Goal: Information Seeking & Learning: Learn about a topic

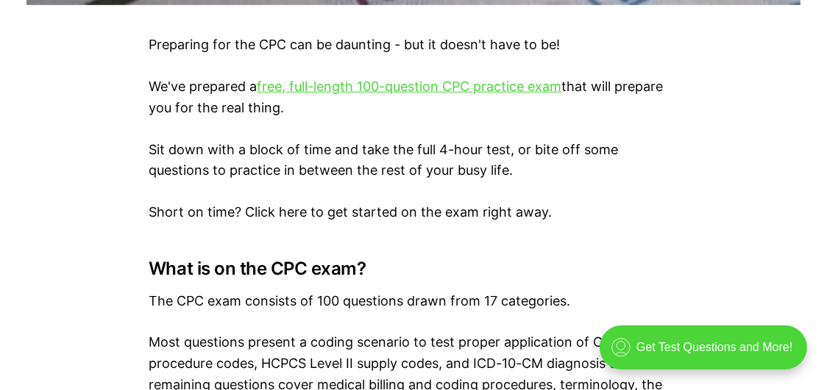
scroll to position [928, 0]
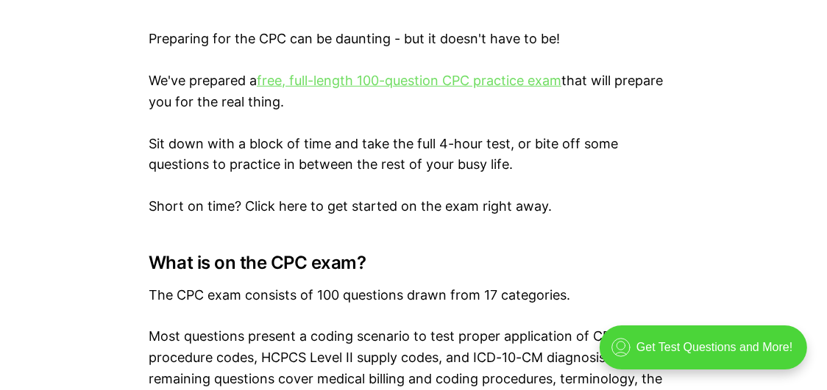
click at [478, 88] on link "free, full-length 100-question CPC practice exam" at bounding box center [409, 80] width 304 height 15
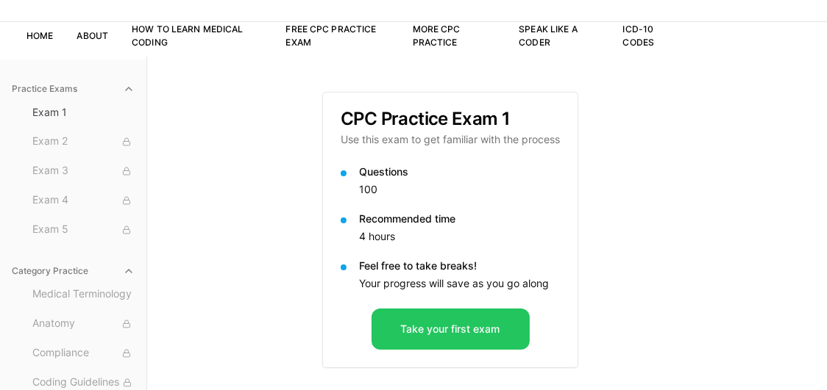
scroll to position [80, 0]
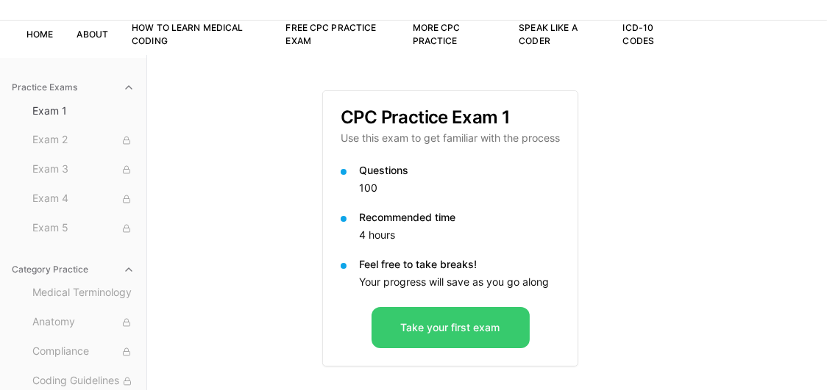
click at [452, 326] on button "Take your first exam" at bounding box center [450, 327] width 158 height 41
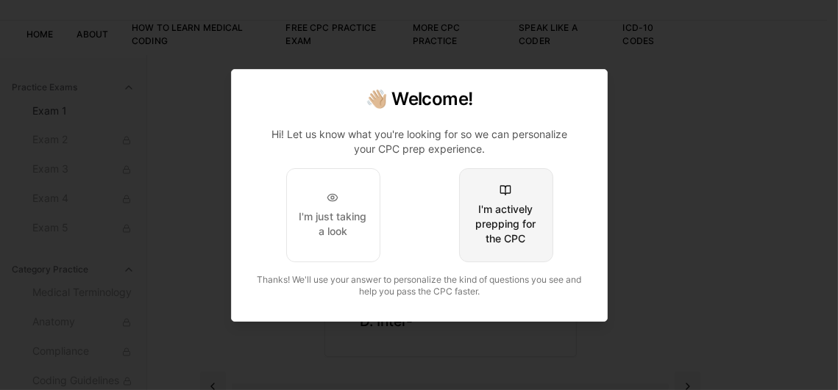
click at [488, 224] on div "I'm actively prepping for the CPC" at bounding box center [505, 224] width 69 height 44
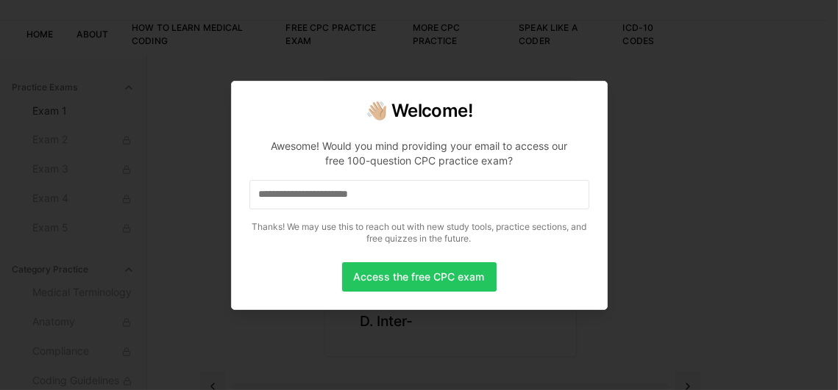
click at [305, 188] on input at bounding box center [419, 194] width 340 height 29
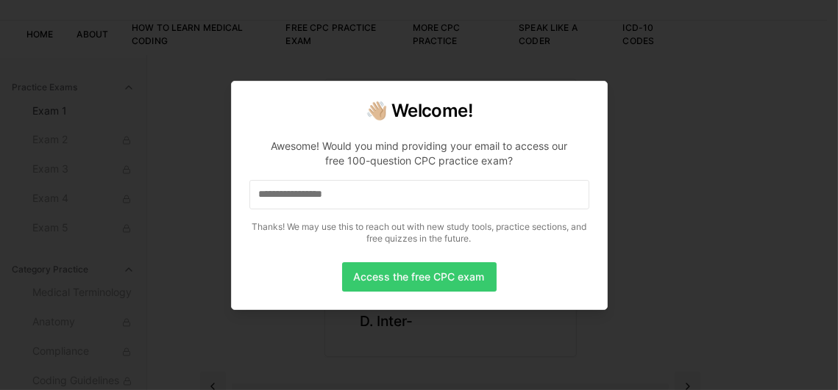
click at [422, 271] on button "Access the free CPC exam" at bounding box center [419, 277] width 154 height 29
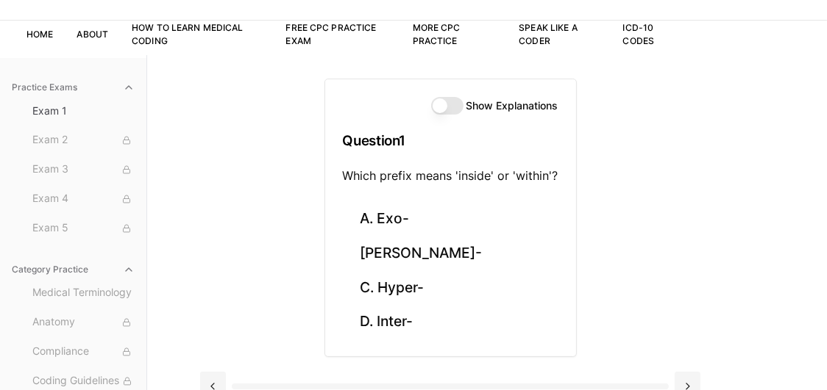
click at [439, 104] on button "Show Explanations" at bounding box center [447, 106] width 32 height 18
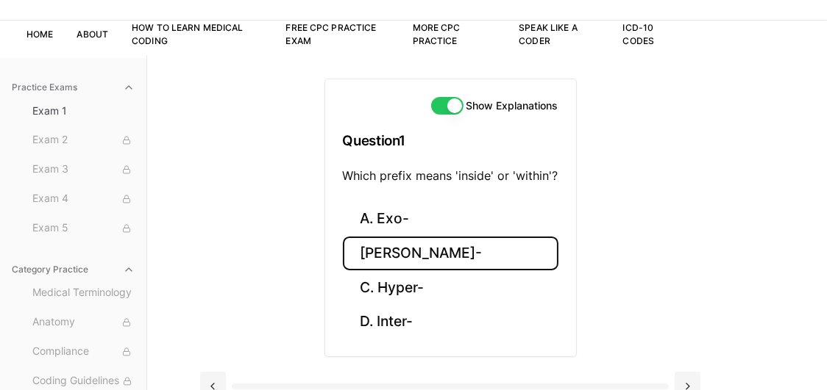
click at [397, 250] on button "B. Endo-" at bounding box center [450, 254] width 215 height 35
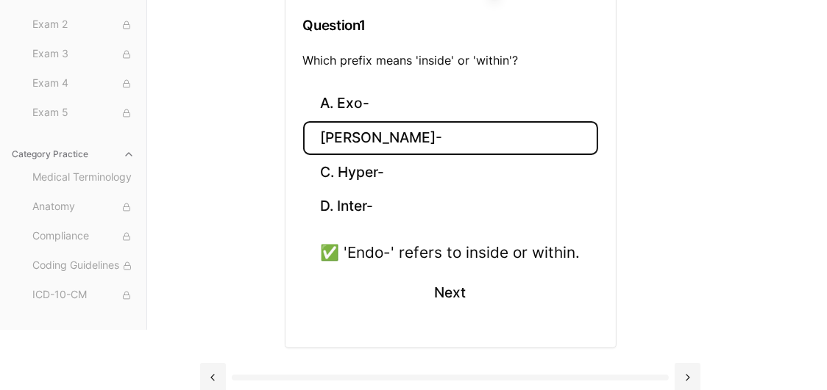
scroll to position [206, 0]
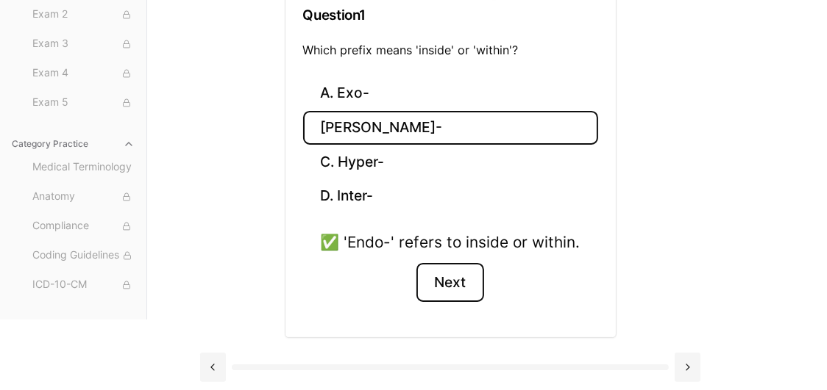
click at [450, 286] on button "Next" at bounding box center [449, 283] width 67 height 40
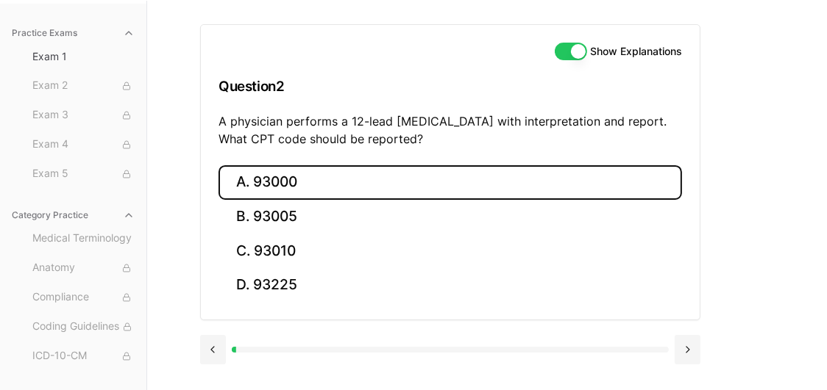
click at [278, 183] on button "A. 93000" at bounding box center [449, 182] width 463 height 35
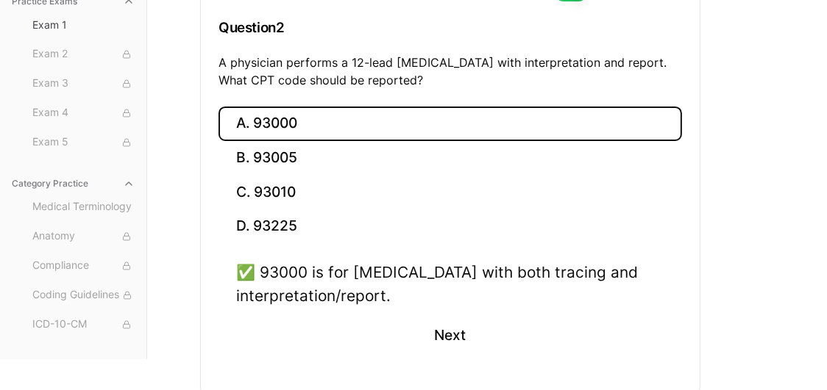
scroll to position [193, 0]
click at [436, 340] on button "Next" at bounding box center [449, 336] width 67 height 40
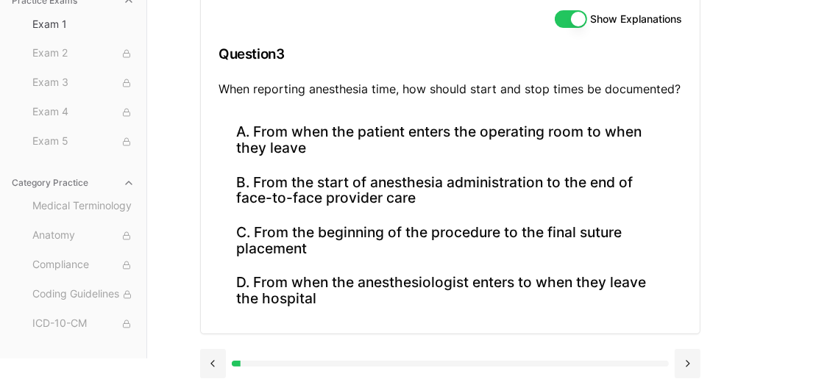
scroll to position [163, 0]
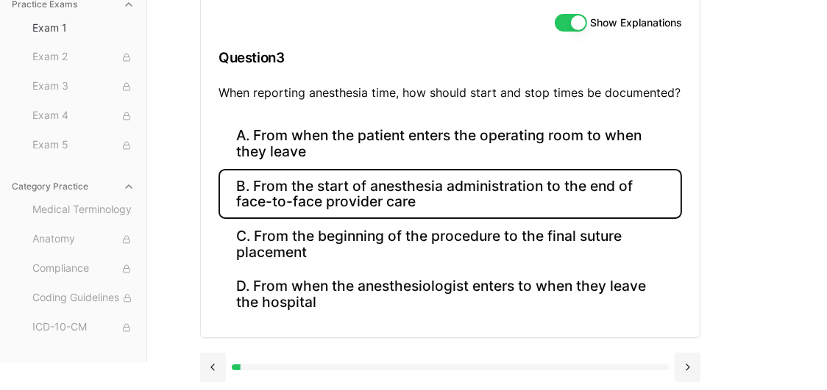
click at [330, 201] on button "B. From the start of anesthesia administration to the end of face-to-face provi…" at bounding box center [449, 194] width 463 height 50
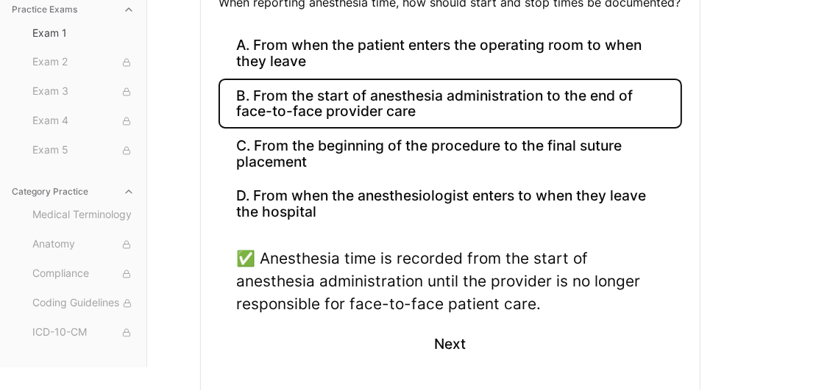
scroll to position [255, 0]
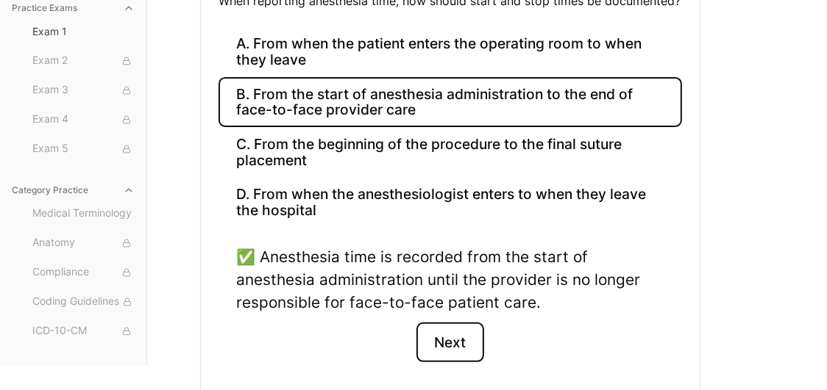
click at [443, 349] on button "Next" at bounding box center [449, 343] width 67 height 40
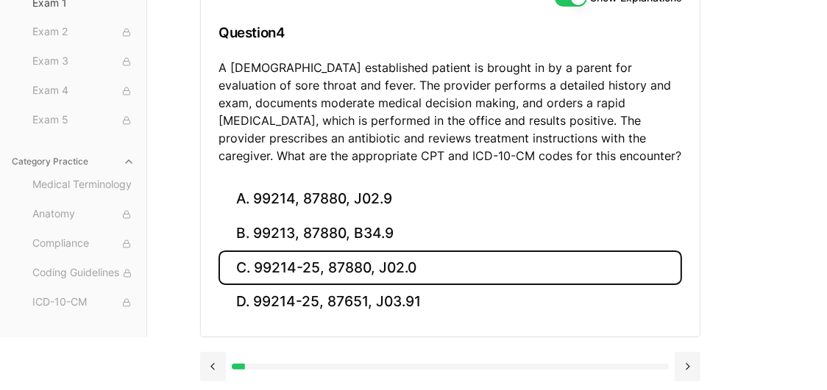
click at [362, 257] on button "C. 99214-25, 87880, J02.0" at bounding box center [449, 268] width 463 height 35
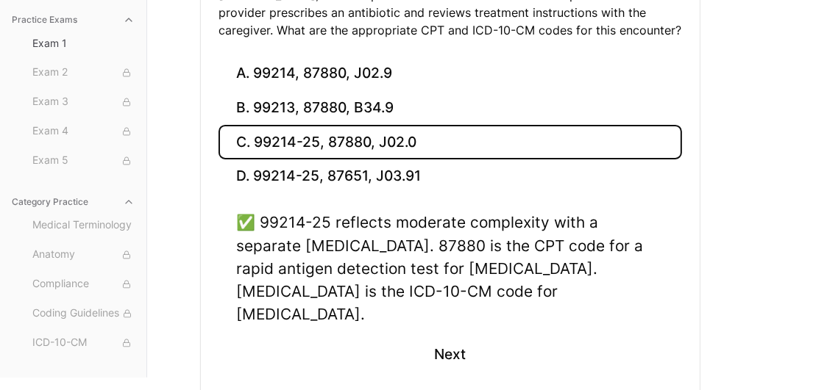
scroll to position [316, 0]
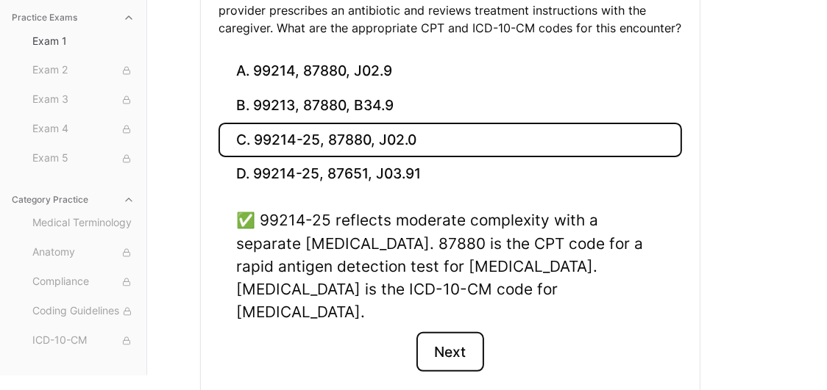
click at [460, 332] on button "Next" at bounding box center [449, 352] width 67 height 40
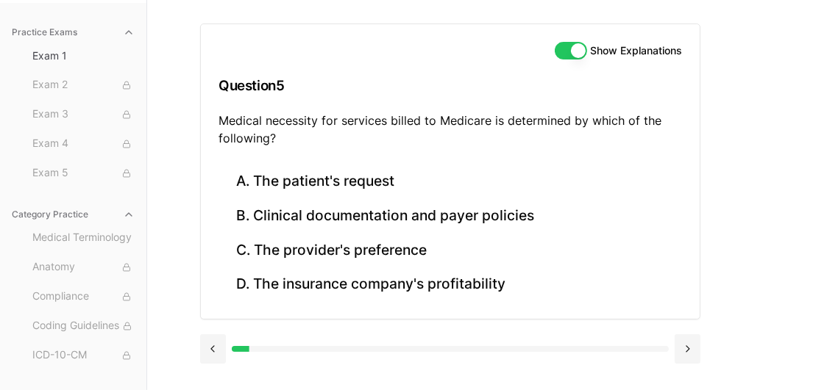
scroll to position [135, 0]
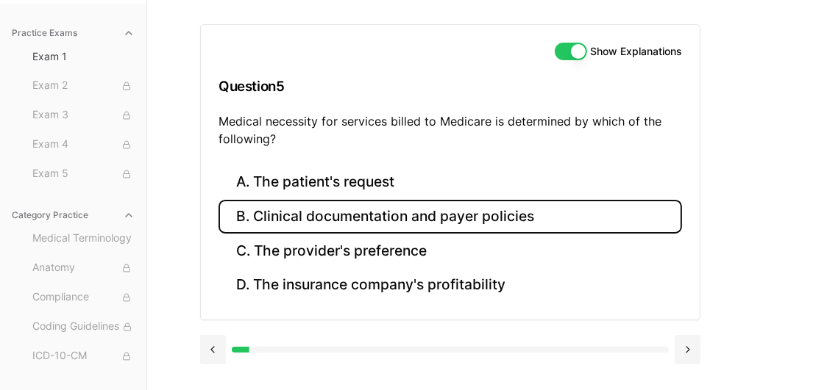
click at [448, 220] on button "B. Clinical documentation and payer policies" at bounding box center [449, 217] width 463 height 35
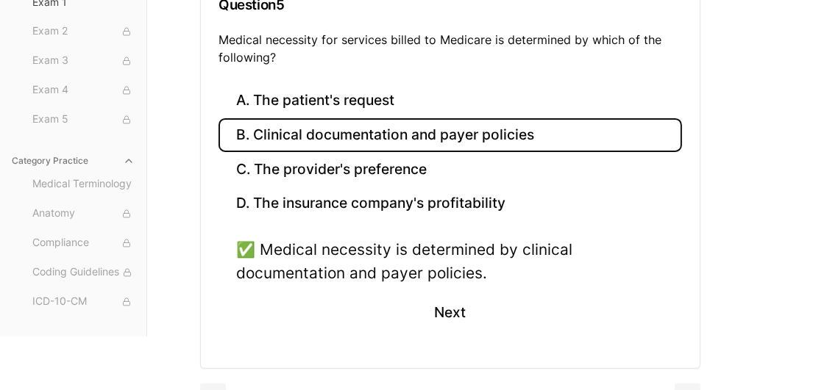
scroll to position [218, 0]
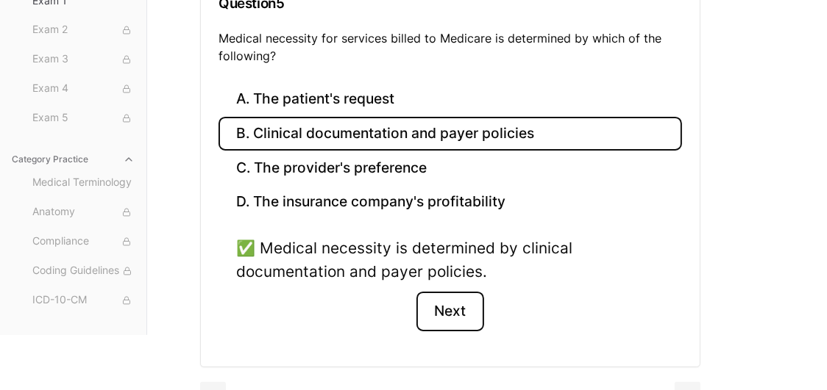
click at [461, 313] on button "Next" at bounding box center [449, 312] width 67 height 40
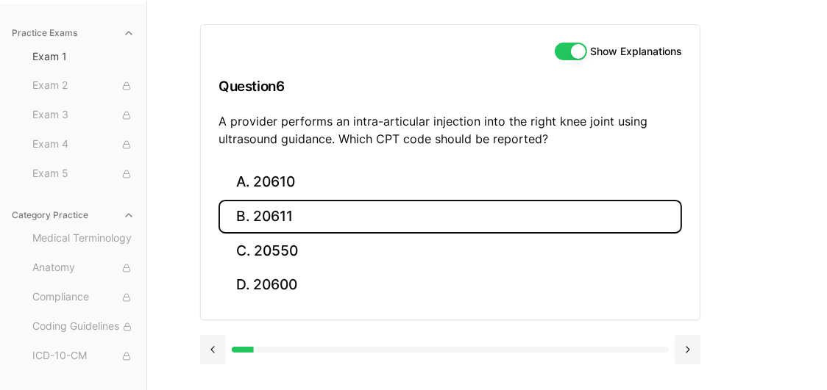
click at [276, 210] on button "B. 20611" at bounding box center [449, 217] width 463 height 35
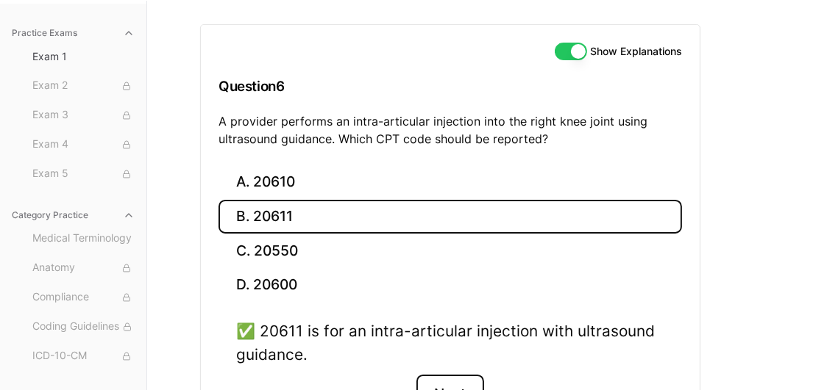
click at [450, 386] on button "Next" at bounding box center [449, 395] width 67 height 40
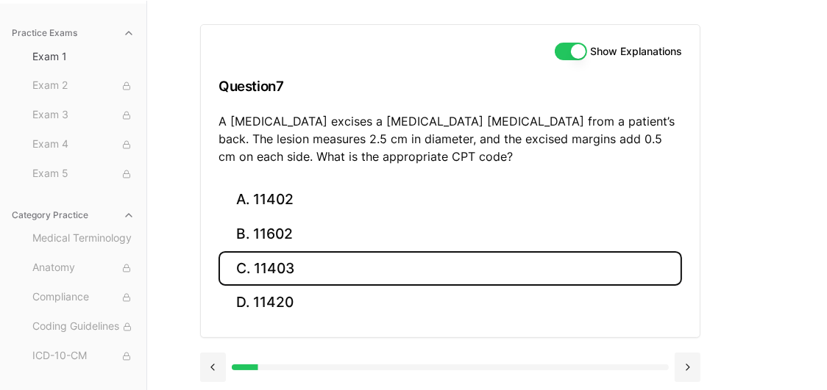
click at [373, 274] on button "C. 11403" at bounding box center [449, 268] width 463 height 35
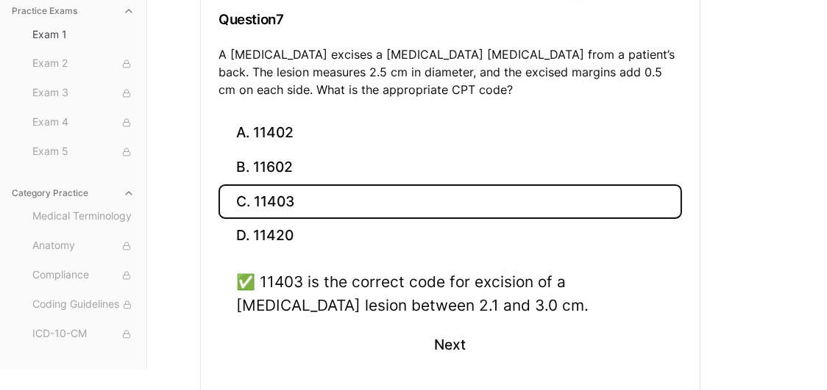
scroll to position [204, 0]
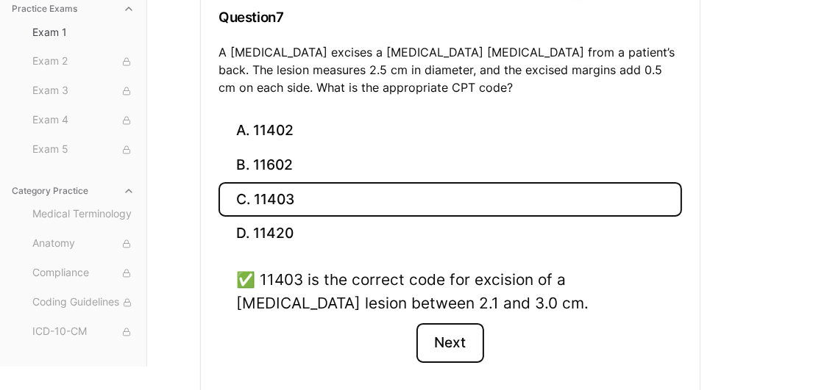
click at [437, 340] on button "Next" at bounding box center [449, 344] width 67 height 40
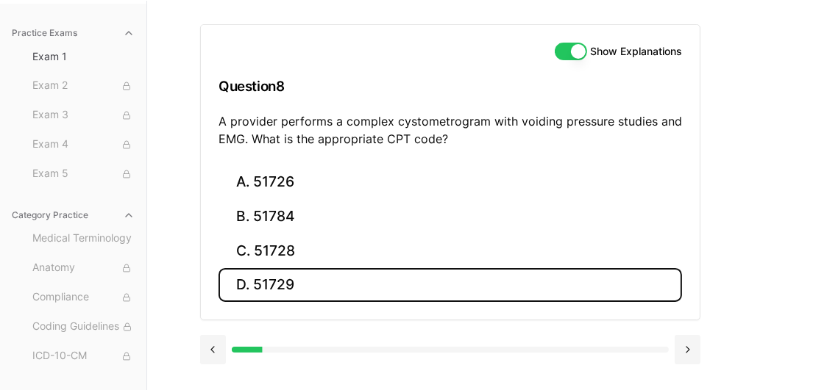
click at [315, 278] on button "D. 51729" at bounding box center [449, 285] width 463 height 35
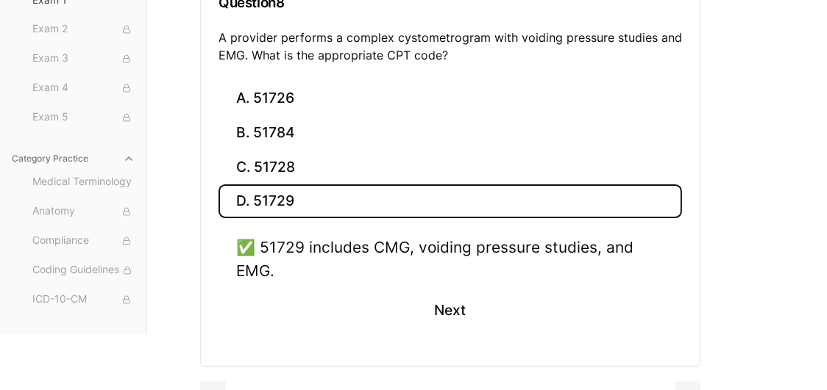
scroll to position [221, 0]
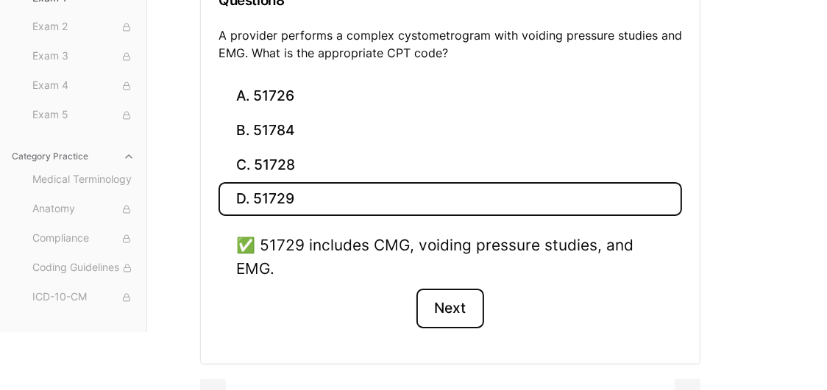
click at [453, 298] on button "Next" at bounding box center [449, 309] width 67 height 40
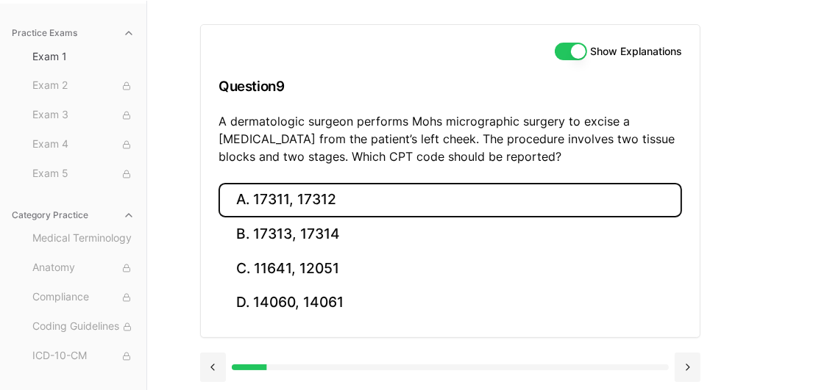
click at [256, 204] on button "A. 17311, 17312" at bounding box center [449, 200] width 463 height 35
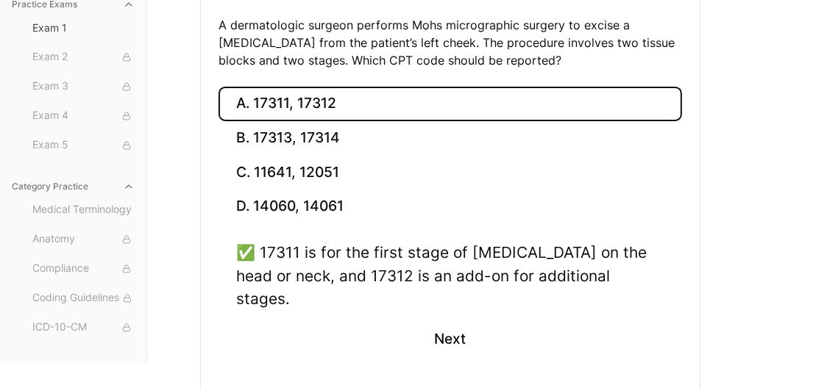
scroll to position [232, 0]
click at [452, 319] on button "Next" at bounding box center [449, 338] width 67 height 40
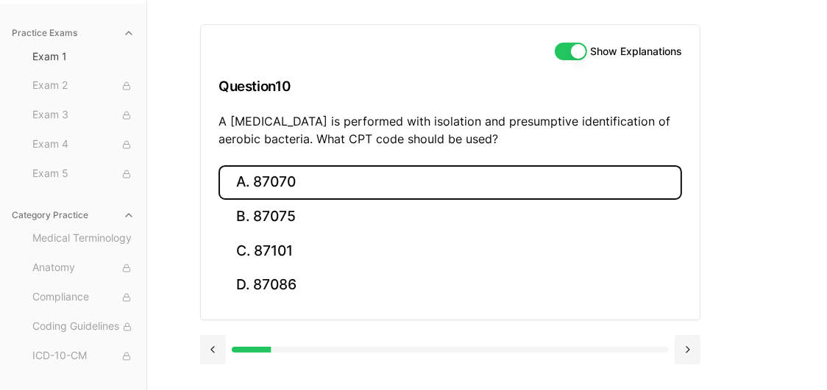
click at [301, 179] on button "A. 87070" at bounding box center [449, 182] width 463 height 35
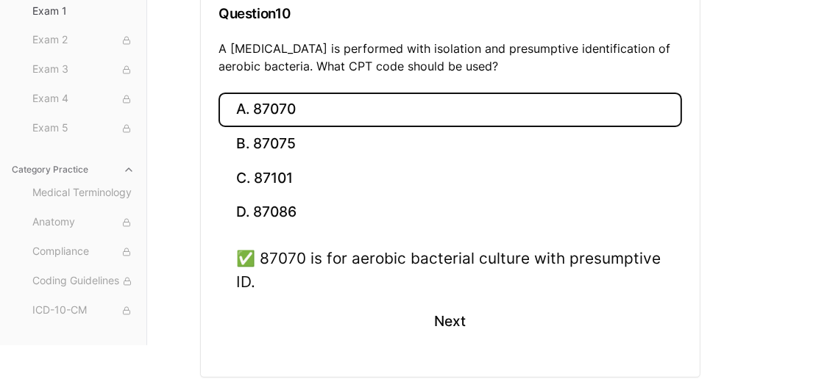
scroll to position [213, 0]
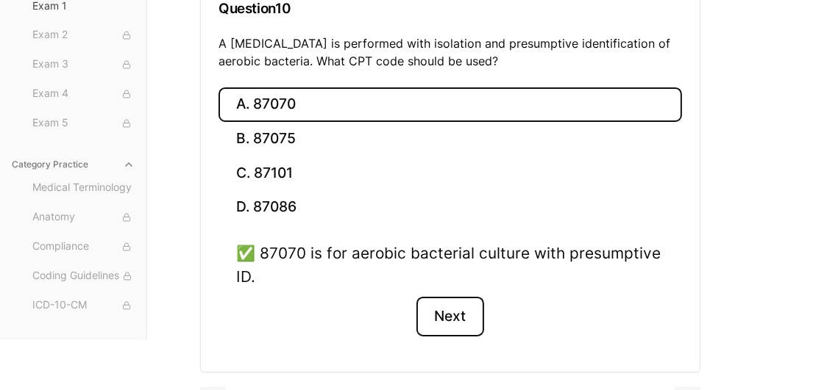
click at [479, 324] on button "Next" at bounding box center [449, 317] width 67 height 40
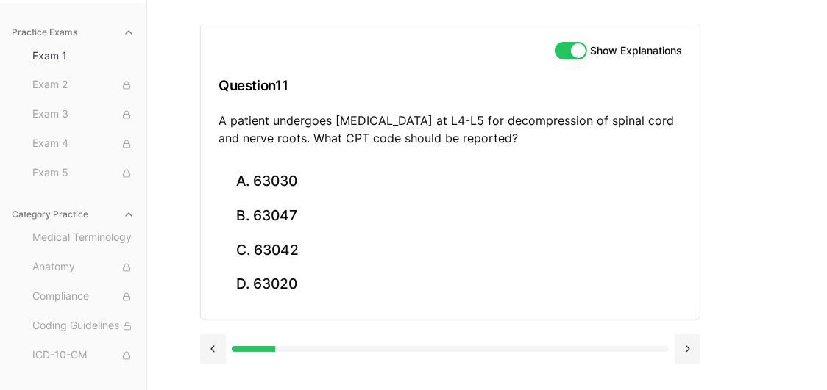
scroll to position [135, 0]
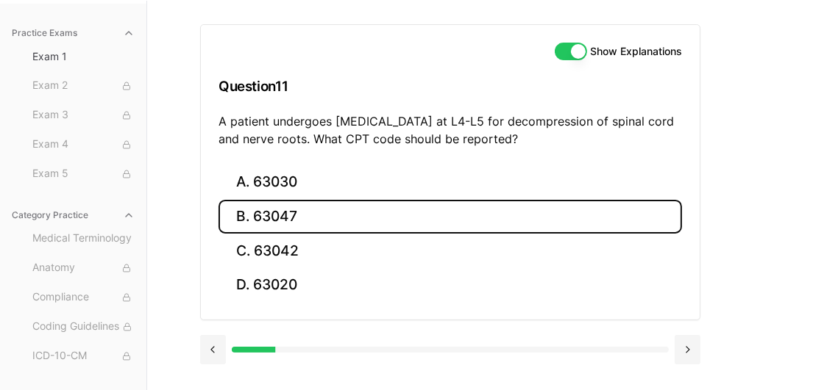
click at [324, 229] on button "B. 63047" at bounding box center [449, 217] width 463 height 35
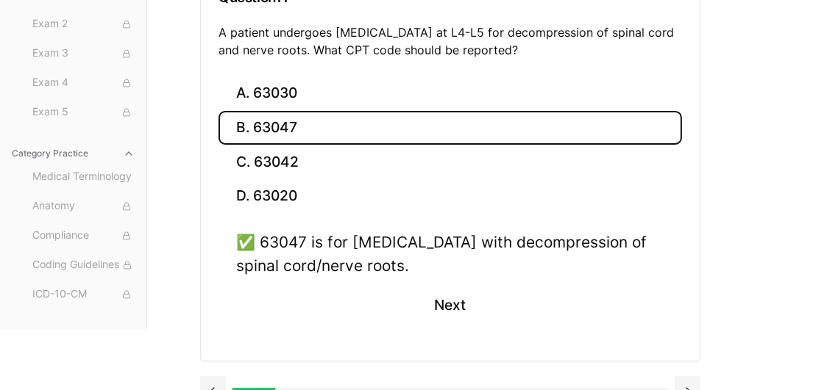
scroll to position [246, 0]
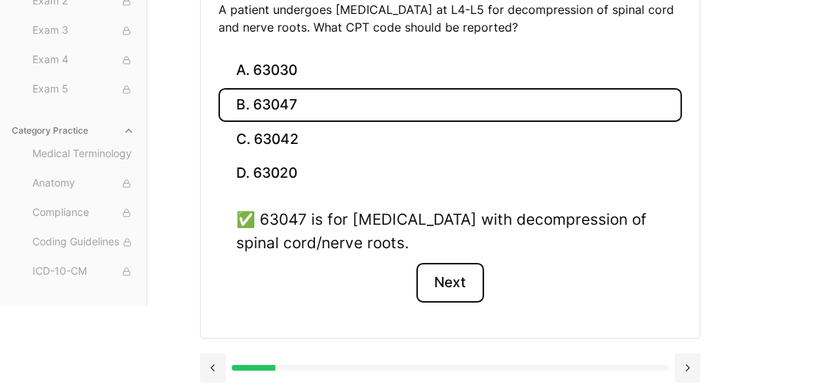
click at [459, 288] on button "Next" at bounding box center [449, 283] width 67 height 40
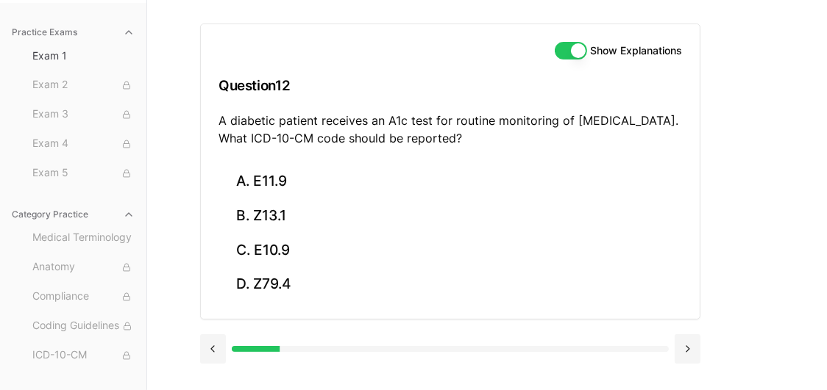
scroll to position [135, 0]
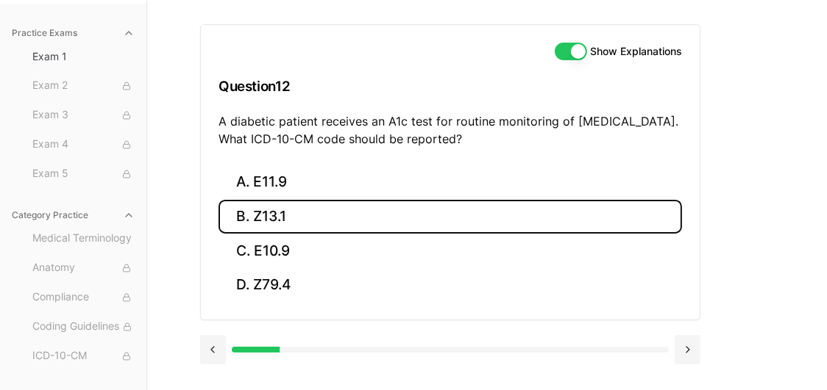
click at [317, 224] on button "B. Z13.1" at bounding box center [449, 217] width 463 height 35
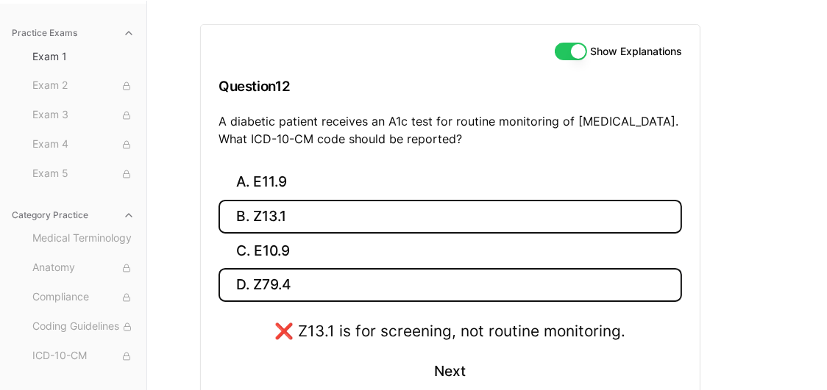
click at [268, 283] on button "D. Z79.4" at bounding box center [449, 285] width 463 height 35
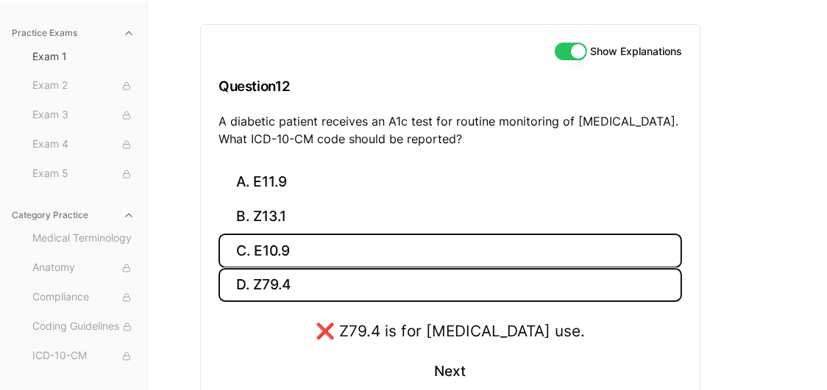
click at [272, 241] on button "C. E10.9" at bounding box center [449, 251] width 463 height 35
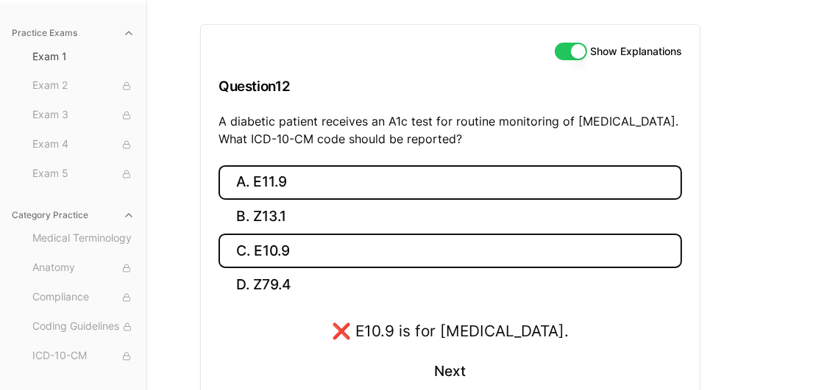
click at [271, 182] on button "A. E11.9" at bounding box center [449, 182] width 463 height 35
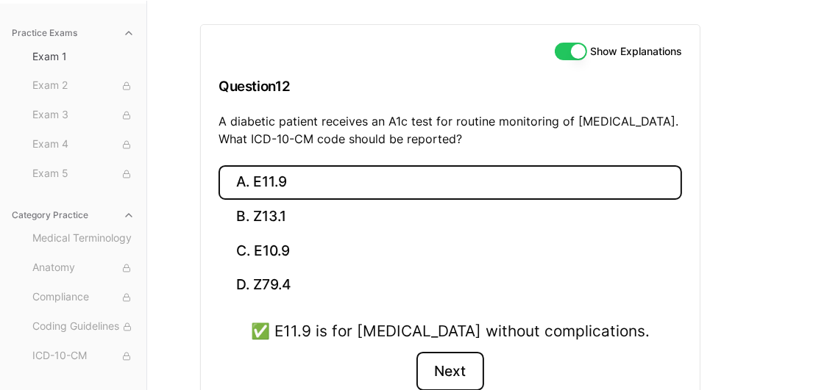
click at [437, 361] on button "Next" at bounding box center [449, 372] width 67 height 40
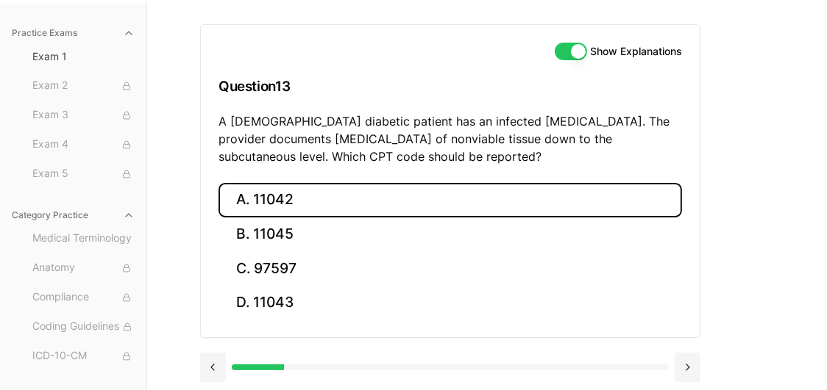
click at [268, 210] on button "A. 11042" at bounding box center [449, 200] width 463 height 35
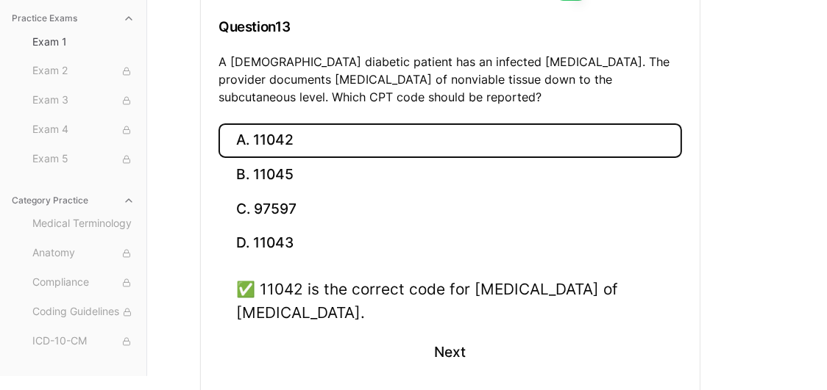
scroll to position [223, 0]
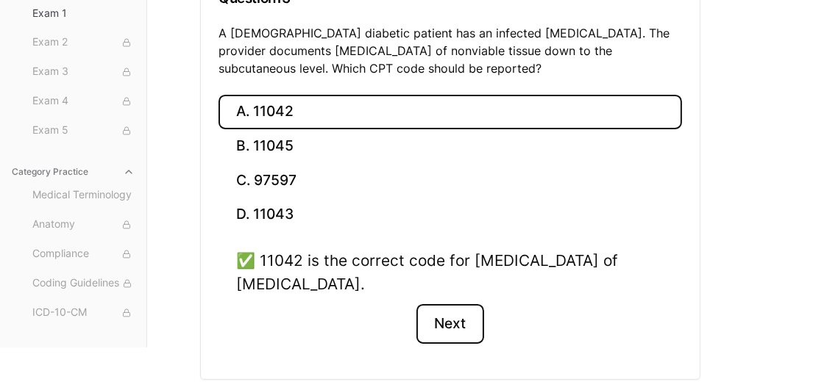
click at [450, 328] on button "Next" at bounding box center [449, 324] width 67 height 40
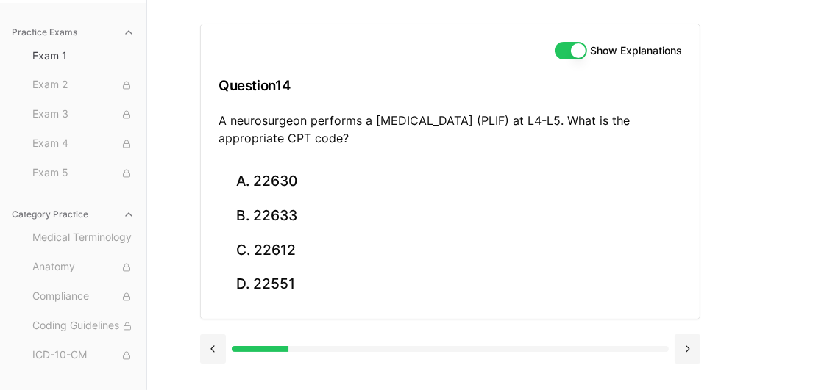
scroll to position [135, 0]
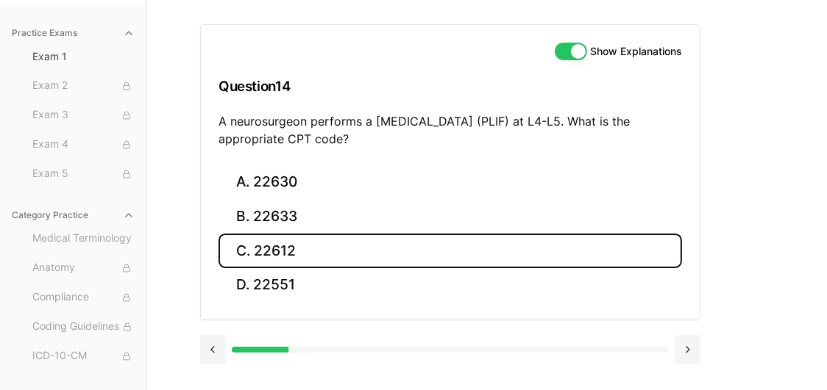
click at [274, 252] on button "C. 22612" at bounding box center [449, 251] width 463 height 35
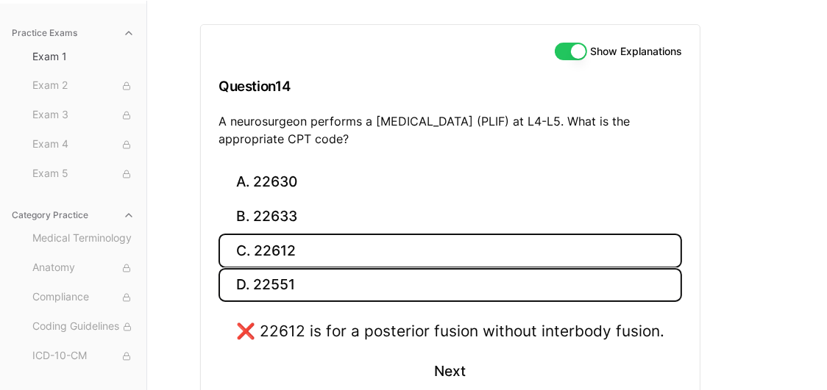
click at [263, 294] on button "D. 22551" at bounding box center [449, 285] width 463 height 35
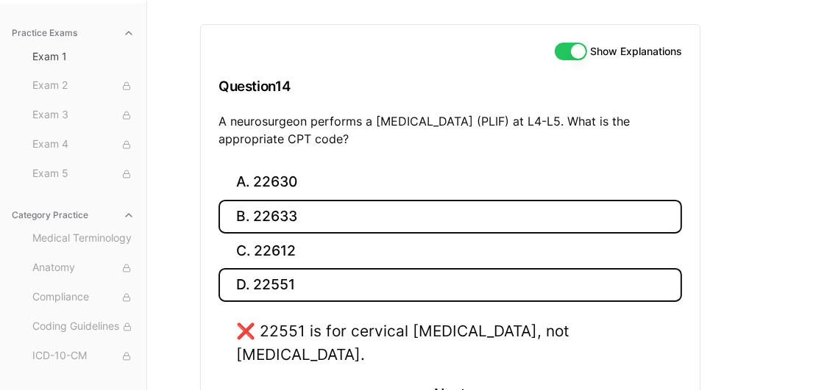
click at [279, 202] on button "B. 22633" at bounding box center [449, 217] width 463 height 35
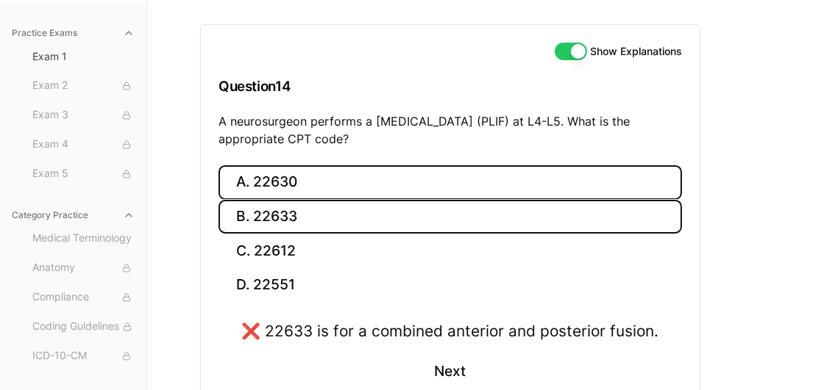
click at [279, 193] on button "A. 22630" at bounding box center [449, 182] width 463 height 35
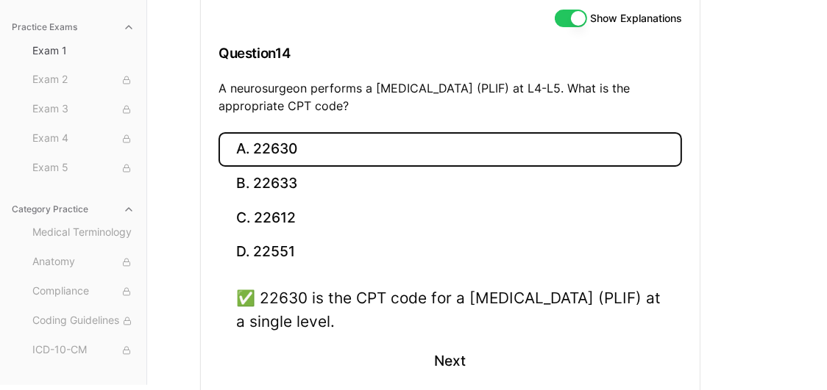
scroll to position [193, 0]
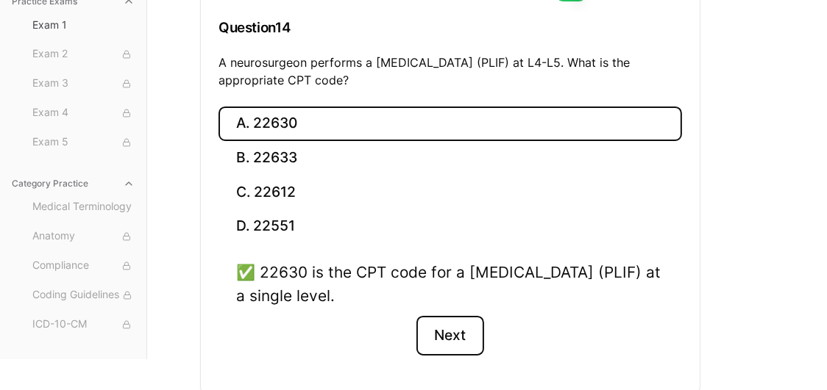
click at [435, 326] on button "Next" at bounding box center [449, 336] width 67 height 40
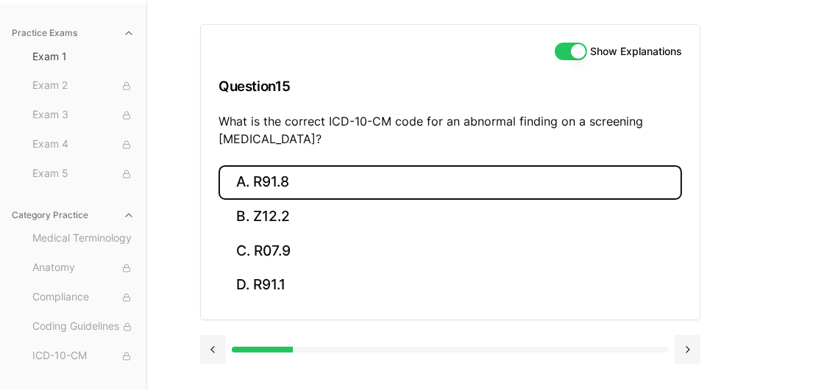
click at [299, 183] on button "A. R91.8" at bounding box center [449, 182] width 463 height 35
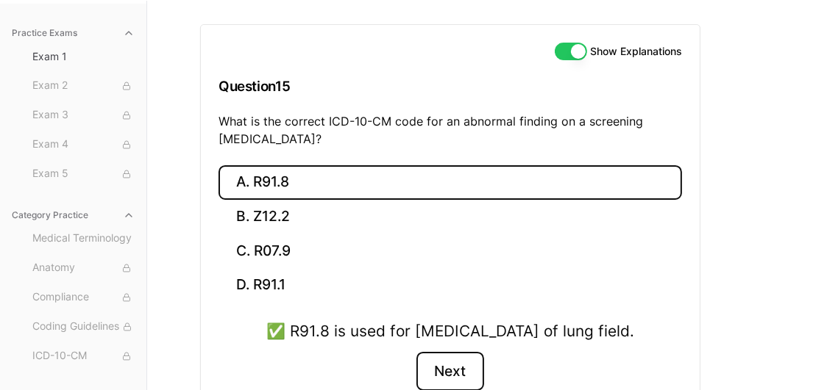
drag, startPoint x: 830, startPoint y: 186, endPoint x: 451, endPoint y: 383, distance: 427.6
click at [451, 383] on button "Next" at bounding box center [449, 372] width 67 height 40
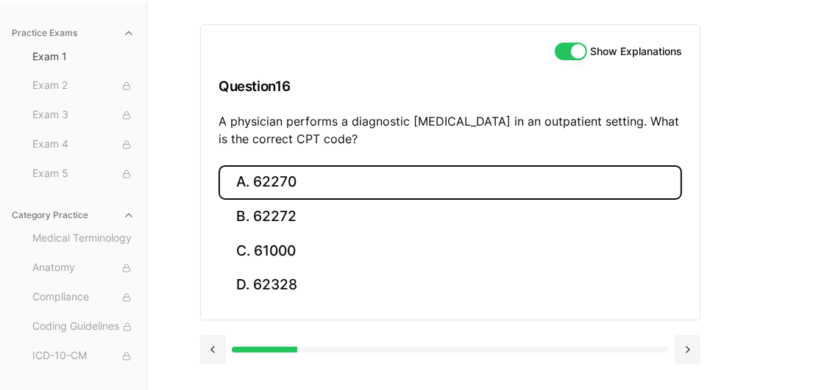
click at [276, 176] on button "A. 62270" at bounding box center [449, 182] width 463 height 35
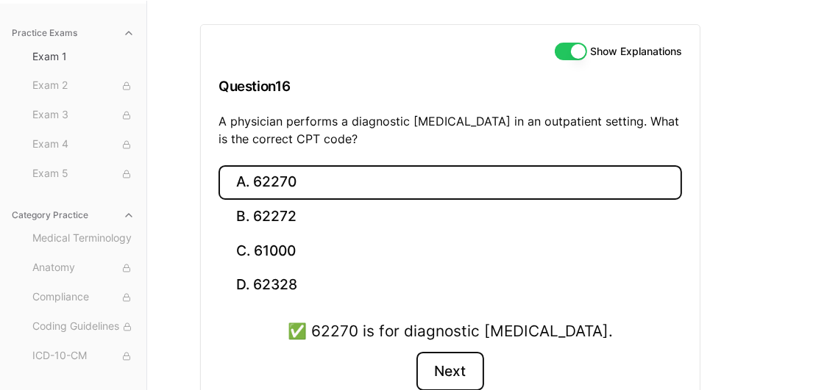
click at [453, 357] on button "Next" at bounding box center [449, 372] width 67 height 40
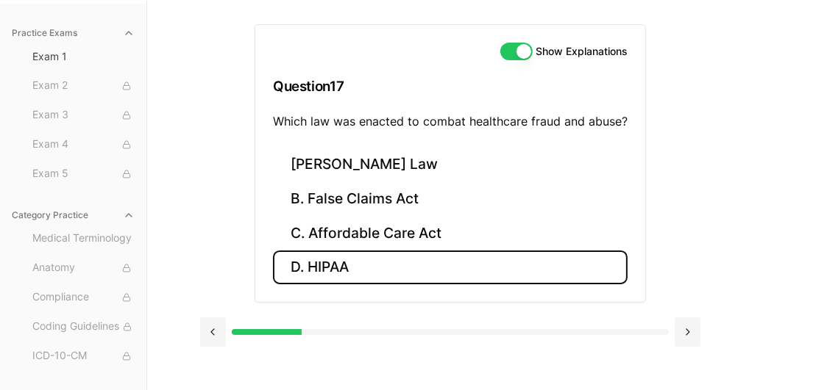
click at [329, 273] on button "D. HIPAA" at bounding box center [450, 268] width 354 height 35
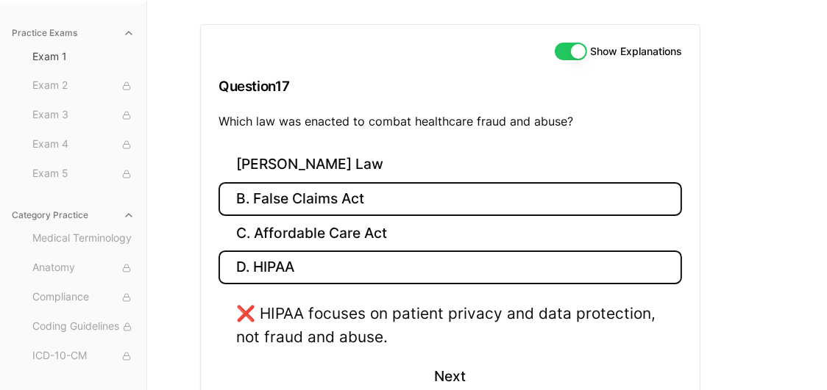
click at [329, 199] on button "B. False Claims Act" at bounding box center [449, 199] width 463 height 35
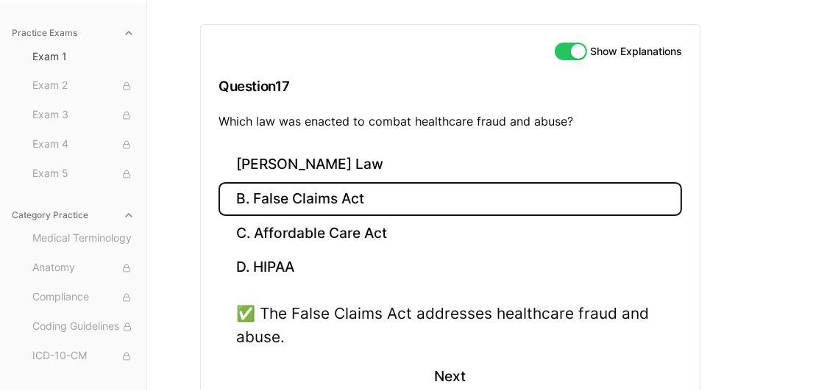
click at [218, 182] on button "B. False Claims Act" at bounding box center [449, 199] width 463 height 35
click at [460, 372] on button "Next" at bounding box center [449, 377] width 67 height 40
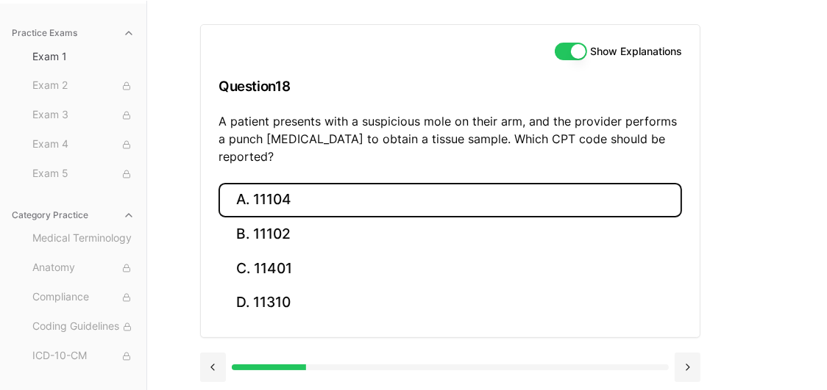
click at [417, 183] on button "A. 11104" at bounding box center [449, 200] width 463 height 35
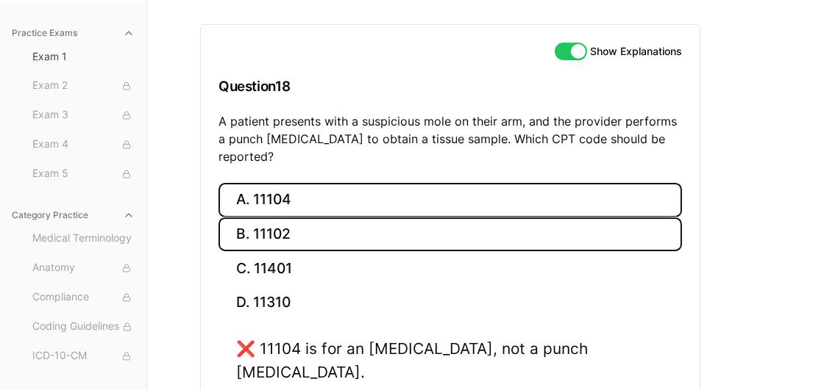
click at [341, 222] on button "B. 11102" at bounding box center [449, 235] width 463 height 35
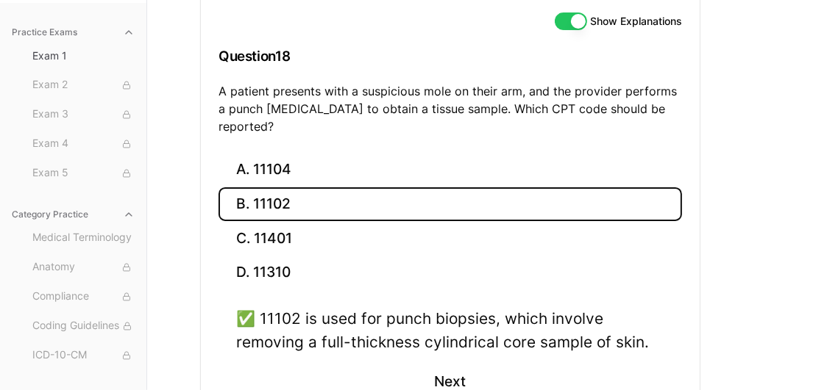
scroll to position [193, 0]
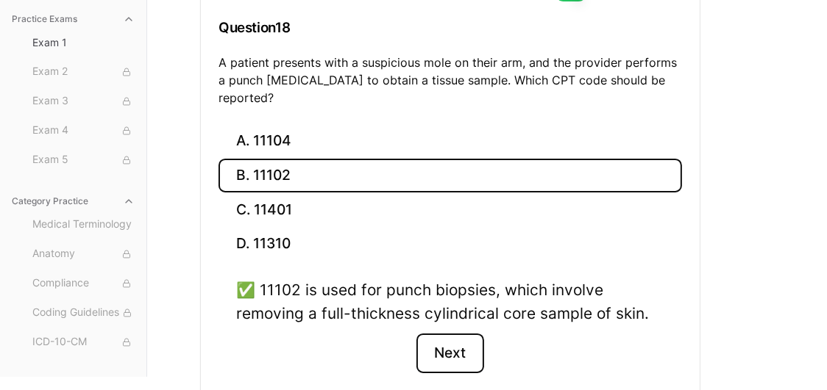
click at [465, 338] on button "Next" at bounding box center [449, 354] width 67 height 40
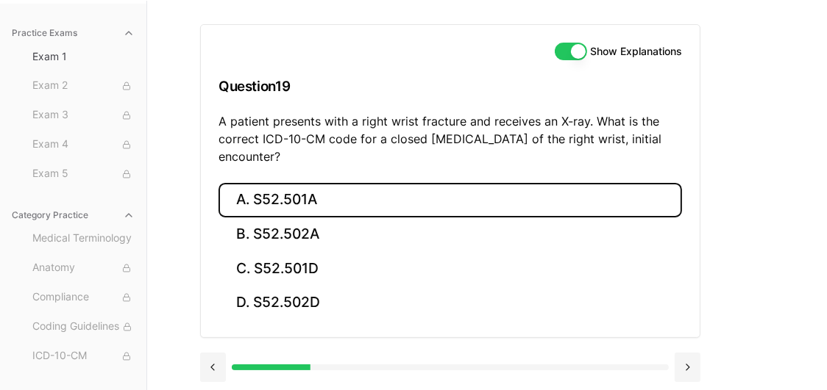
click at [303, 193] on button "A. S52.501A" at bounding box center [449, 200] width 463 height 35
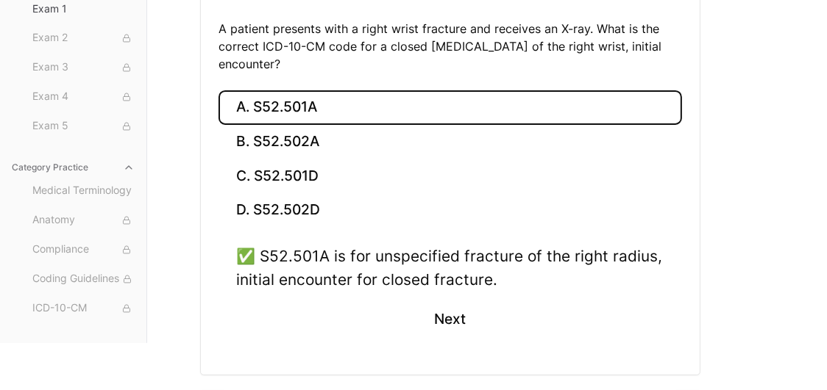
scroll to position [229, 0]
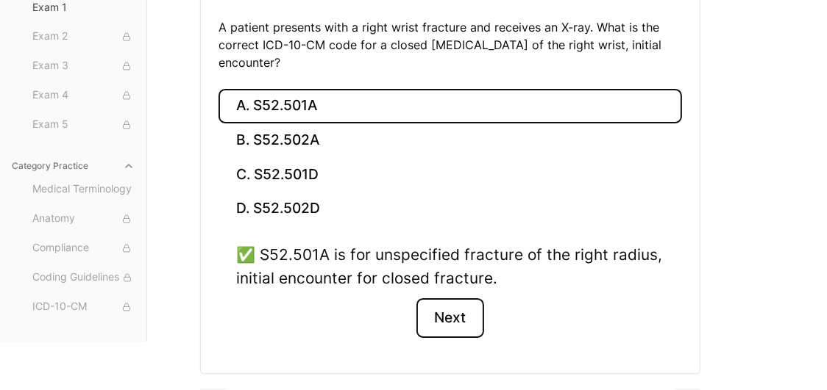
click at [459, 315] on button "Next" at bounding box center [449, 319] width 67 height 40
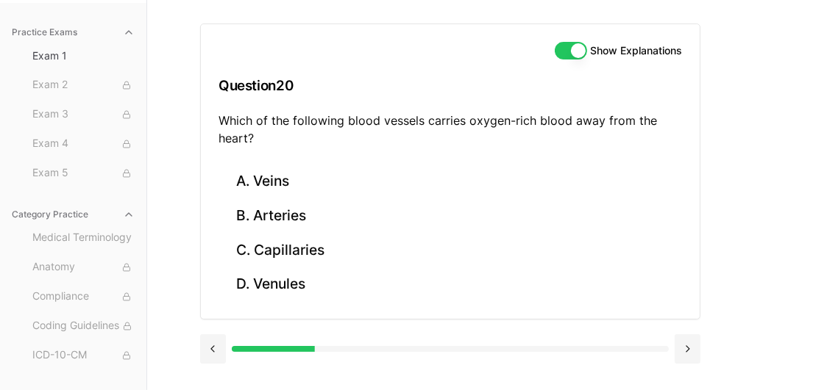
scroll to position [135, 0]
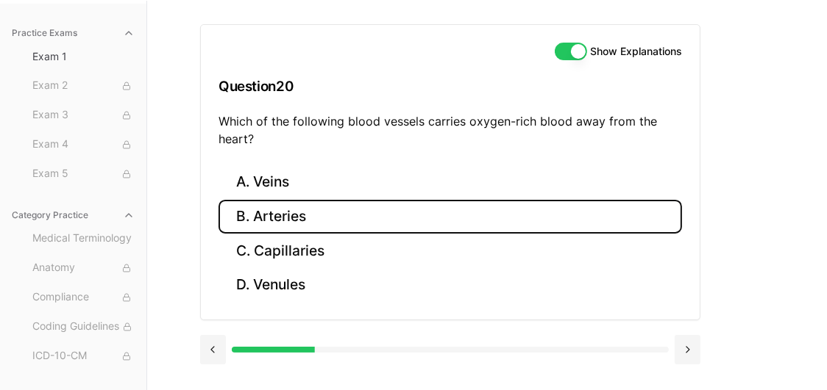
click at [269, 216] on button "B. Arteries" at bounding box center [449, 217] width 463 height 35
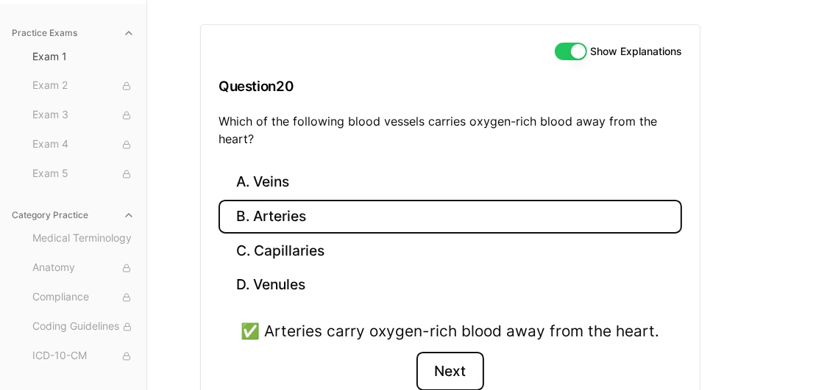
click at [457, 363] on button "Next" at bounding box center [449, 372] width 67 height 40
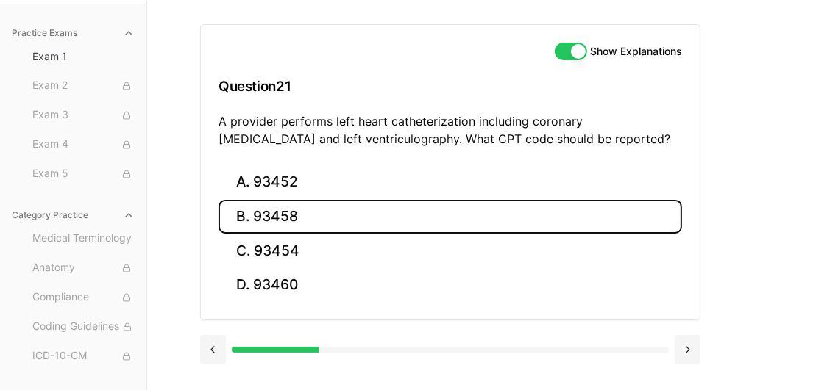
click at [279, 219] on button "B. 93458" at bounding box center [449, 217] width 463 height 35
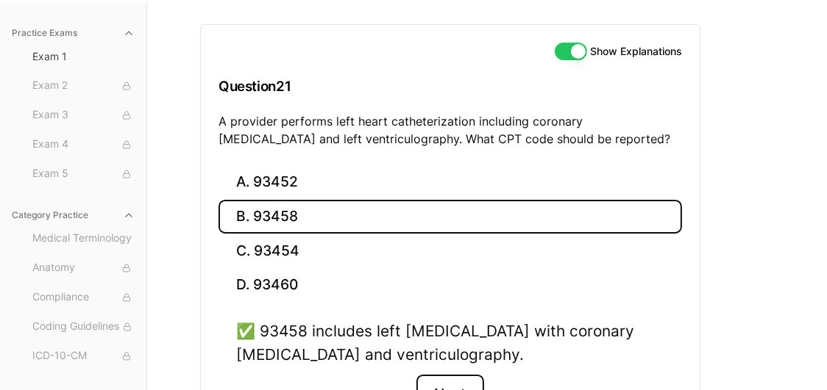
click at [464, 386] on button "Next" at bounding box center [449, 395] width 67 height 40
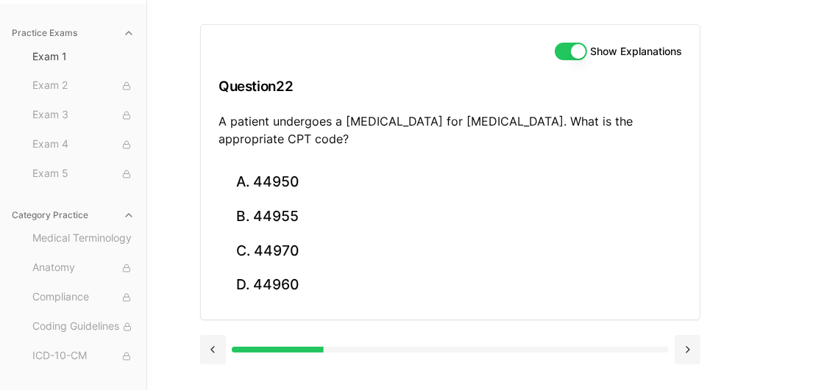
click at [464, 386] on div "Show Explanations Question 22 A patient undergoes a laparoscopic appendectomy f…" at bounding box center [487, 196] width 574 height 390
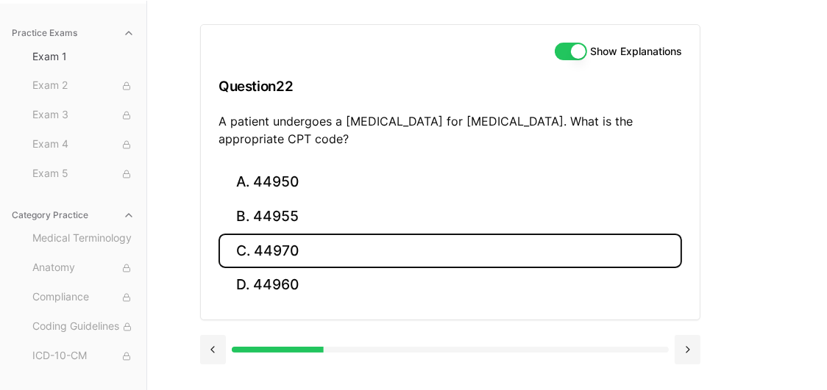
click at [299, 256] on button "C. 44970" at bounding box center [449, 251] width 463 height 35
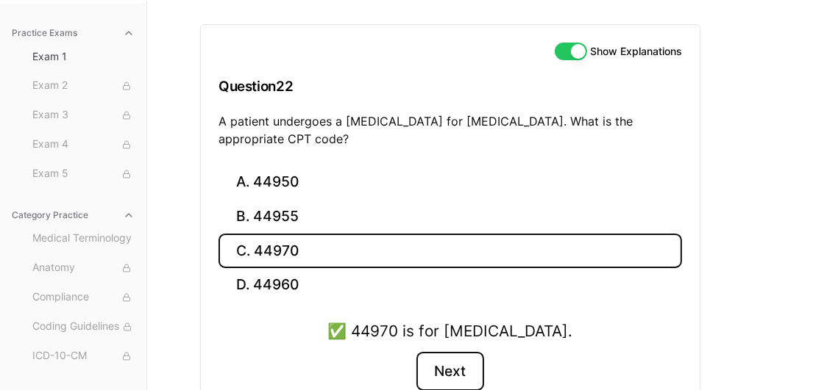
click at [468, 369] on button "Next" at bounding box center [449, 372] width 67 height 40
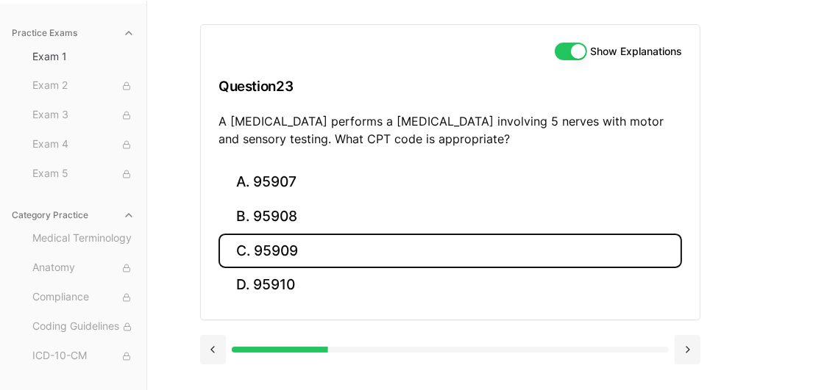
click at [268, 260] on button "C. 95909" at bounding box center [449, 251] width 463 height 35
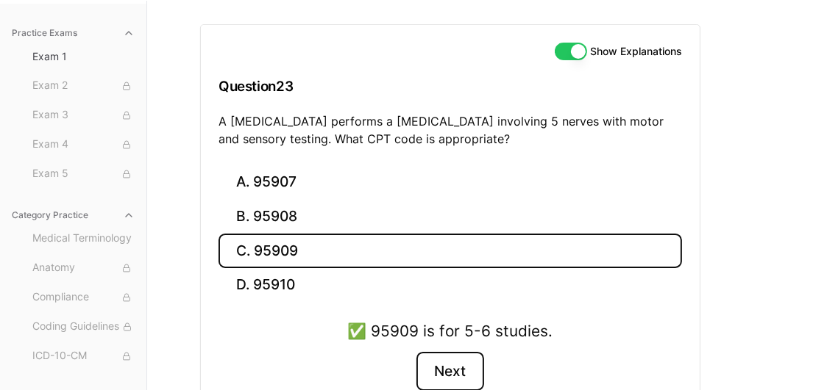
click at [454, 368] on button "Next" at bounding box center [449, 372] width 67 height 40
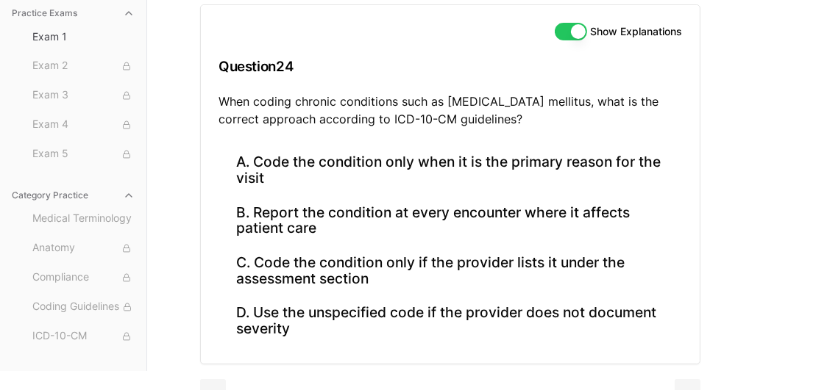
scroll to position [181, 0]
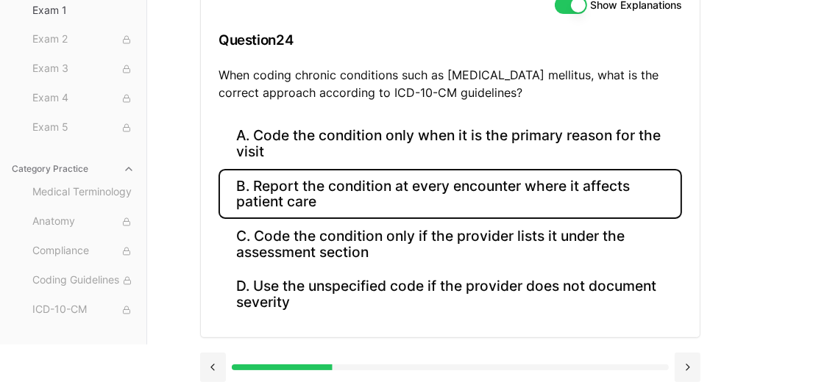
click at [371, 187] on button "B. Report the condition at every encounter where it affects patient care" at bounding box center [449, 194] width 463 height 50
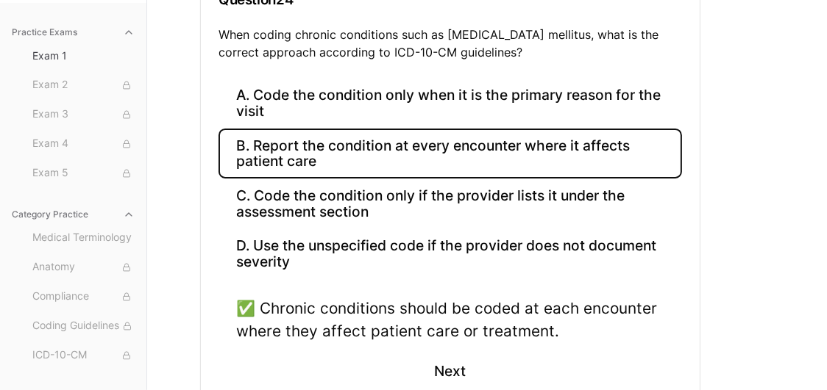
scroll to position [218, 0]
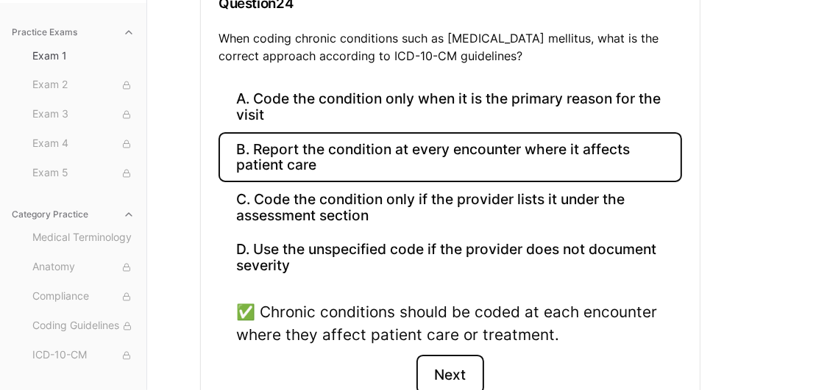
click at [436, 370] on button "Next" at bounding box center [449, 375] width 67 height 40
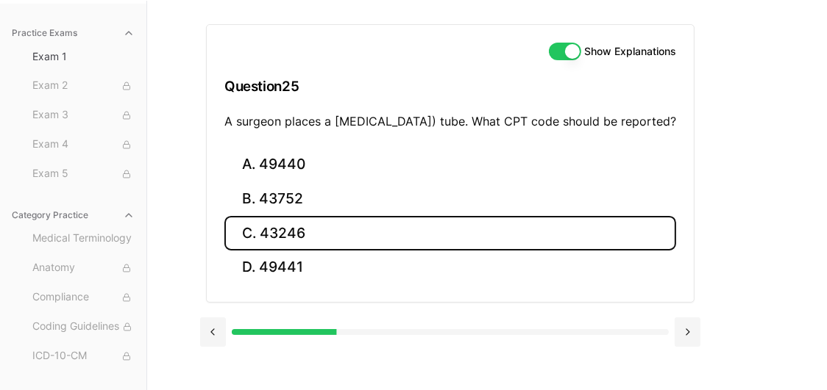
click at [463, 248] on button "C. 43246" at bounding box center [450, 233] width 452 height 35
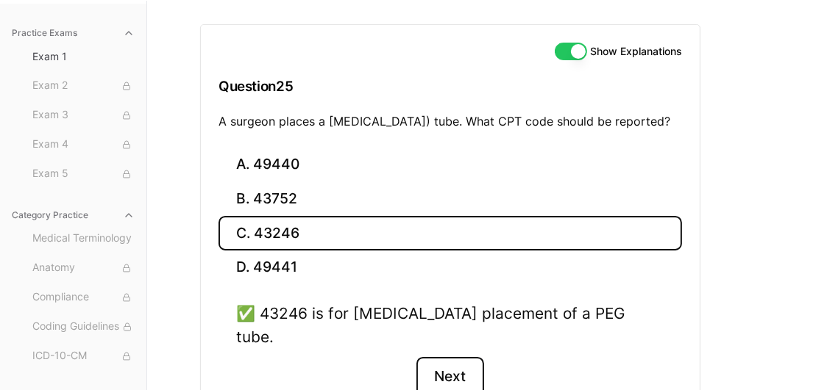
click at [459, 365] on button "Next" at bounding box center [449, 377] width 67 height 40
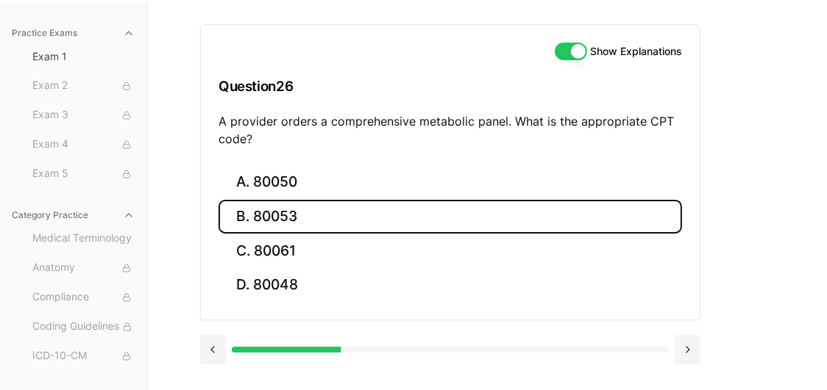
click at [308, 208] on button "B. 80053" at bounding box center [449, 217] width 463 height 35
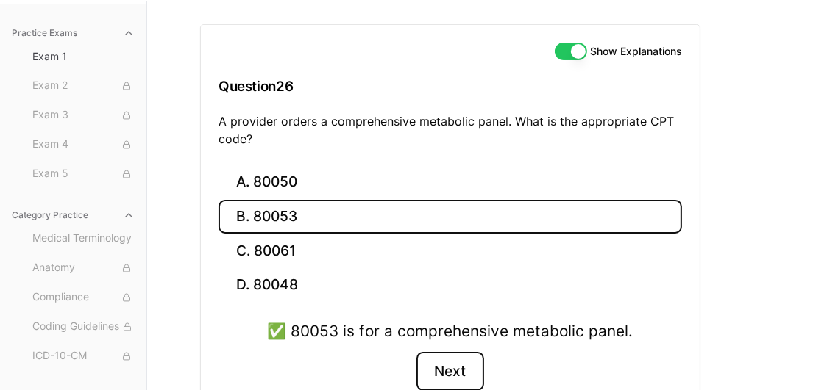
click at [444, 355] on button "Next" at bounding box center [449, 372] width 67 height 40
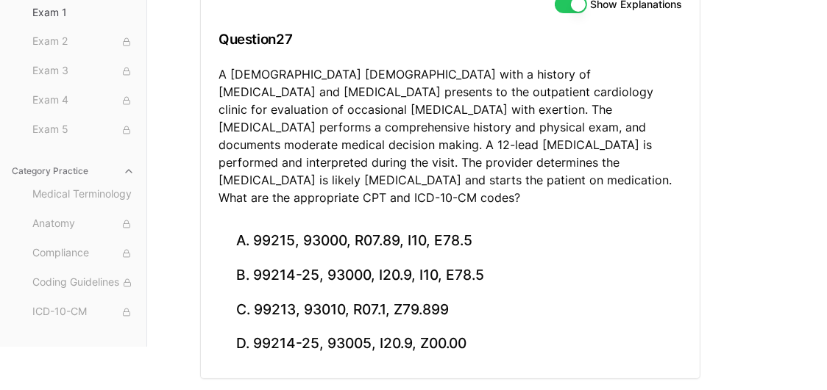
scroll to position [182, 0]
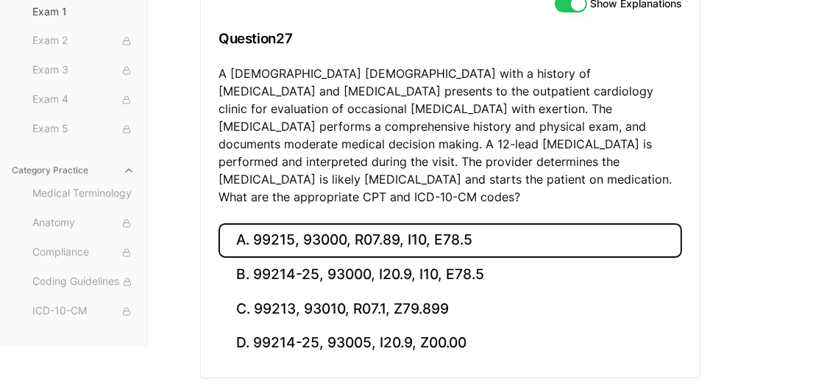
click at [485, 225] on button "A. 99215, 93000, R07.89, I10, E78.5" at bounding box center [449, 241] width 463 height 35
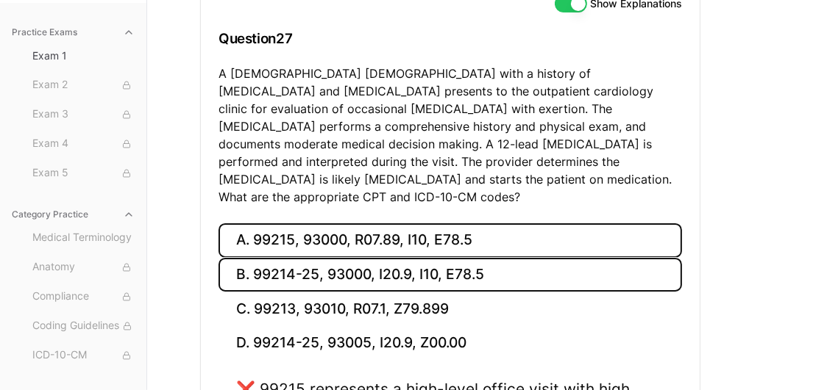
click at [477, 258] on button "B. 99214-25, 93000, I20.9, I10, E78.5" at bounding box center [449, 275] width 463 height 35
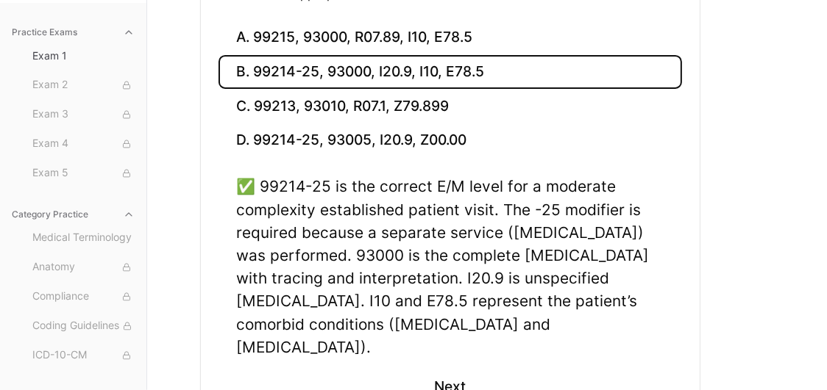
scroll to position [420, 0]
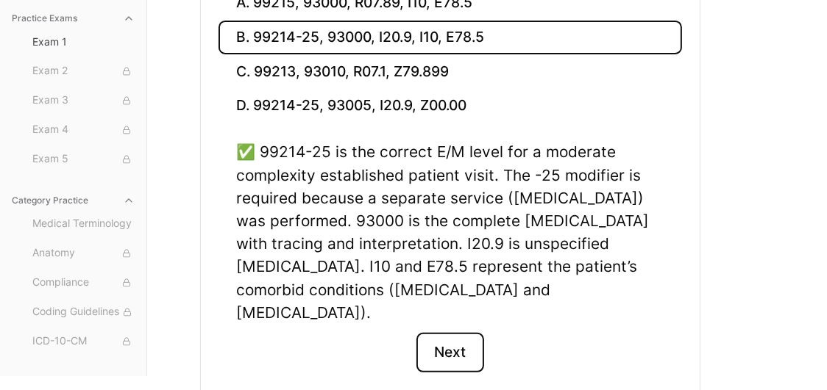
click at [459, 333] on button "Next" at bounding box center [449, 353] width 67 height 40
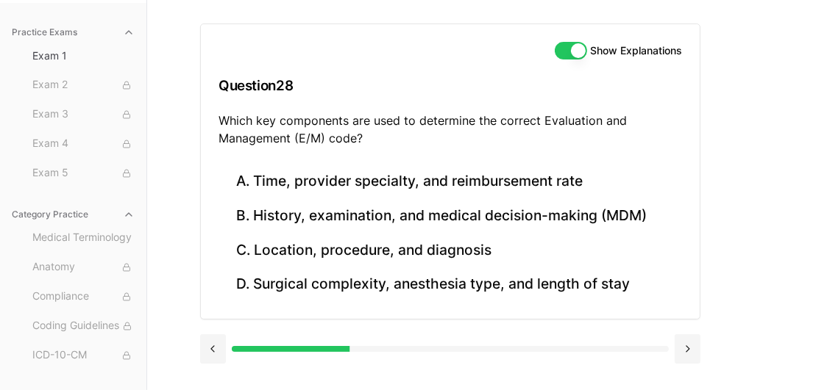
scroll to position [135, 0]
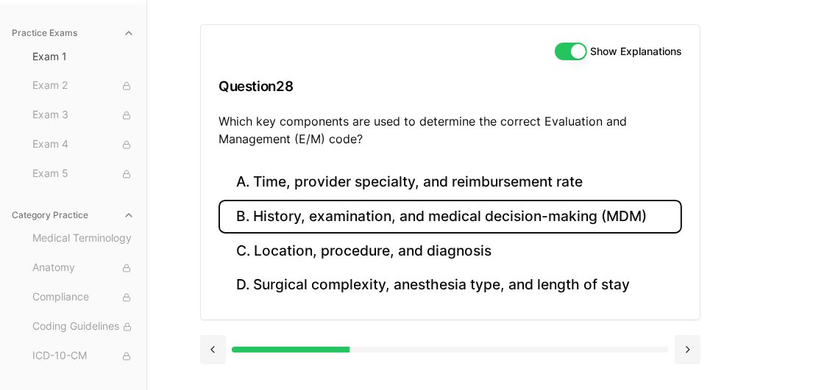
click at [373, 213] on button "B. History, examination, and medical decision-making (MDM)" at bounding box center [449, 217] width 463 height 35
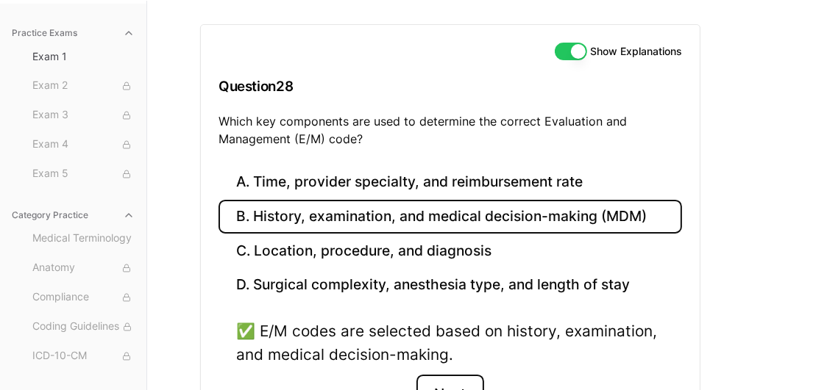
click at [444, 383] on button "Next" at bounding box center [449, 395] width 67 height 40
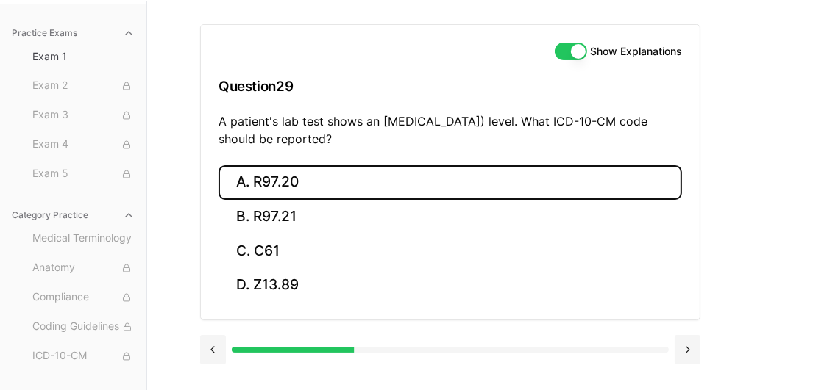
click at [302, 190] on button "A. R97.20" at bounding box center [449, 182] width 463 height 35
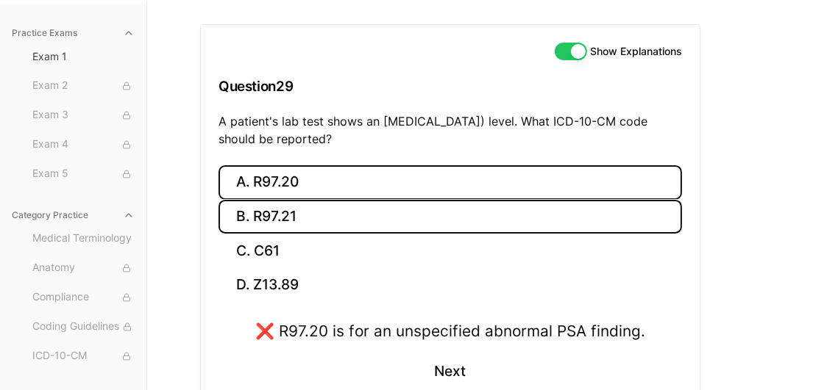
click at [288, 213] on button "B. R97.21" at bounding box center [449, 217] width 463 height 35
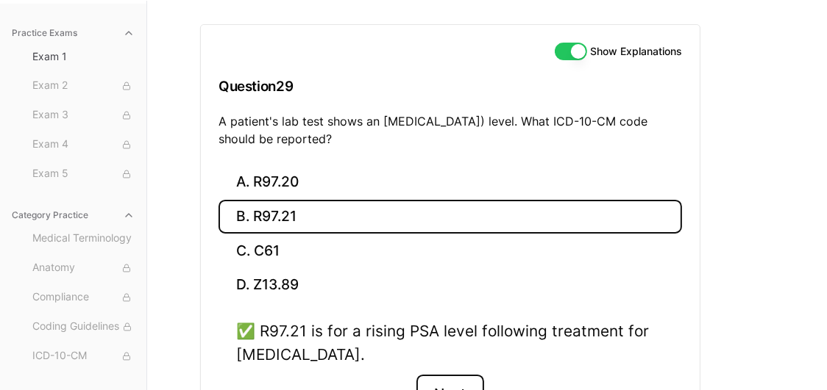
click at [475, 386] on button "Next" at bounding box center [449, 395] width 67 height 40
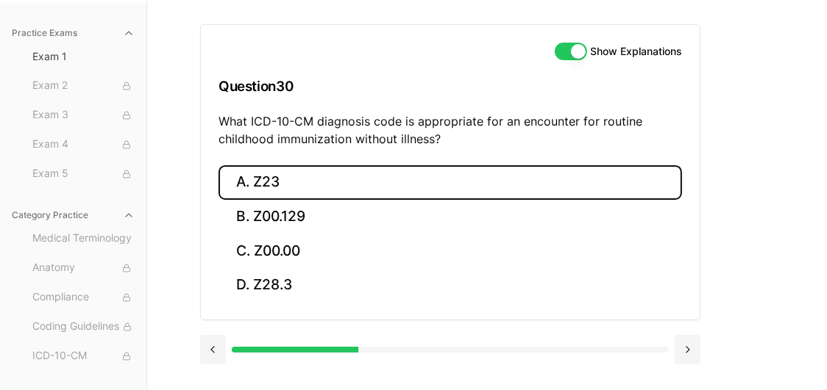
click at [277, 175] on button "A. Z23" at bounding box center [449, 182] width 463 height 35
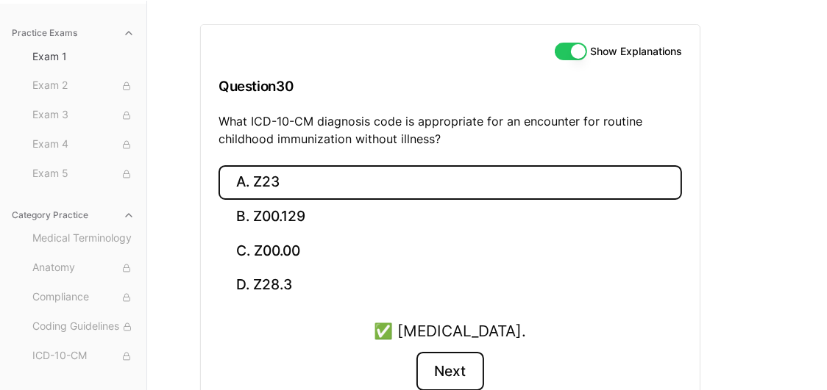
click at [432, 365] on button "Next" at bounding box center [449, 372] width 67 height 40
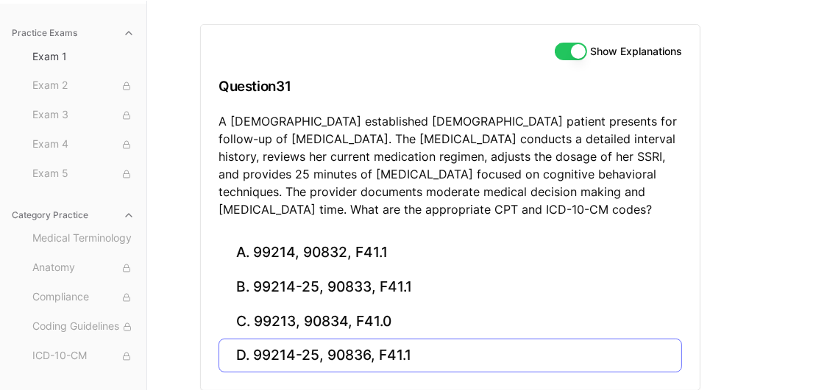
scroll to position [188, 0]
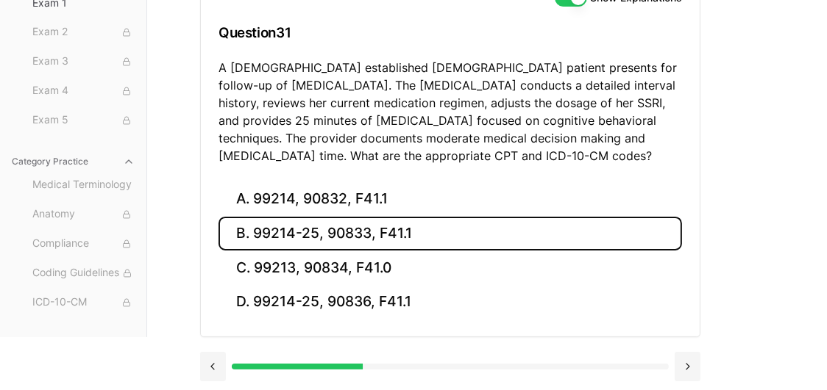
click at [421, 233] on button "B. 99214-25, 90833, F41.1" at bounding box center [449, 234] width 463 height 35
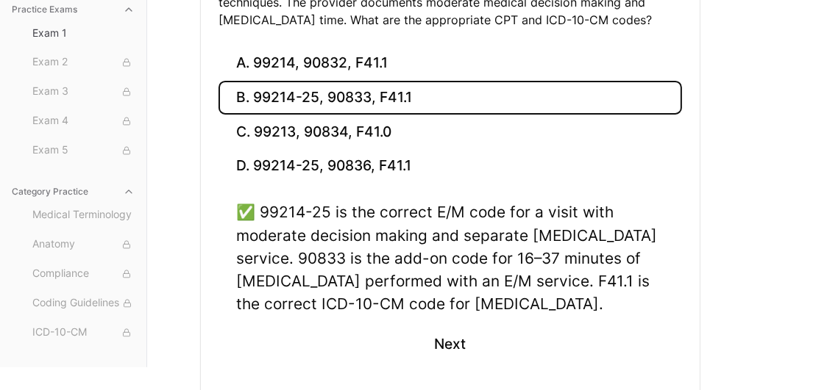
scroll to position [326, 0]
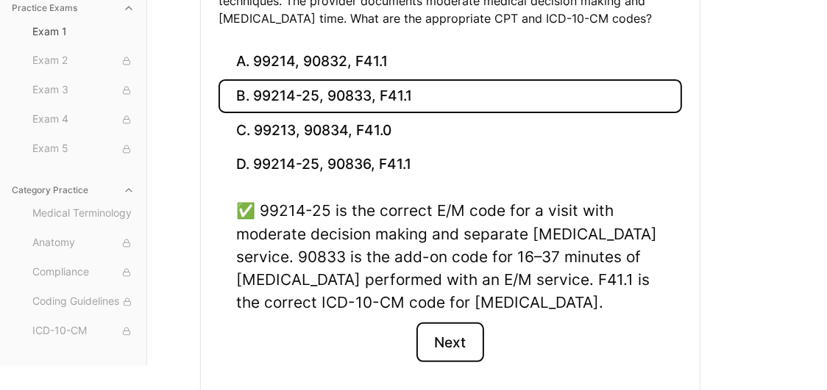
click at [444, 349] on button "Next" at bounding box center [449, 343] width 67 height 40
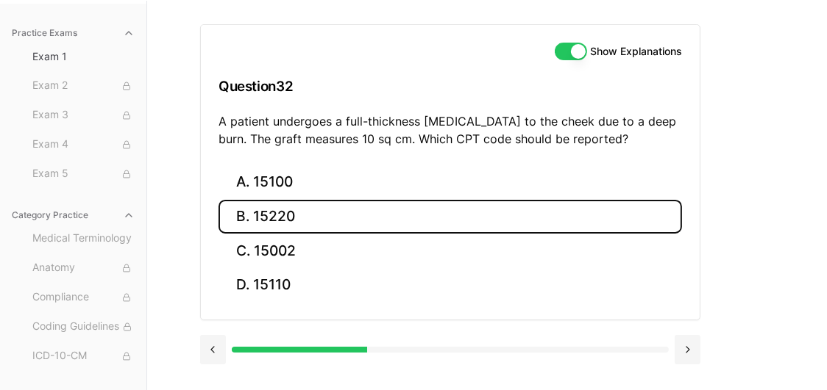
click at [324, 224] on button "B. 15220" at bounding box center [449, 217] width 463 height 35
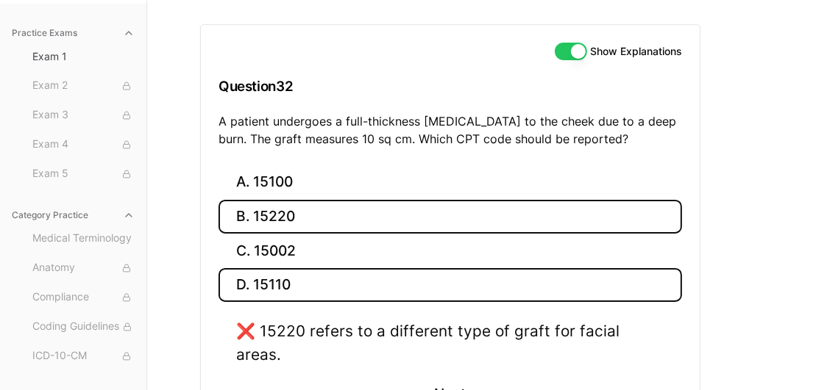
click at [305, 282] on button "D. 15110" at bounding box center [449, 285] width 463 height 35
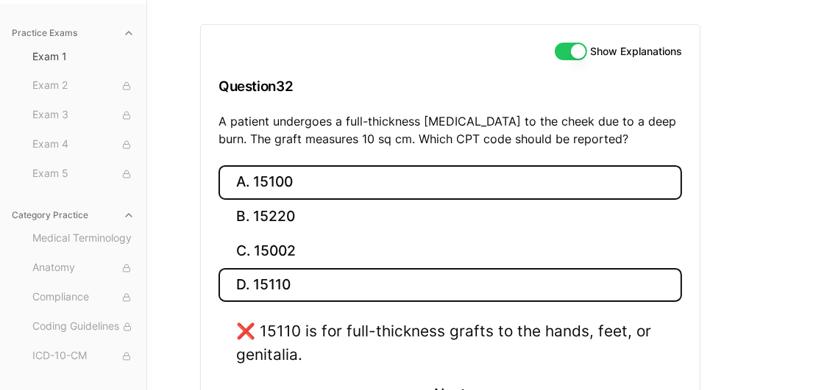
click at [293, 190] on button "A. 15100" at bounding box center [449, 182] width 463 height 35
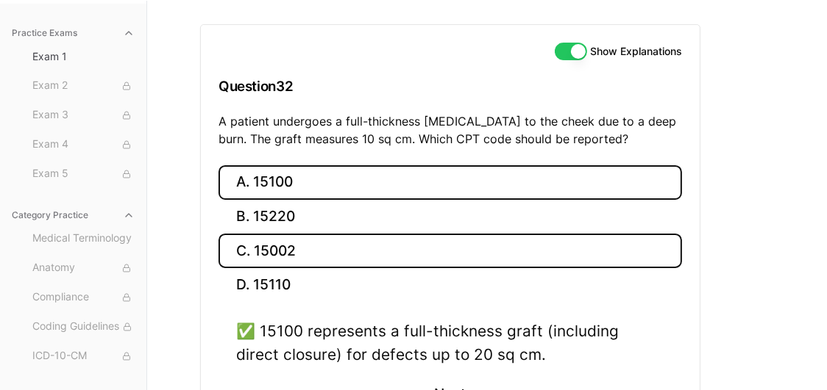
drag, startPoint x: 817, startPoint y: 196, endPoint x: 448, endPoint y: 251, distance: 373.2
click at [448, 251] on button "C. 15002" at bounding box center [449, 251] width 463 height 35
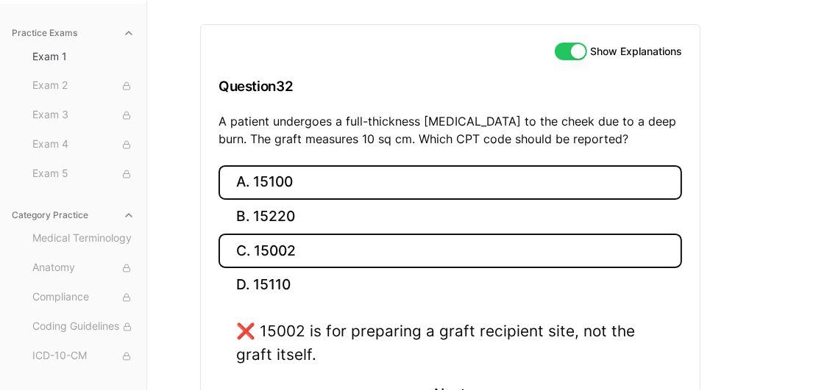
click at [362, 185] on button "A. 15100" at bounding box center [449, 182] width 463 height 35
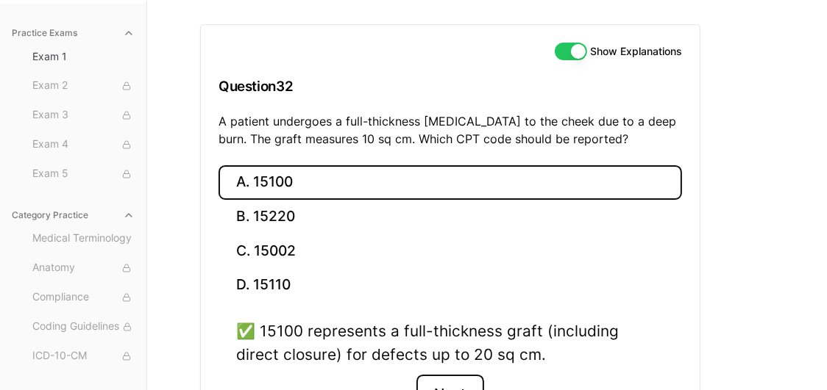
click at [444, 390] on button "Next" at bounding box center [449, 395] width 67 height 40
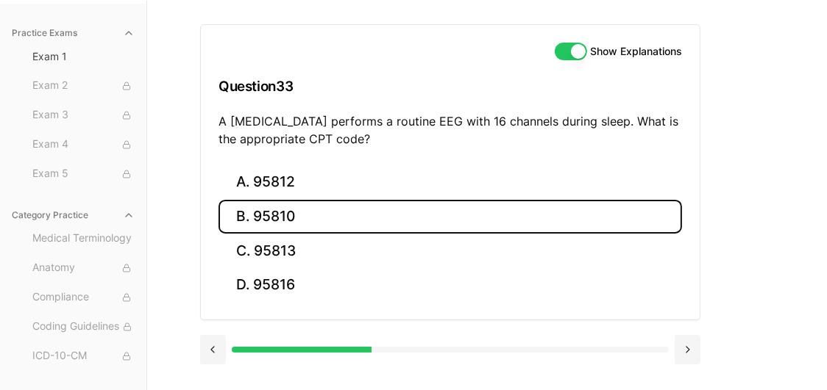
click at [319, 213] on button "B. 95810" at bounding box center [449, 217] width 463 height 35
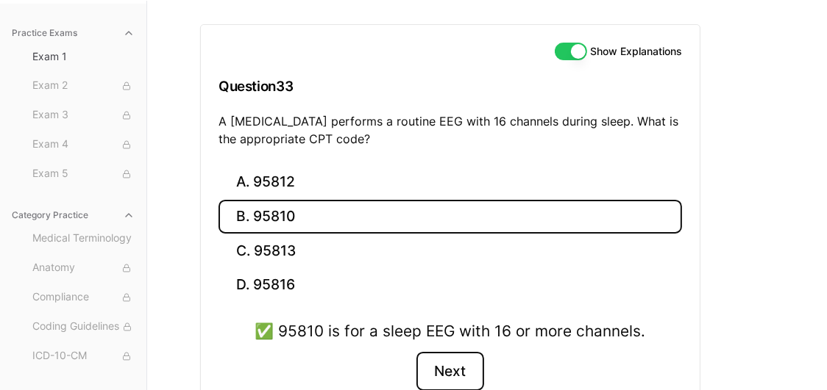
click at [448, 353] on button "Next" at bounding box center [449, 372] width 67 height 40
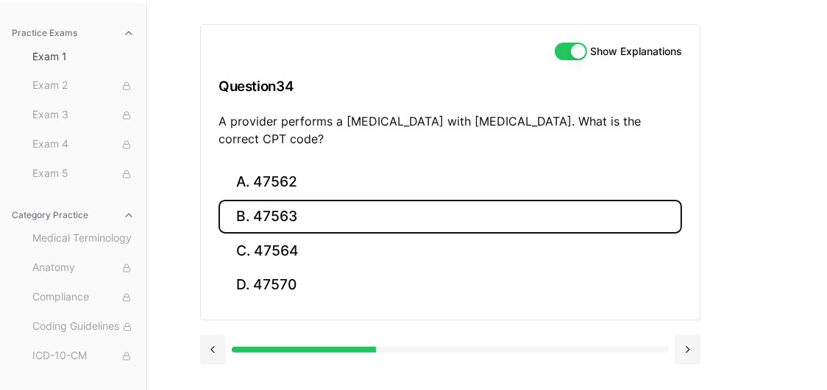
click at [287, 207] on button "B. 47563" at bounding box center [449, 217] width 463 height 35
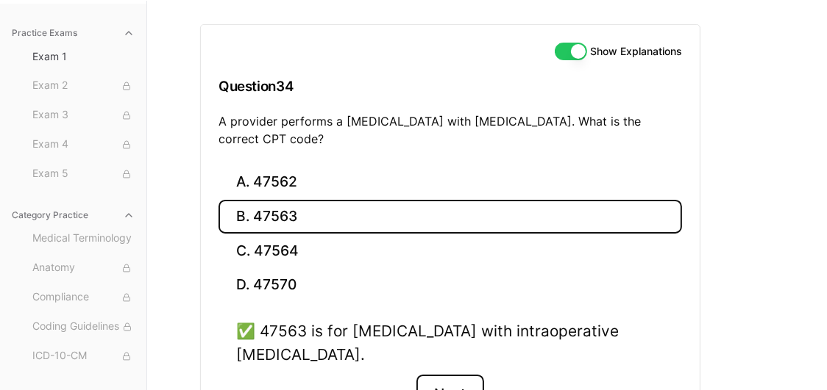
click at [452, 379] on button "Next" at bounding box center [449, 395] width 67 height 40
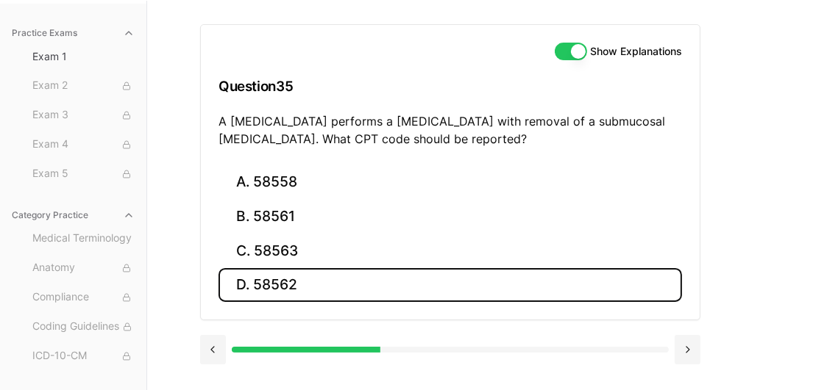
click at [346, 290] on button "D. 58562" at bounding box center [449, 285] width 463 height 35
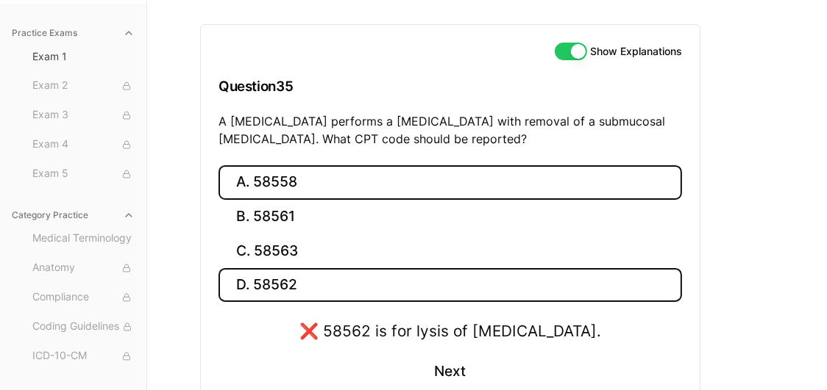
click at [330, 193] on button "A. 58558" at bounding box center [449, 182] width 463 height 35
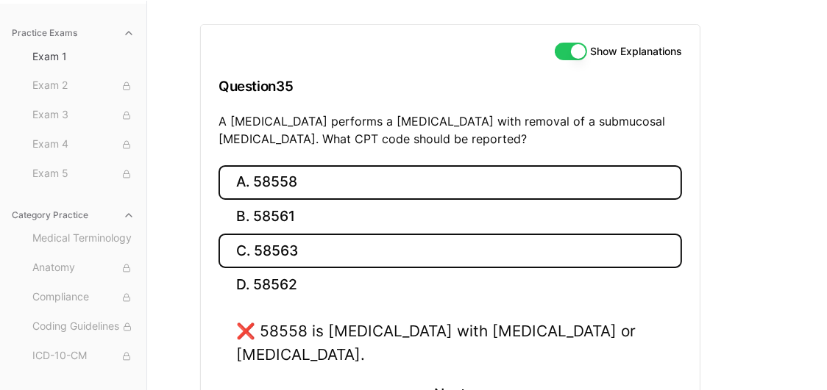
click at [290, 238] on button "C. 58563" at bounding box center [449, 251] width 463 height 35
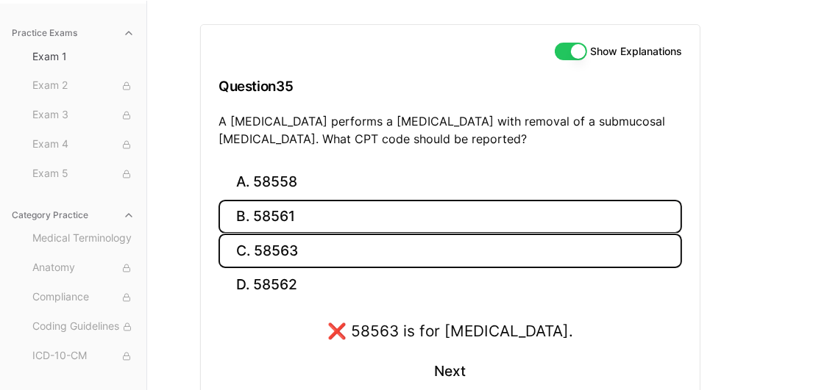
click at [292, 219] on button "B. 58561" at bounding box center [449, 217] width 463 height 35
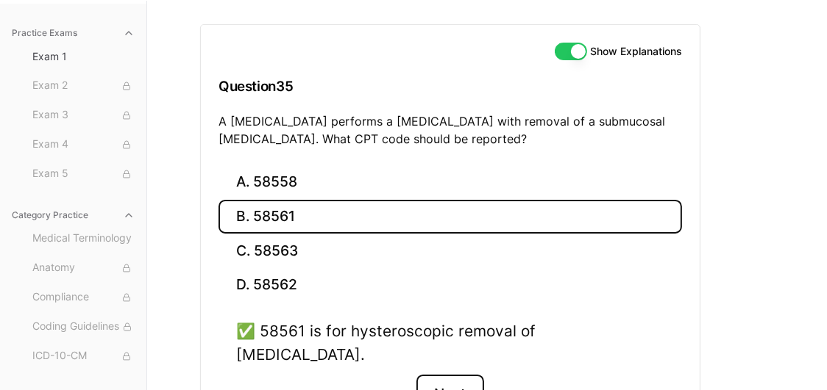
click at [451, 375] on button "Next" at bounding box center [449, 395] width 67 height 40
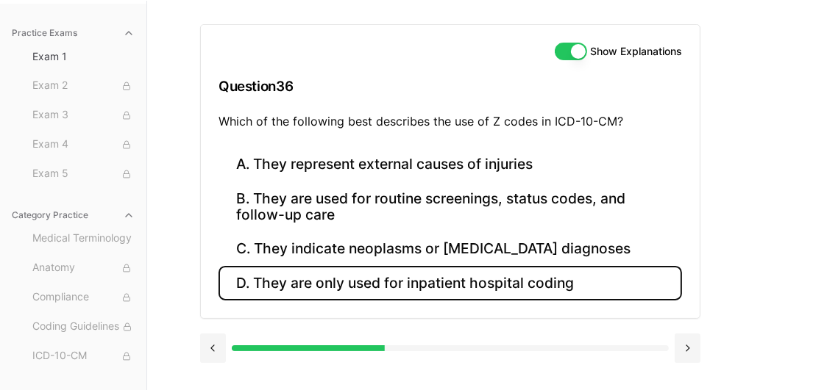
click at [471, 269] on button "D. They are only used for inpatient hospital coding" at bounding box center [449, 283] width 463 height 35
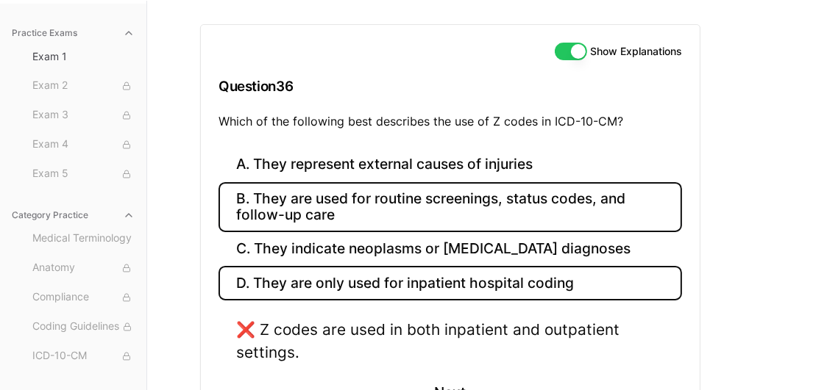
click at [460, 213] on button "B. They are used for routine screenings, status codes, and follow-up care" at bounding box center [449, 207] width 463 height 50
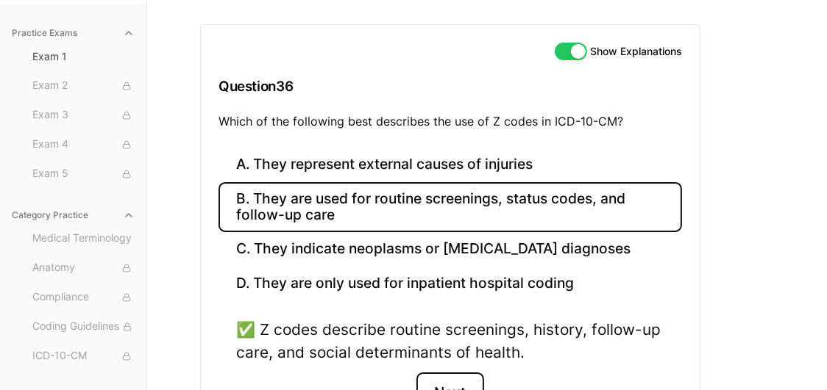
click at [444, 387] on button "Next" at bounding box center [449, 393] width 67 height 40
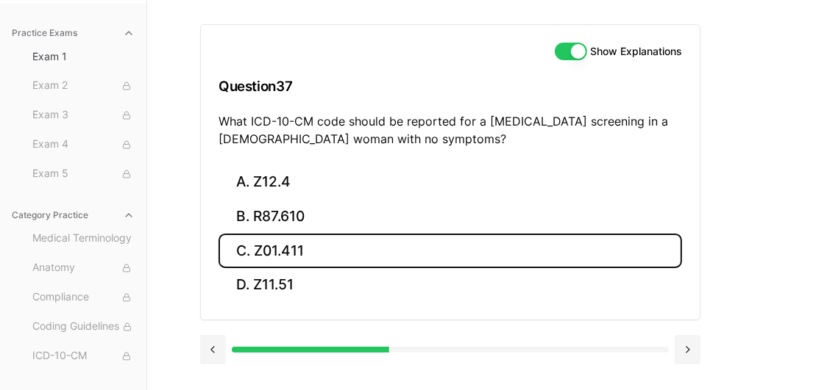
click at [304, 249] on button "C. Z01.411" at bounding box center [449, 251] width 463 height 35
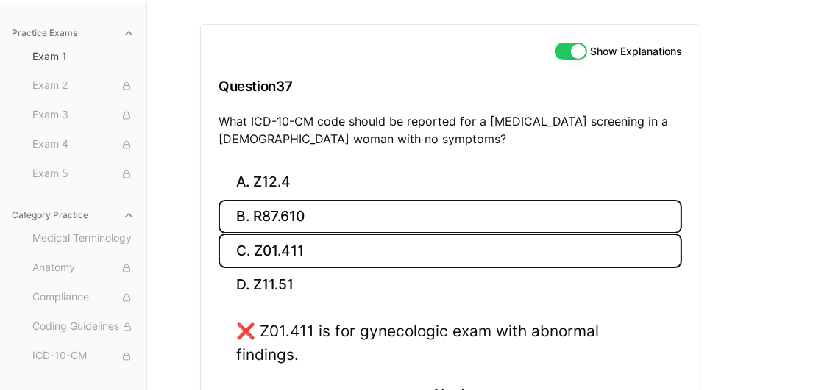
click at [285, 209] on button "B. R87.610" at bounding box center [449, 217] width 463 height 35
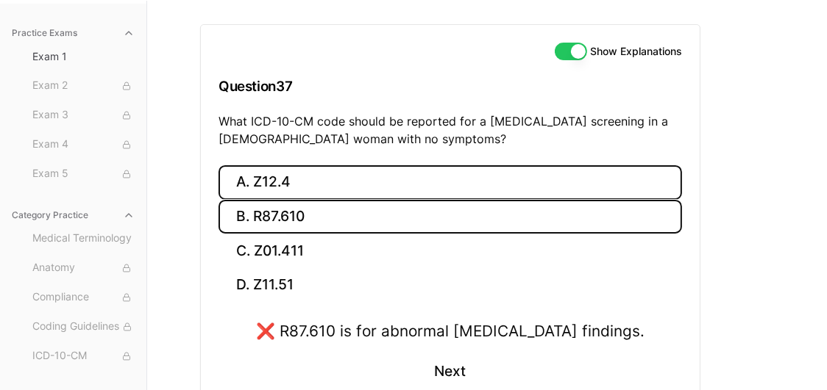
click at [270, 177] on button "A. Z12.4" at bounding box center [449, 182] width 463 height 35
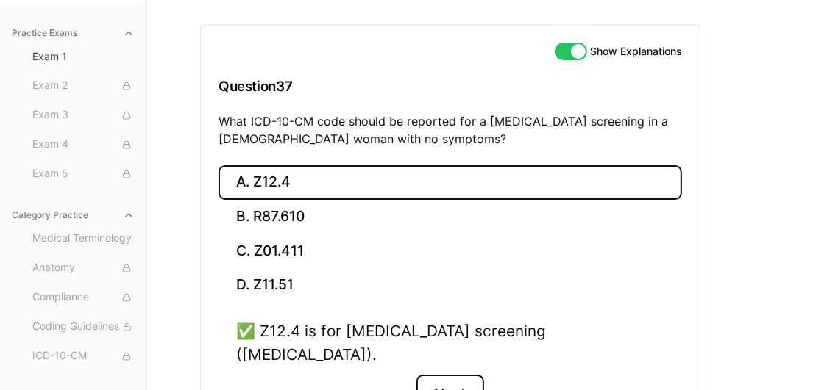
click at [438, 375] on button "Next" at bounding box center [449, 395] width 67 height 40
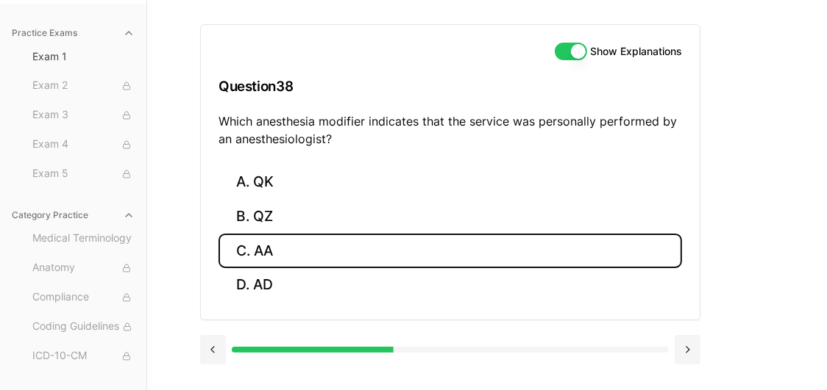
click at [268, 244] on button "C. AA" at bounding box center [449, 251] width 463 height 35
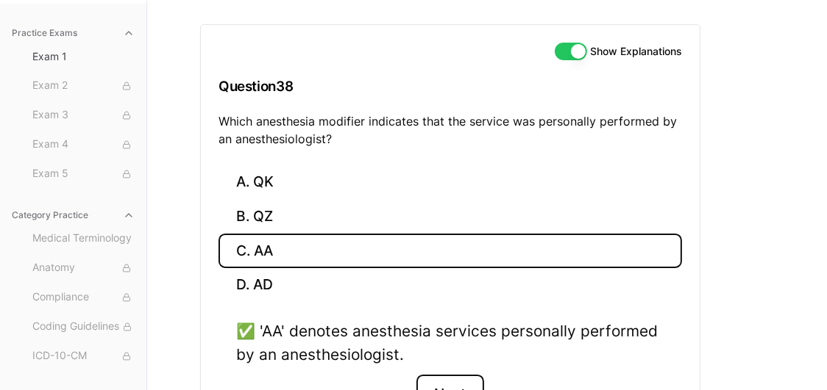
click at [457, 379] on button "Next" at bounding box center [449, 395] width 67 height 40
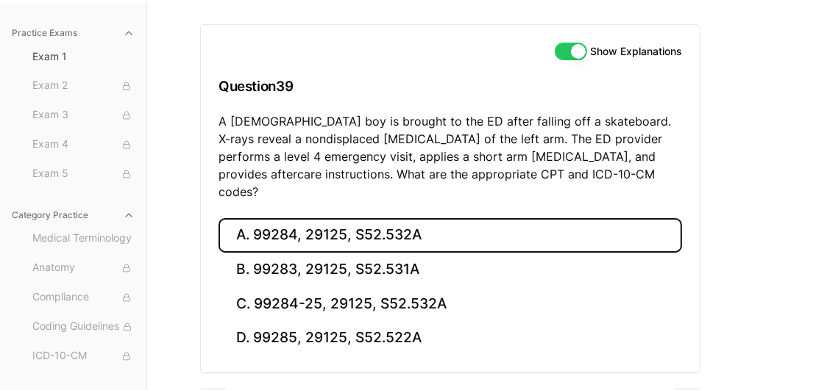
click at [477, 221] on button "A. 99284, 29125, S52.532A" at bounding box center [449, 235] width 463 height 35
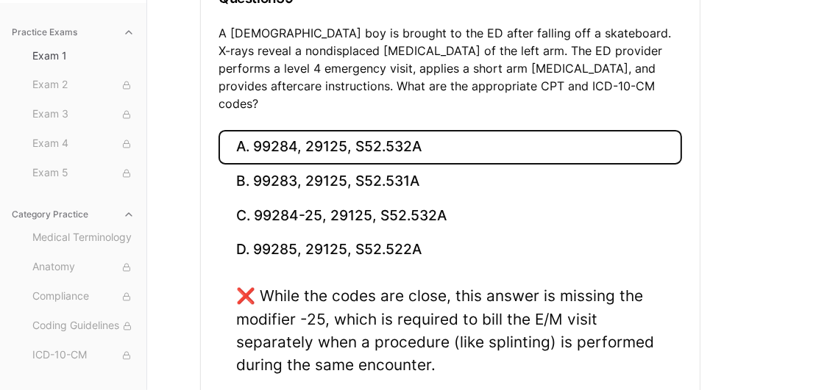
scroll to position [226, 0]
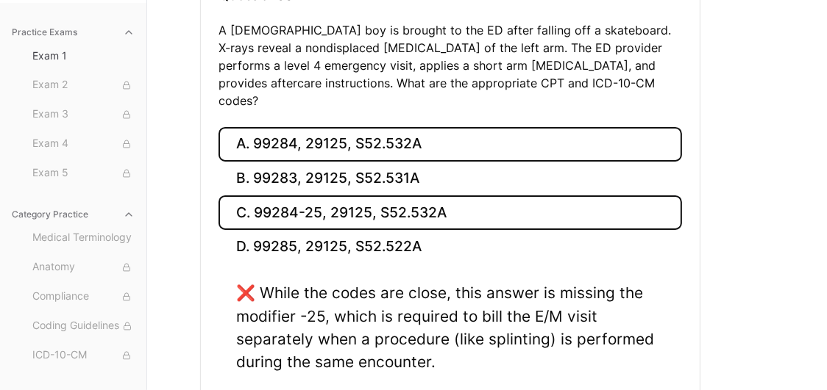
click at [365, 196] on button "C. 99284-25, 29125, S52.532A" at bounding box center [449, 213] width 463 height 35
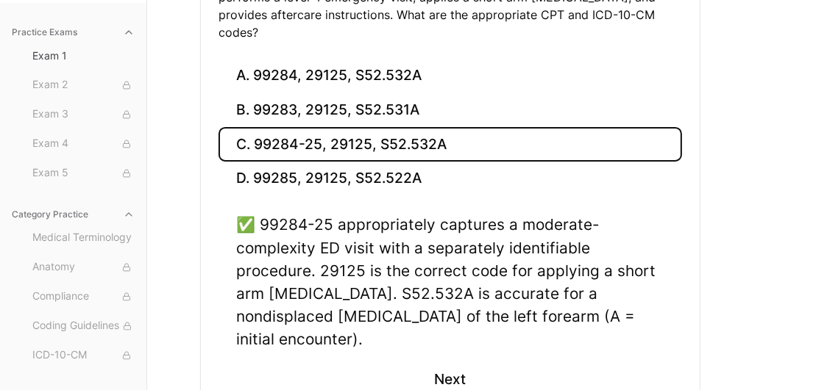
scroll to position [322, 0]
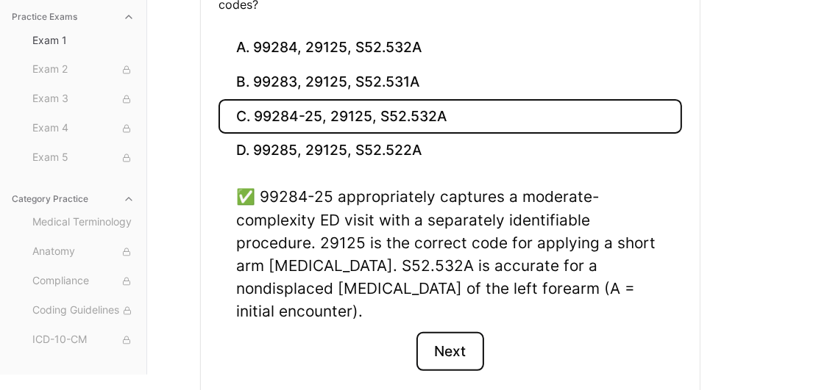
click at [453, 332] on button "Next" at bounding box center [449, 352] width 67 height 40
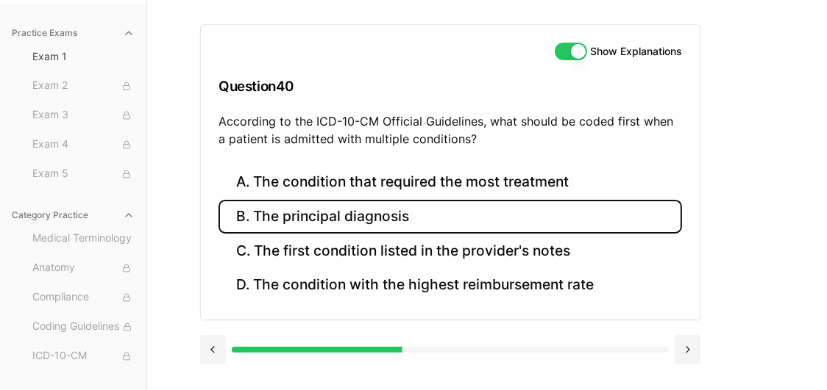
click at [392, 224] on button "B. The principal diagnosis" at bounding box center [449, 217] width 463 height 35
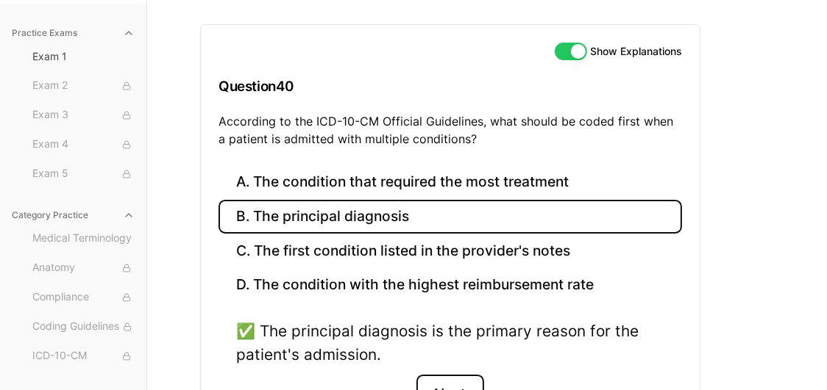
click at [449, 375] on button "Next" at bounding box center [449, 395] width 67 height 40
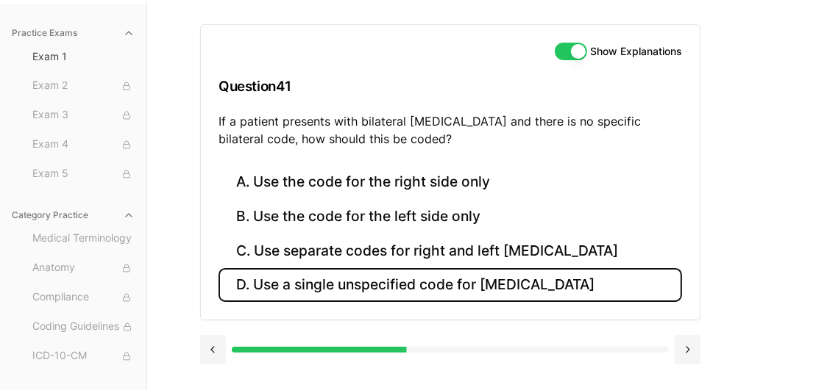
click at [363, 277] on button "D. Use a single unspecified code for otitis media" at bounding box center [449, 285] width 463 height 35
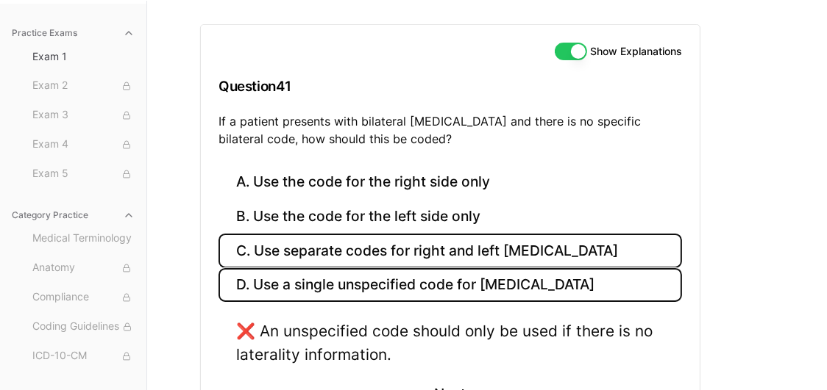
click at [419, 245] on button "C. Use separate codes for right and left otitis media" at bounding box center [449, 251] width 463 height 35
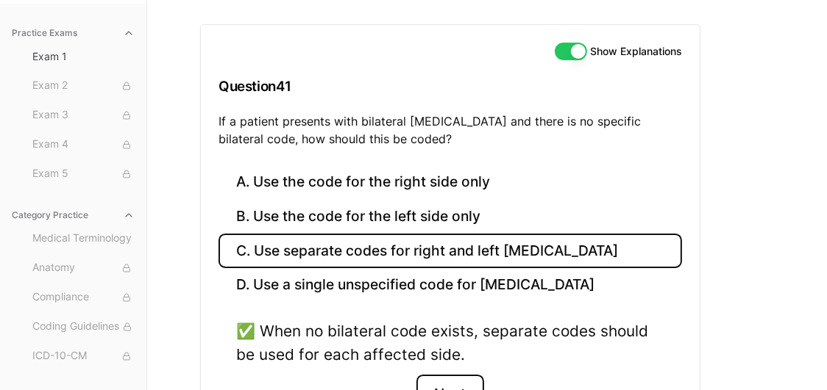
click at [458, 382] on button "Next" at bounding box center [449, 395] width 67 height 40
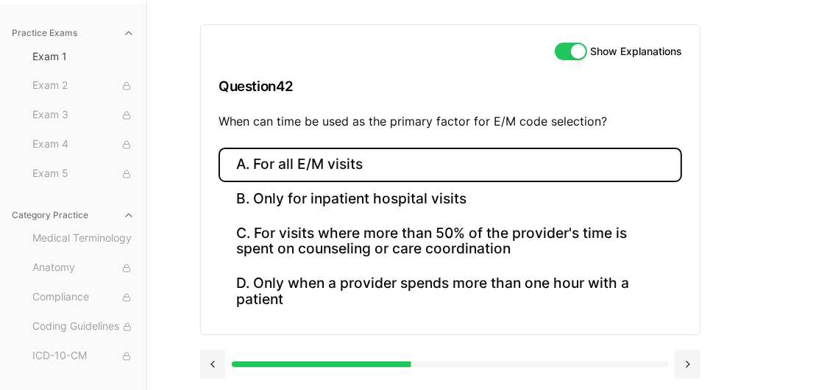
click at [354, 167] on button "A. For all E/M visits" at bounding box center [449, 165] width 463 height 35
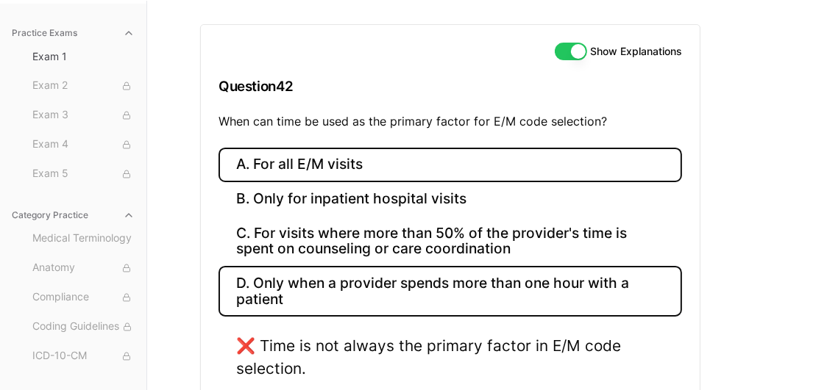
click at [275, 292] on button "D. Only when a provider spends more than one hour with a patient" at bounding box center [449, 291] width 463 height 50
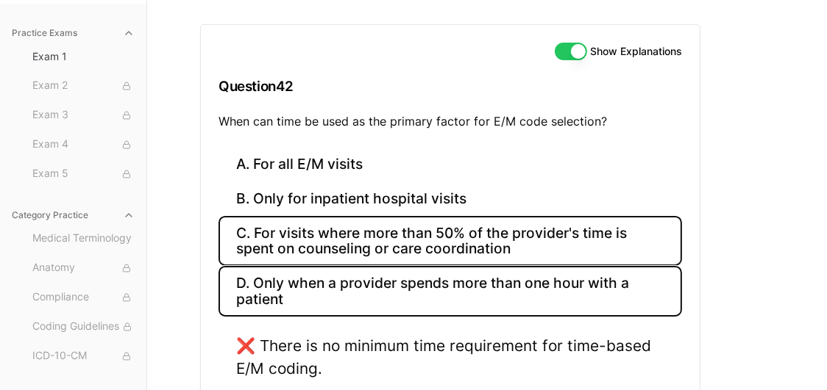
click at [318, 223] on button "C. For visits where more than 50% of the provider's time is spent on counseling…" at bounding box center [449, 241] width 463 height 50
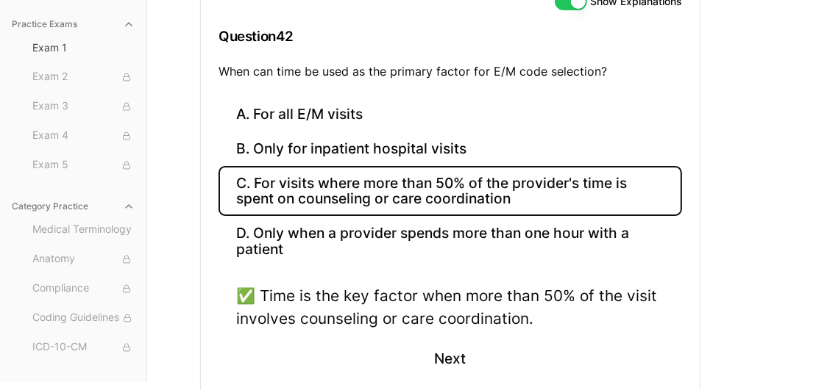
scroll to position [190, 0]
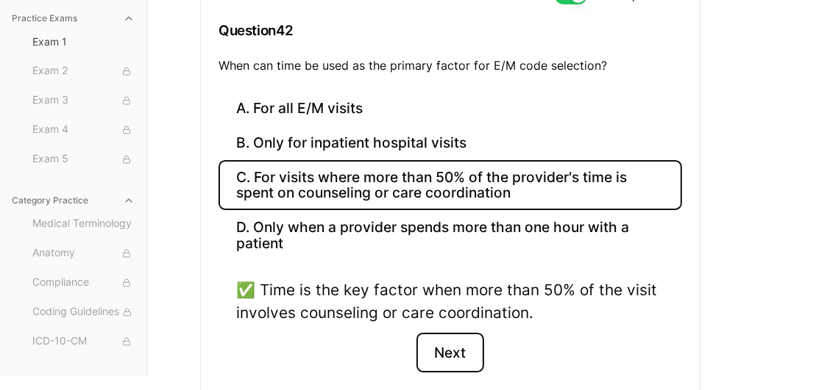
click at [465, 355] on button "Next" at bounding box center [449, 353] width 67 height 40
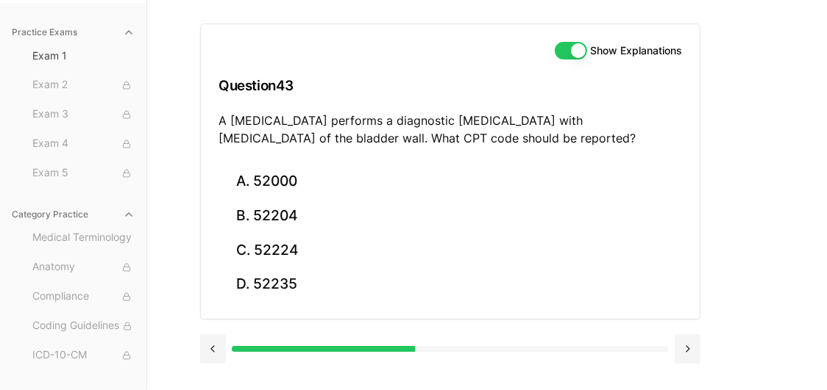
scroll to position [135, 0]
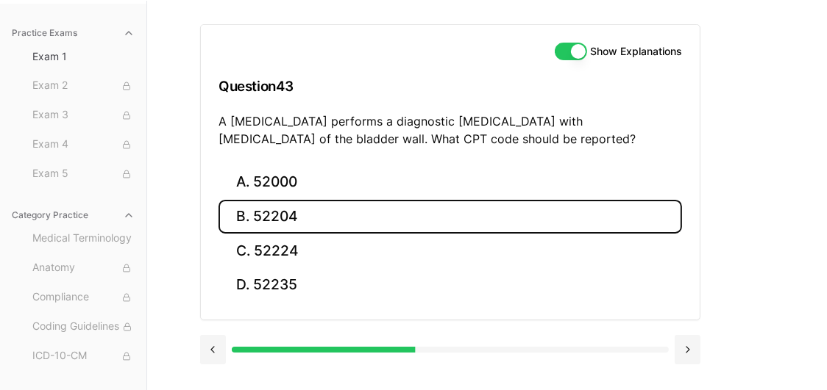
click at [346, 219] on button "B. 52204" at bounding box center [449, 217] width 463 height 35
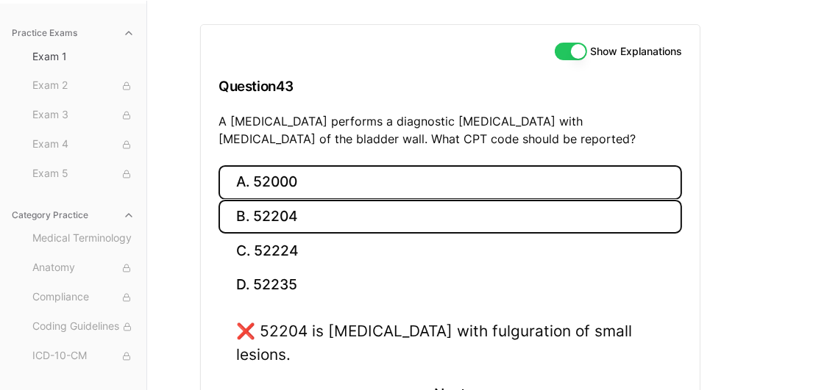
click at [338, 180] on button "A. 52000" at bounding box center [449, 182] width 463 height 35
click at [282, 224] on button "B. 52204" at bounding box center [449, 217] width 463 height 35
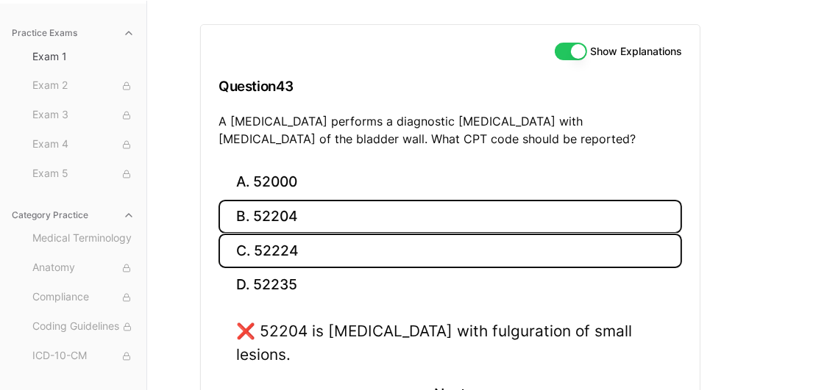
click at [274, 256] on button "C. 52224" at bounding box center [449, 251] width 463 height 35
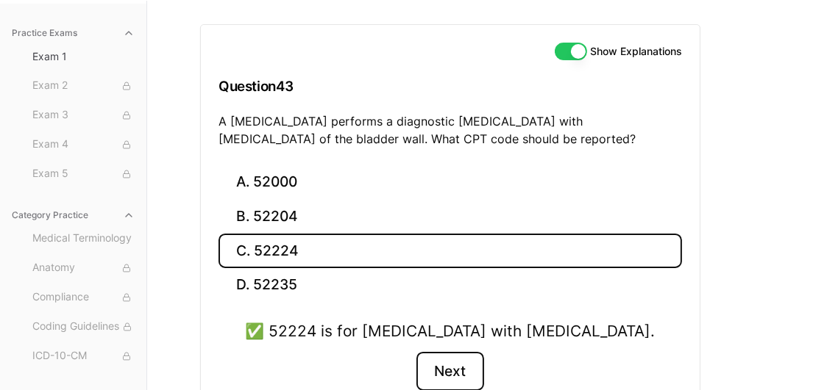
click at [444, 369] on button "Next" at bounding box center [449, 372] width 67 height 40
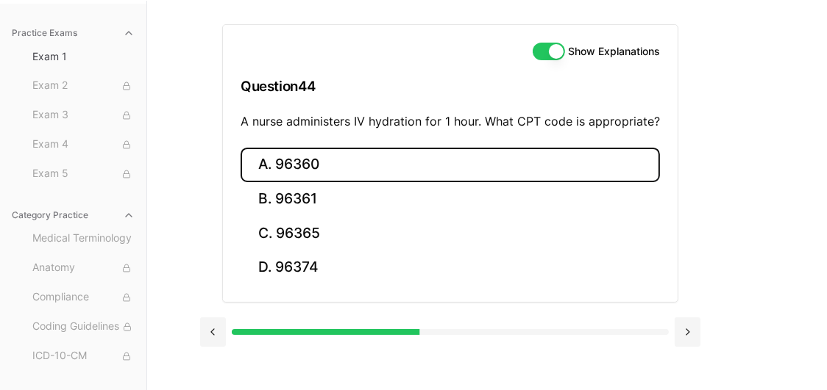
click at [313, 163] on button "A. 96360" at bounding box center [449, 165] width 419 height 35
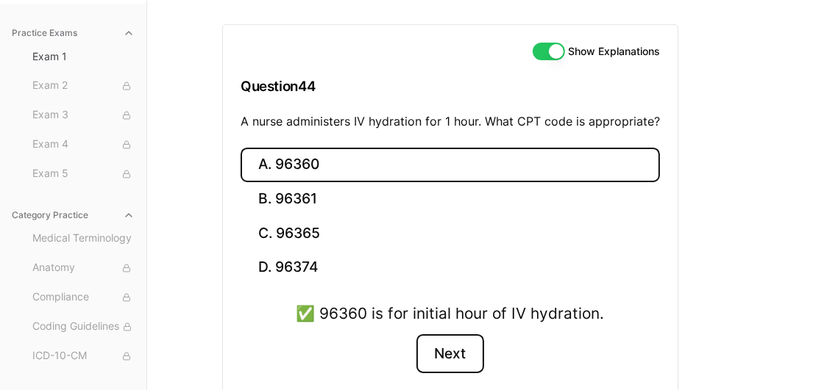
click at [464, 357] on button "Next" at bounding box center [449, 355] width 67 height 40
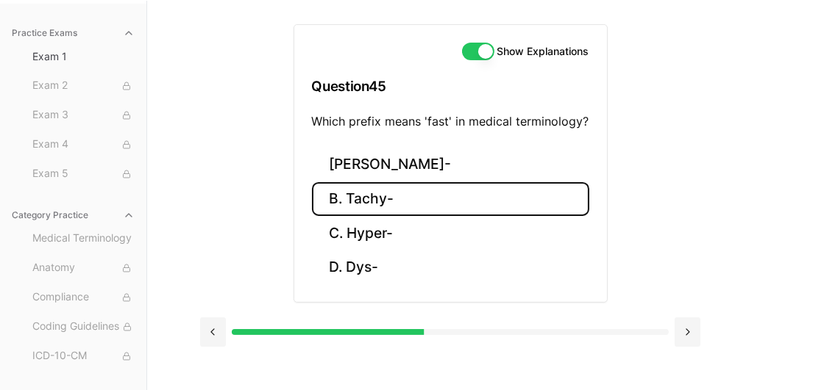
click at [369, 206] on button "B. Tachy-" at bounding box center [450, 199] width 277 height 35
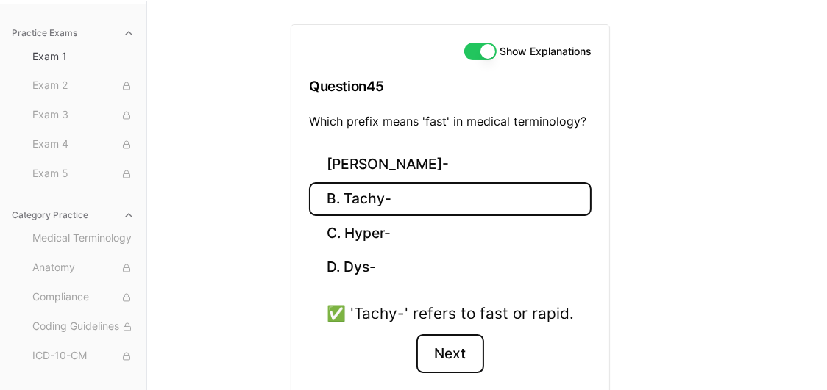
click at [449, 353] on button "Next" at bounding box center [449, 355] width 67 height 40
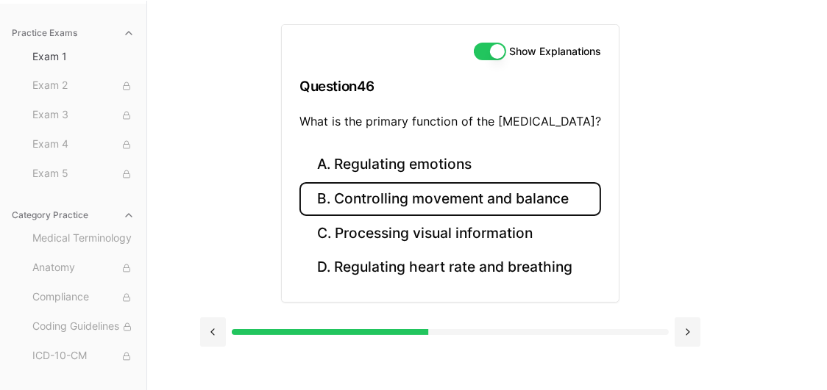
click at [464, 204] on button "B. Controlling movement and balance" at bounding box center [449, 199] width 301 height 35
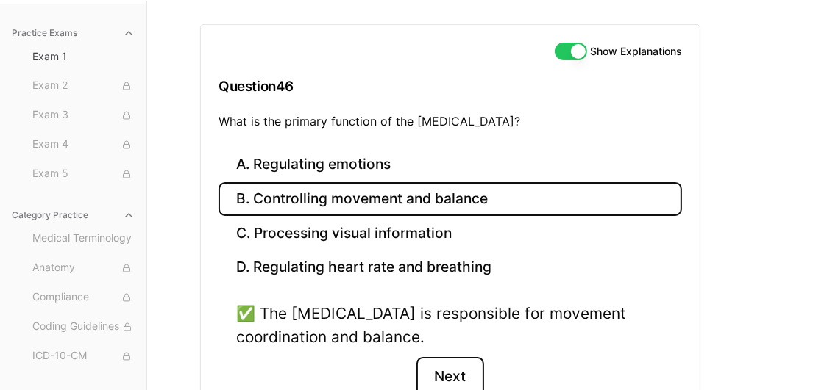
click at [454, 371] on button "Next" at bounding box center [449, 377] width 67 height 40
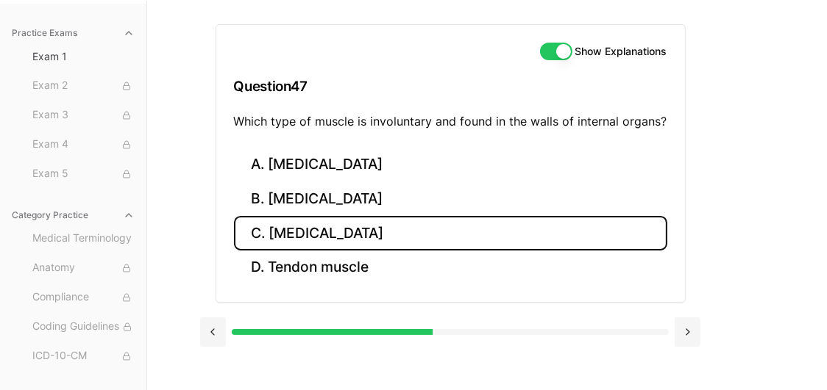
click at [416, 238] on button "C. Smooth muscle" at bounding box center [450, 233] width 433 height 35
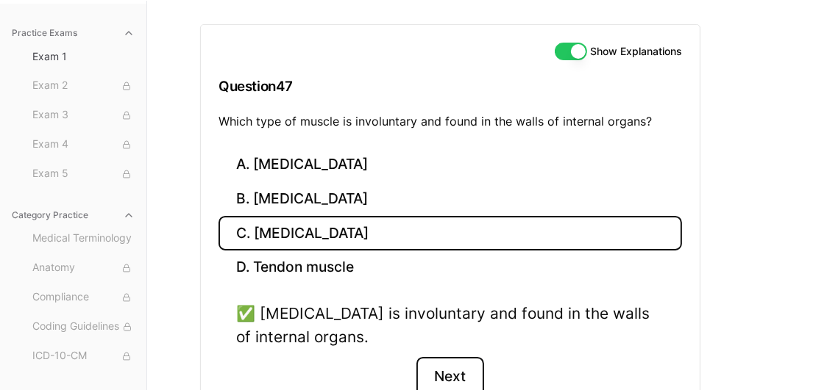
click at [462, 379] on button "Next" at bounding box center [449, 377] width 67 height 40
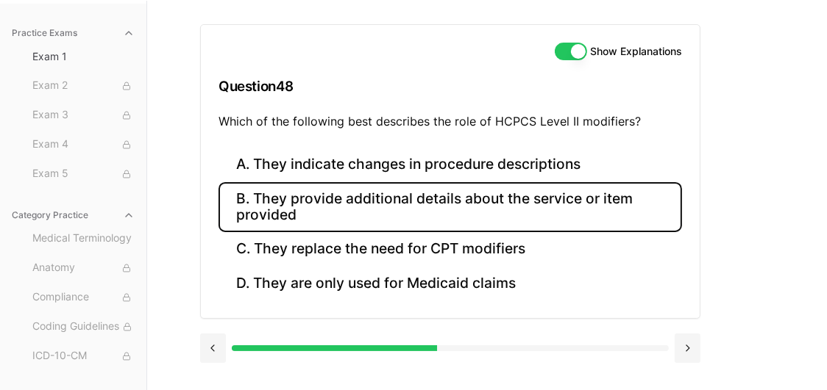
click at [288, 208] on button "B. They provide additional details about the service or item provided" at bounding box center [449, 207] width 463 height 50
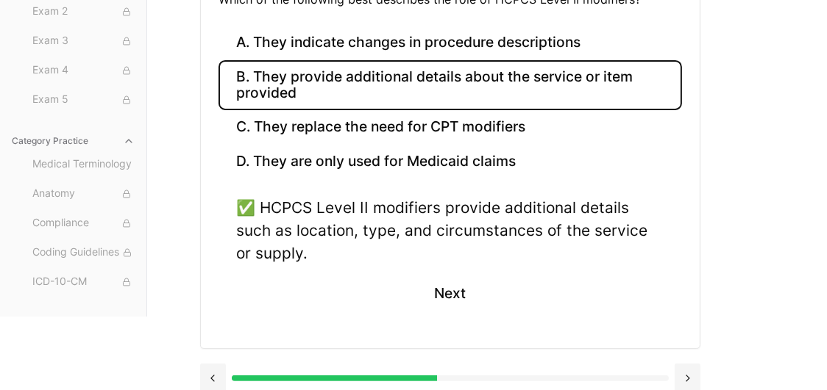
scroll to position [260, 0]
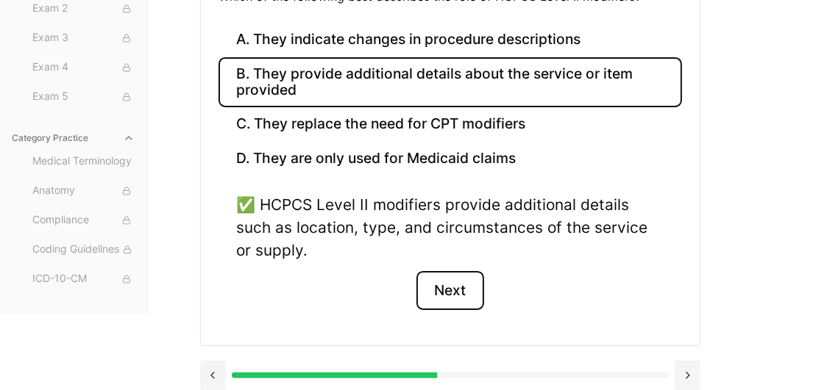
click at [474, 284] on button "Next" at bounding box center [449, 291] width 67 height 40
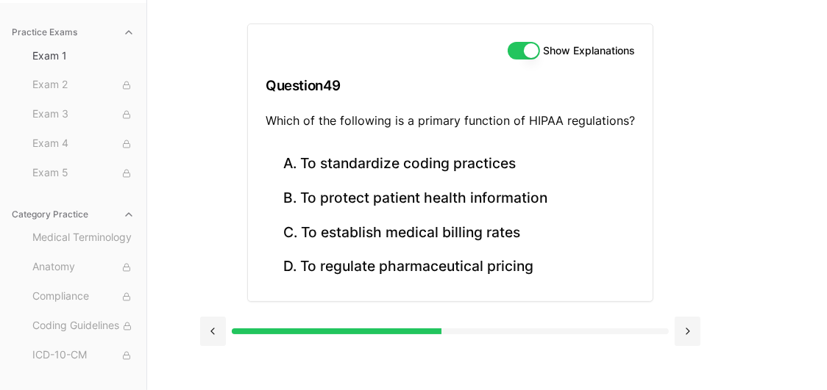
scroll to position [135, 0]
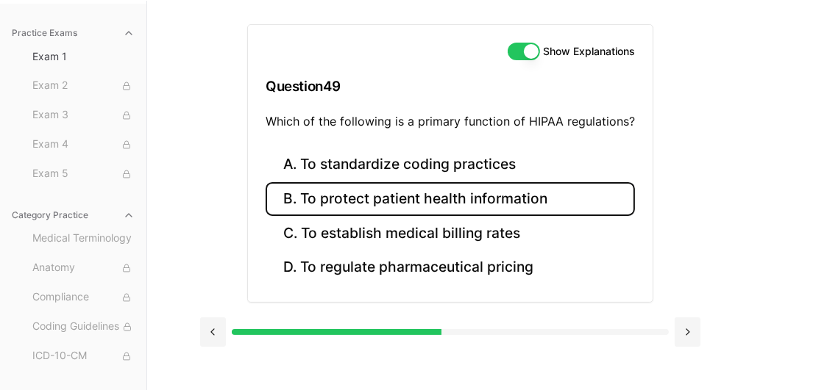
click at [417, 188] on button "B. To protect patient health information" at bounding box center [449, 199] width 369 height 35
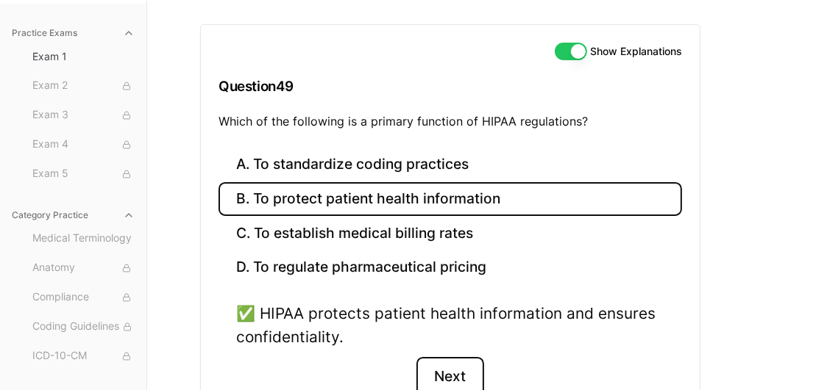
click at [438, 358] on button "Next" at bounding box center [449, 377] width 67 height 40
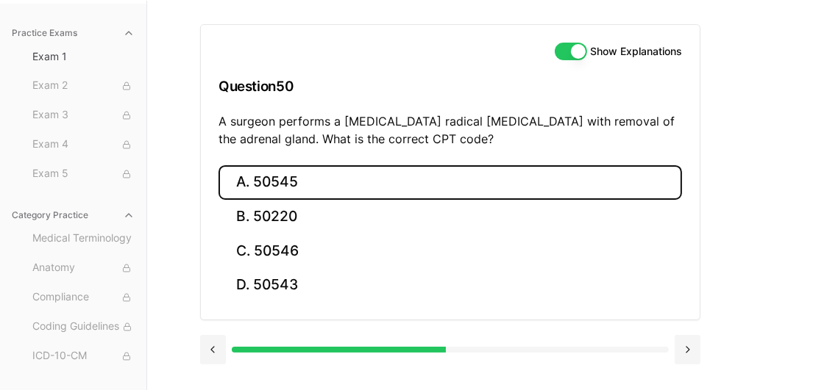
click at [311, 188] on button "A. 50545" at bounding box center [449, 182] width 463 height 35
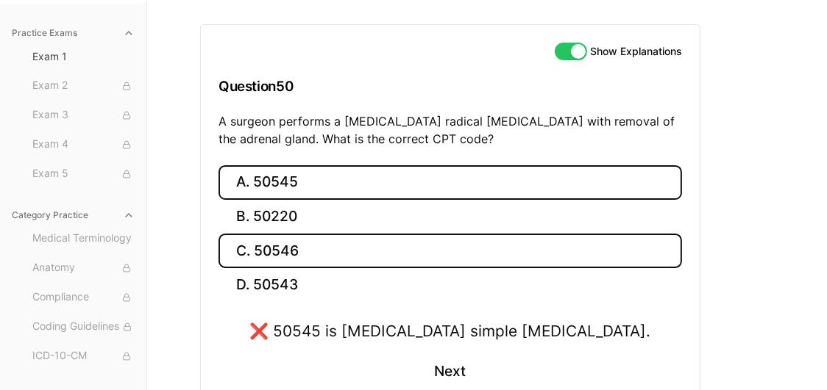
click at [334, 234] on button "C. 50546" at bounding box center [449, 251] width 463 height 35
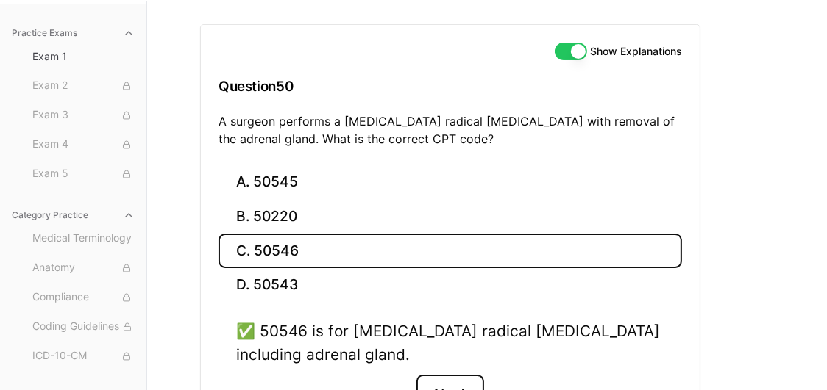
click at [457, 383] on button "Next" at bounding box center [449, 395] width 67 height 40
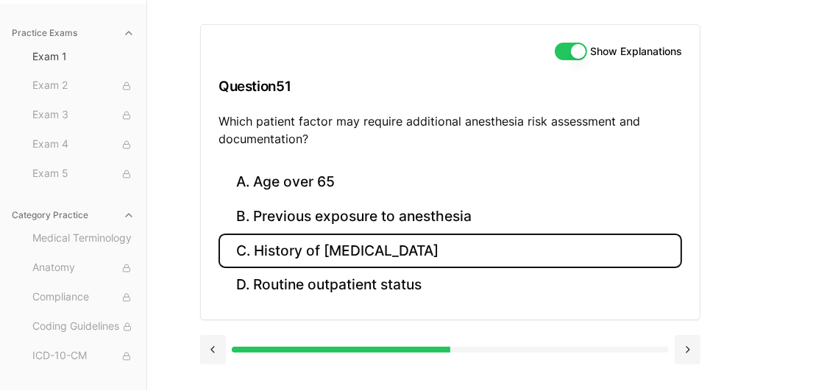
click at [341, 234] on button "C. History of obstructive sleep apnea" at bounding box center [449, 251] width 463 height 35
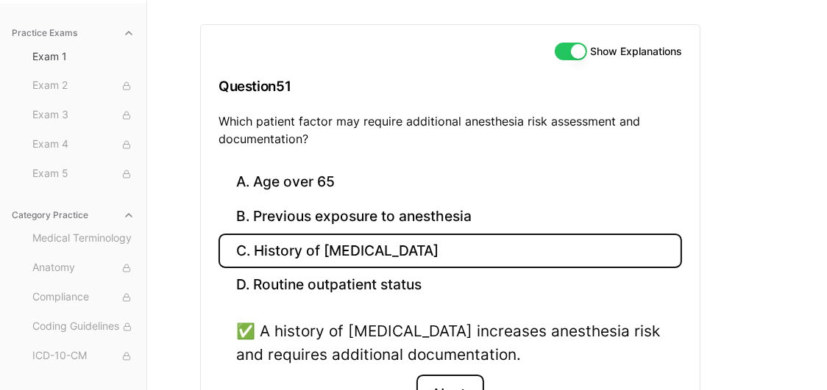
click at [452, 389] on button "Next" at bounding box center [449, 395] width 67 height 40
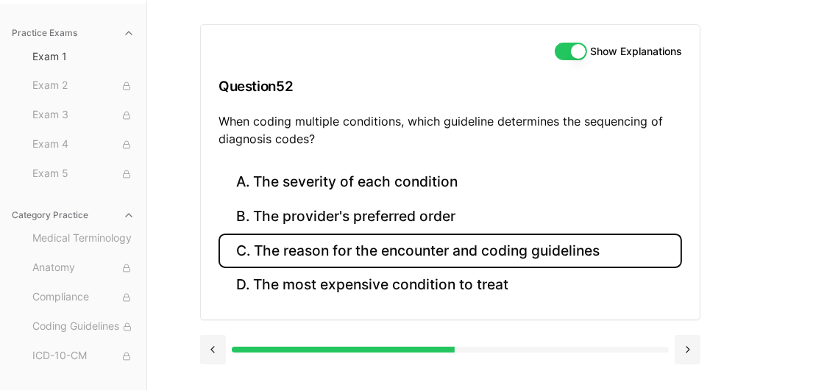
click at [303, 256] on button "C. The reason for the encounter and coding guidelines" at bounding box center [449, 251] width 463 height 35
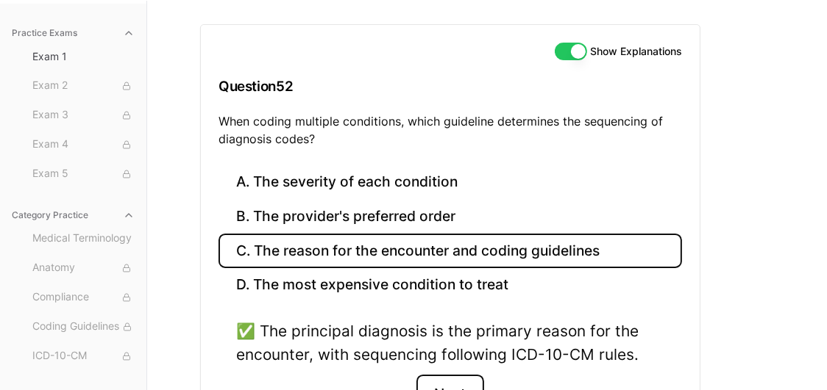
click at [465, 387] on button "Next" at bounding box center [449, 395] width 67 height 40
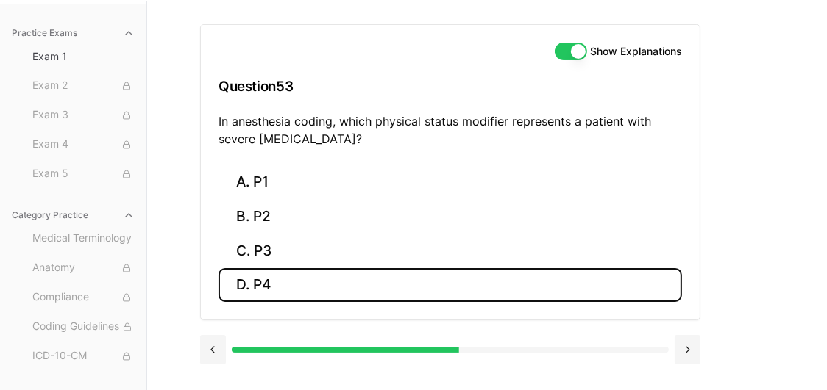
click at [301, 288] on button "D. P4" at bounding box center [449, 285] width 463 height 35
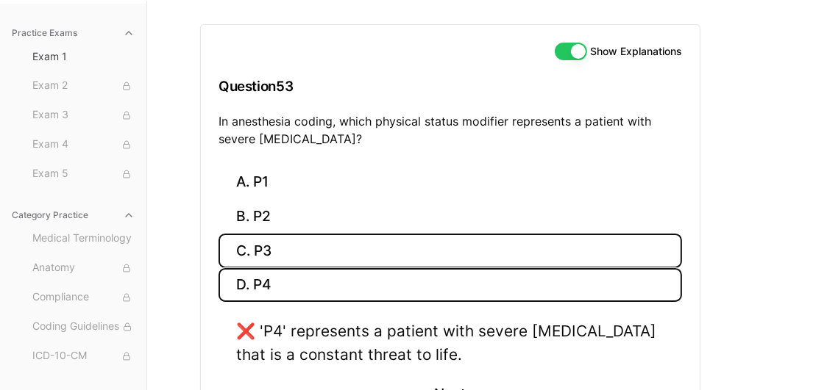
click at [364, 246] on button "C. P3" at bounding box center [449, 251] width 463 height 35
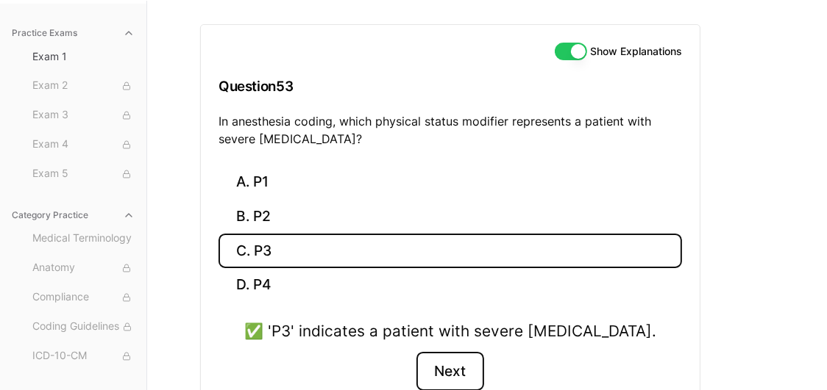
click at [468, 378] on button "Next" at bounding box center [449, 372] width 67 height 40
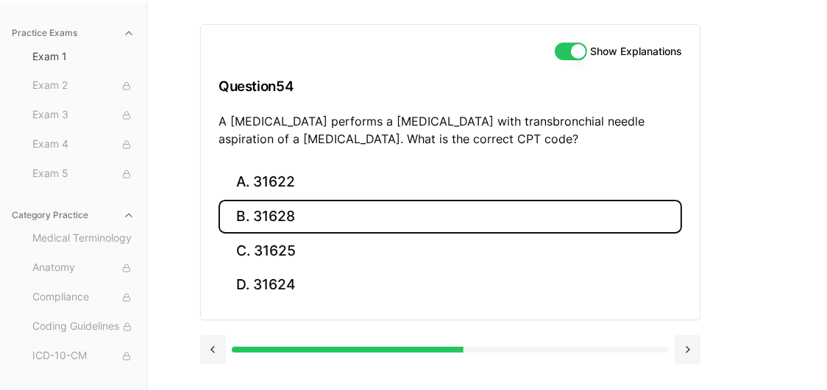
click at [285, 206] on button "B. 31628" at bounding box center [449, 217] width 463 height 35
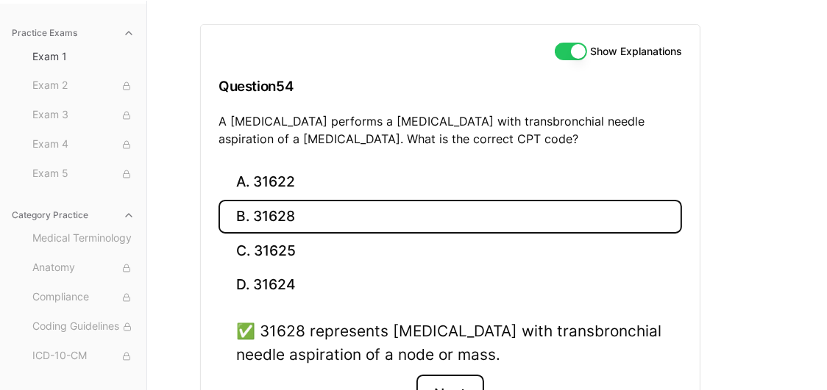
click at [446, 381] on button "Next" at bounding box center [449, 395] width 67 height 40
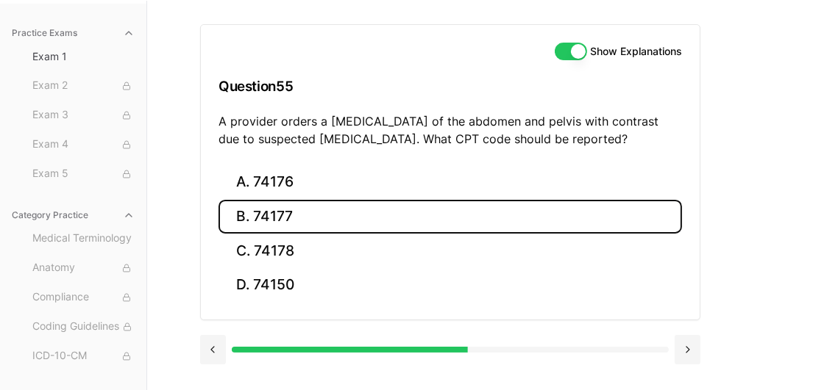
click at [277, 208] on button "B. 74177" at bounding box center [449, 217] width 463 height 35
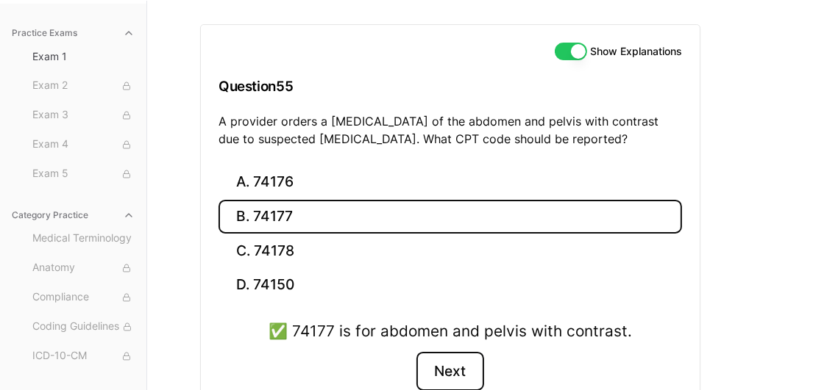
click at [448, 369] on button "Next" at bounding box center [449, 372] width 67 height 40
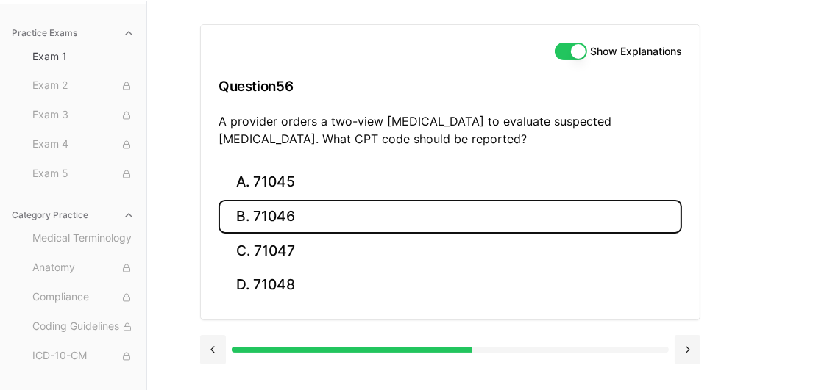
click at [331, 207] on button "B. 71046" at bounding box center [449, 217] width 463 height 35
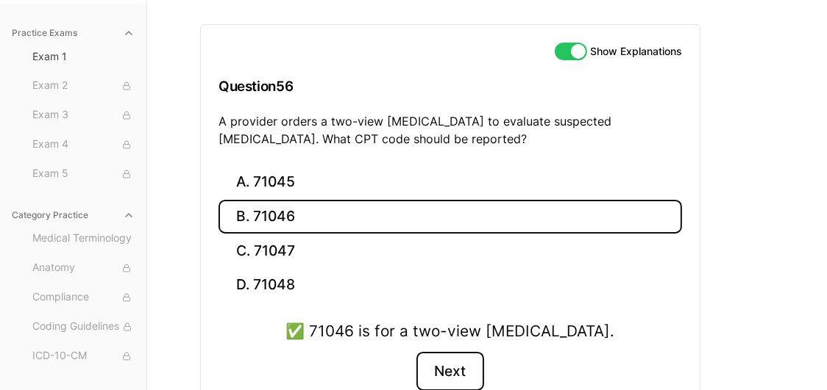
click at [452, 365] on button "Next" at bounding box center [449, 372] width 67 height 40
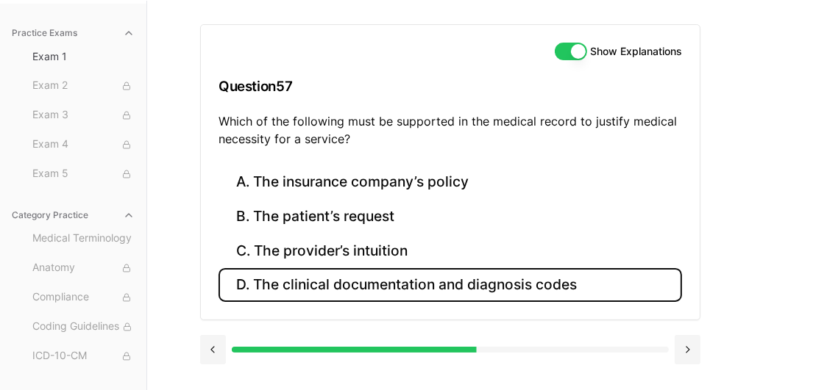
click at [392, 286] on button "D. The clinical documentation and diagnosis codes" at bounding box center [449, 285] width 463 height 35
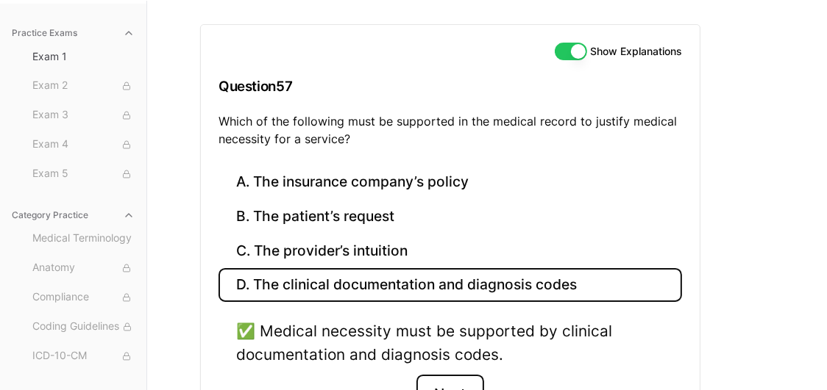
click at [443, 376] on button "Next" at bounding box center [449, 395] width 67 height 40
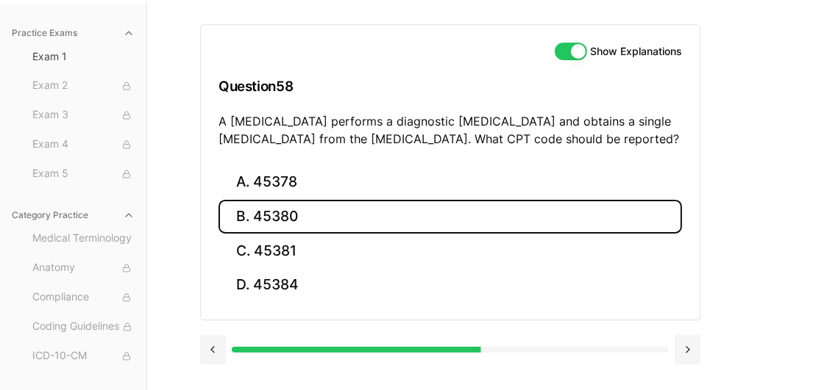
click at [300, 224] on button "B. 45380" at bounding box center [449, 217] width 463 height 35
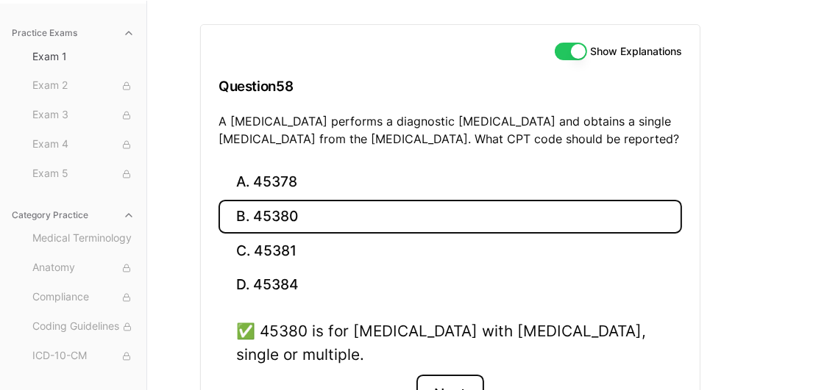
click at [441, 382] on button "Next" at bounding box center [449, 395] width 67 height 40
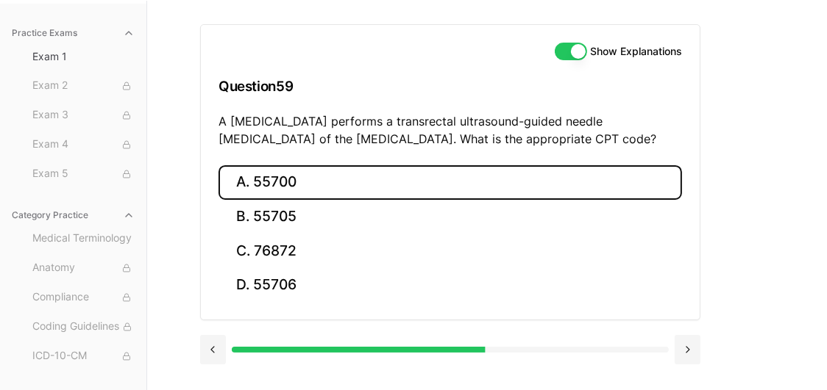
click at [319, 180] on button "A. 55700" at bounding box center [449, 182] width 463 height 35
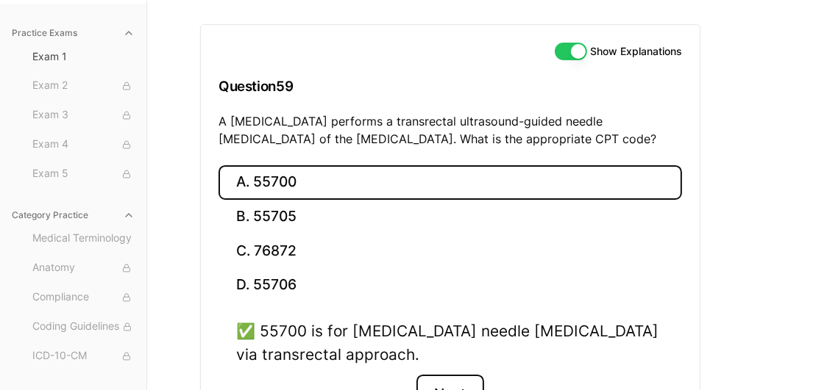
click at [457, 375] on button "Next" at bounding box center [449, 395] width 67 height 40
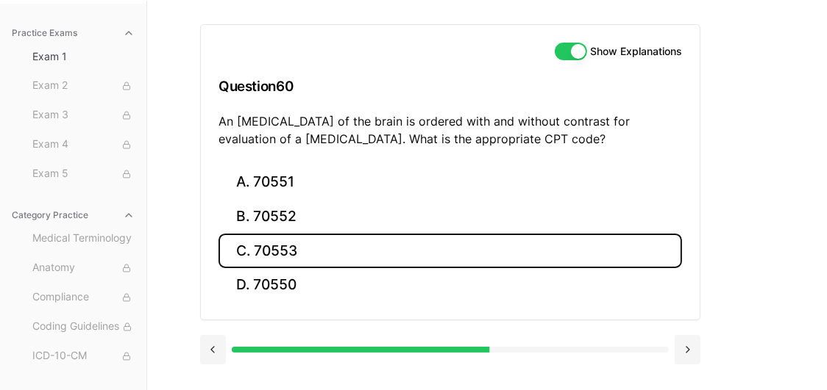
click at [304, 258] on button "C. 70553" at bounding box center [449, 251] width 463 height 35
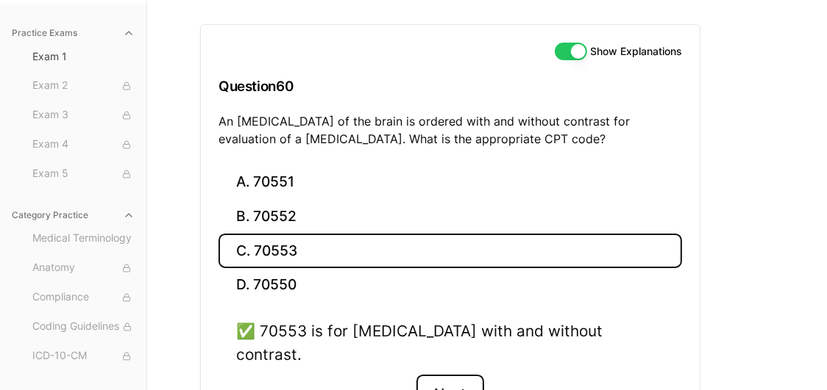
click at [462, 375] on button "Next" at bounding box center [449, 395] width 67 height 40
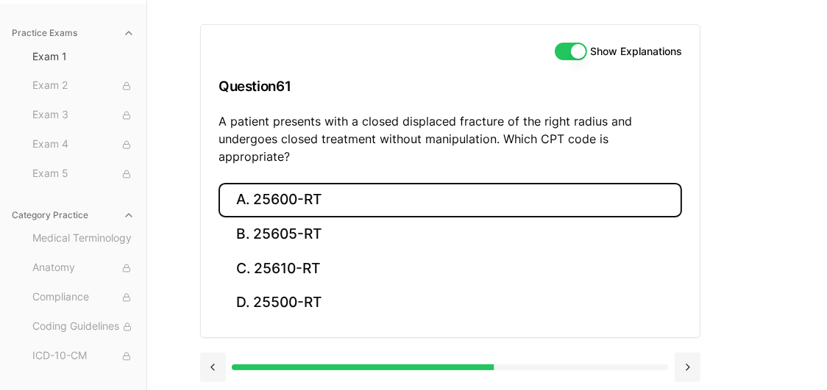
click at [373, 184] on button "A. 25600-RT" at bounding box center [449, 200] width 463 height 35
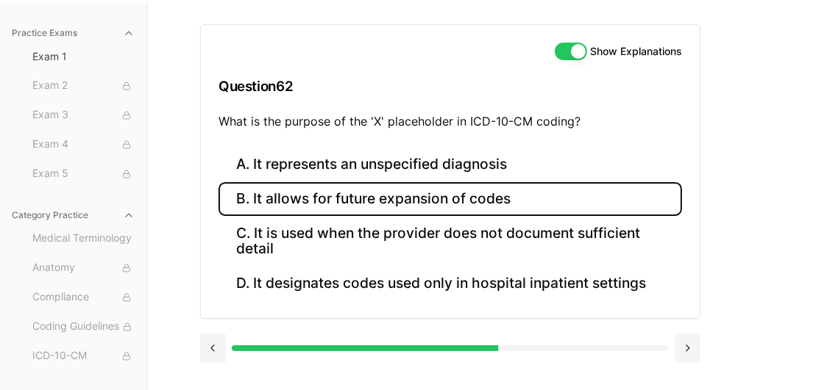
click at [261, 193] on button "B. It allows for future expansion of codes" at bounding box center [449, 199] width 463 height 35
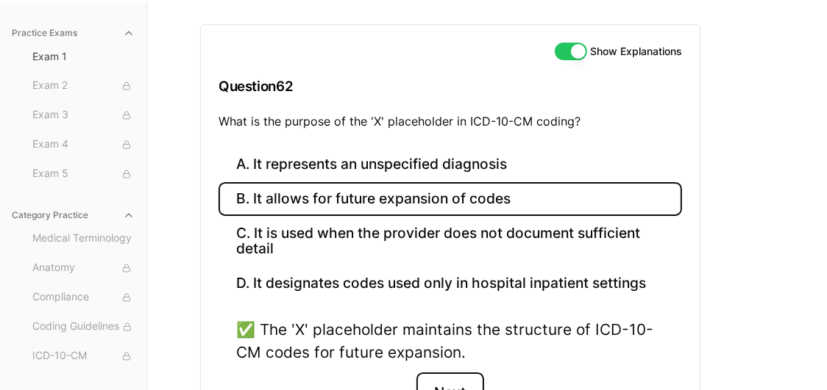
click at [463, 379] on button "Next" at bounding box center [449, 393] width 67 height 40
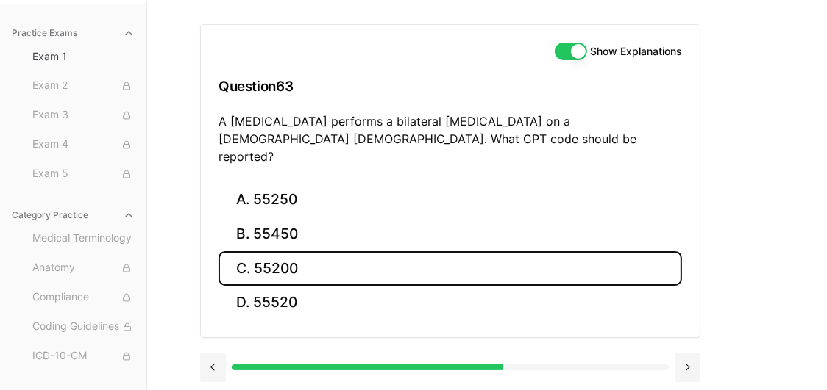
click at [320, 251] on button "C. 55200" at bounding box center [449, 268] width 463 height 35
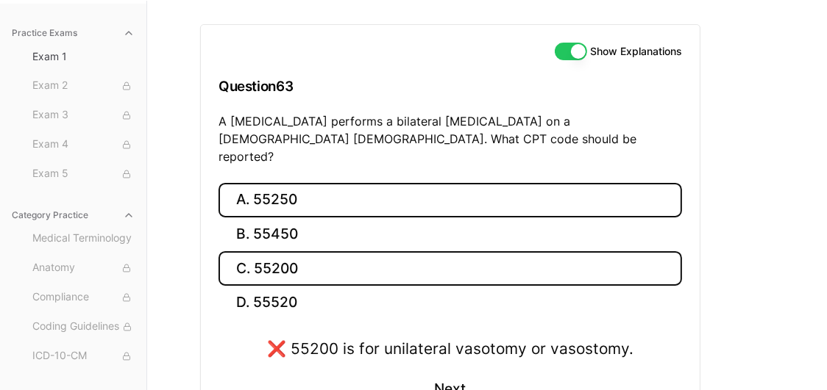
click at [324, 183] on button "A. 55250" at bounding box center [449, 200] width 463 height 35
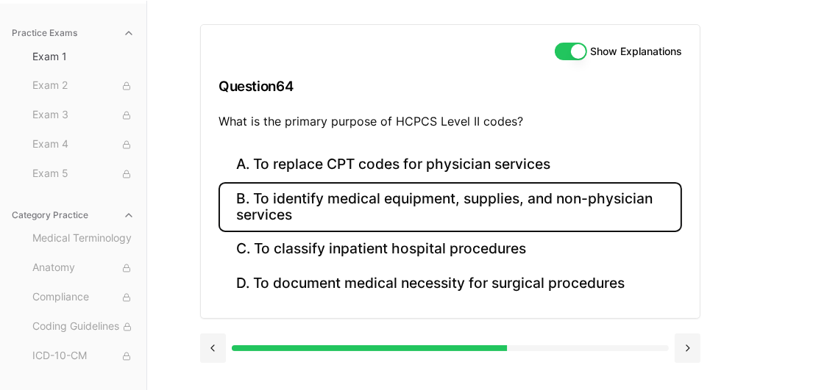
click at [432, 200] on button "B. To identify medical equipment, supplies, and non-physician services" at bounding box center [449, 207] width 463 height 50
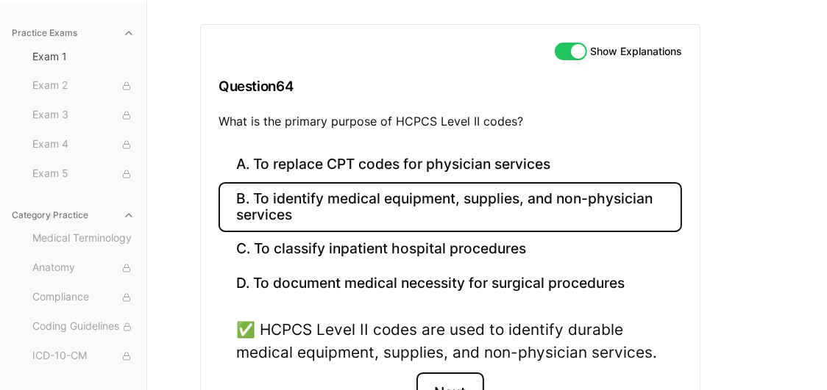
click at [450, 390] on button "Next" at bounding box center [449, 393] width 67 height 40
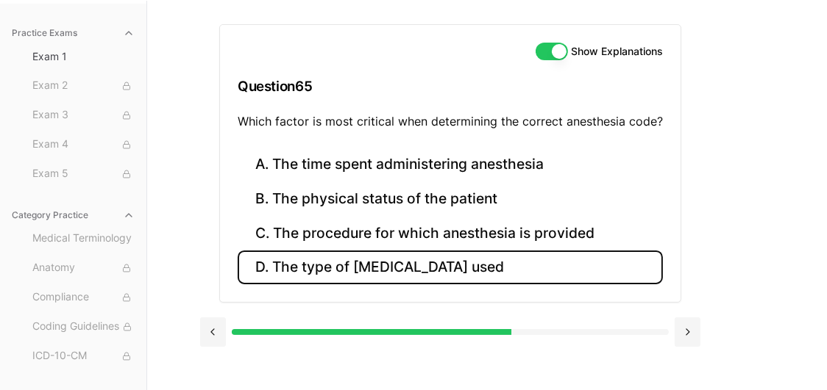
click at [321, 270] on button "D. The type of anesthetic used" at bounding box center [450, 268] width 425 height 35
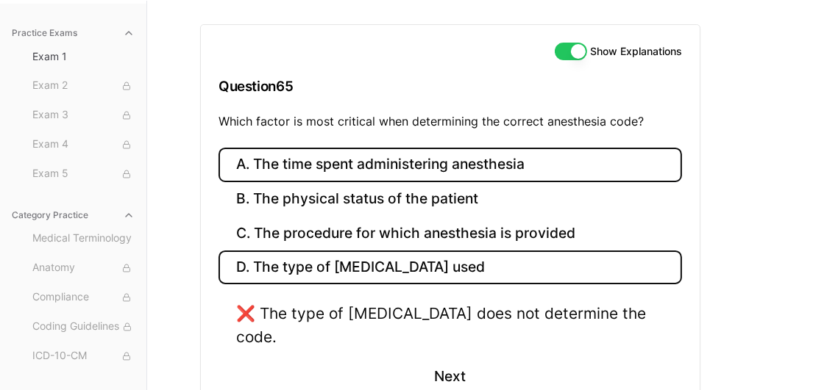
click at [403, 162] on button "A. The time spent administering anesthesia" at bounding box center [449, 165] width 463 height 35
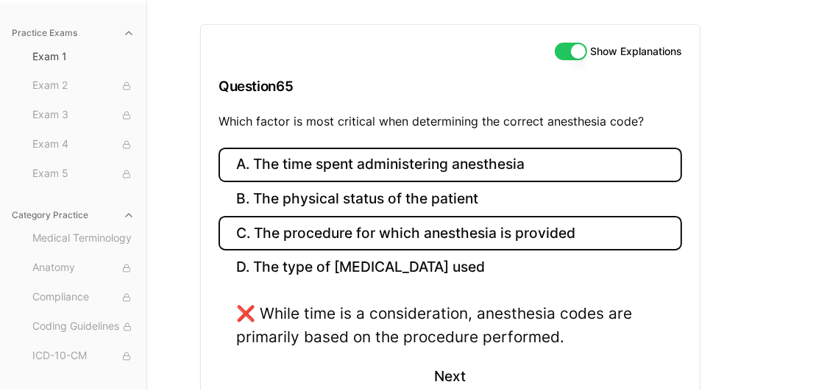
click at [331, 225] on button "C. The procedure for which anesthesia is provided" at bounding box center [449, 233] width 463 height 35
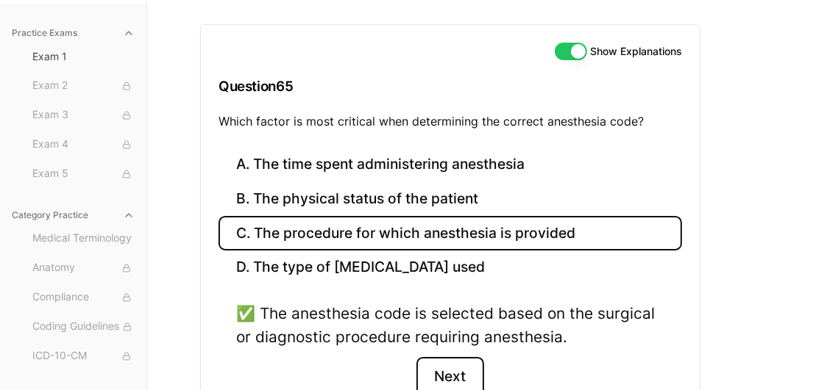
click at [457, 374] on button "Next" at bounding box center [449, 377] width 67 height 40
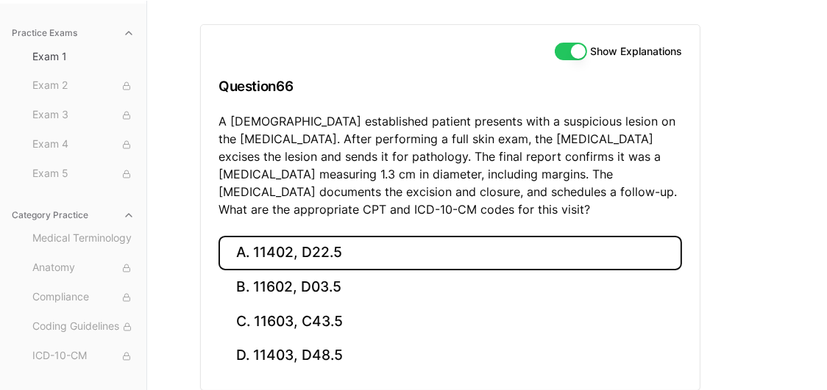
click at [255, 241] on button "A. 11402, D22.5" at bounding box center [449, 253] width 463 height 35
click at [313, 245] on button "A. 11402, D22.5" at bounding box center [449, 253] width 463 height 35
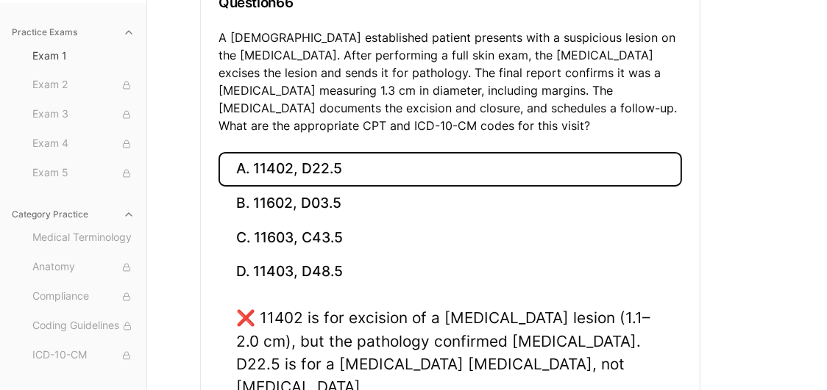
scroll to position [223, 0]
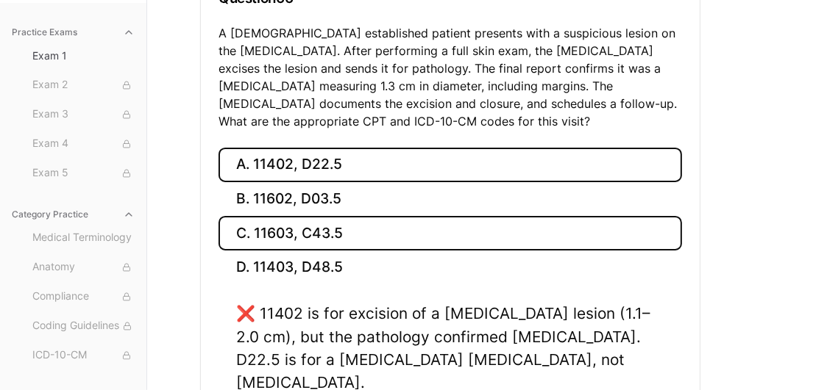
click at [515, 238] on button "C. 11603, C43.5" at bounding box center [449, 233] width 463 height 35
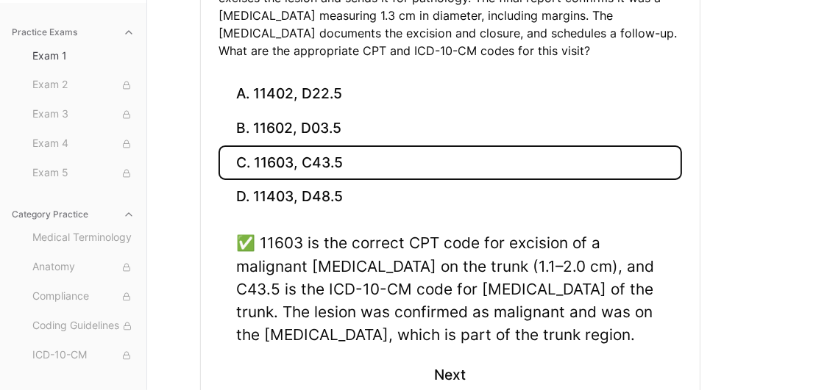
scroll to position [311, 0]
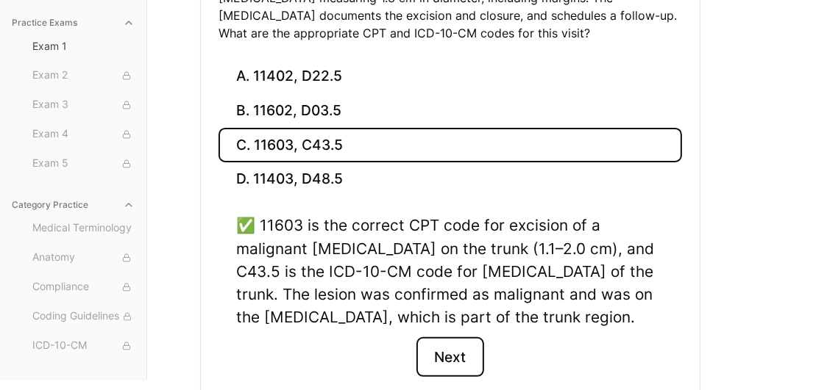
click at [442, 351] on button "Next" at bounding box center [449, 358] width 67 height 40
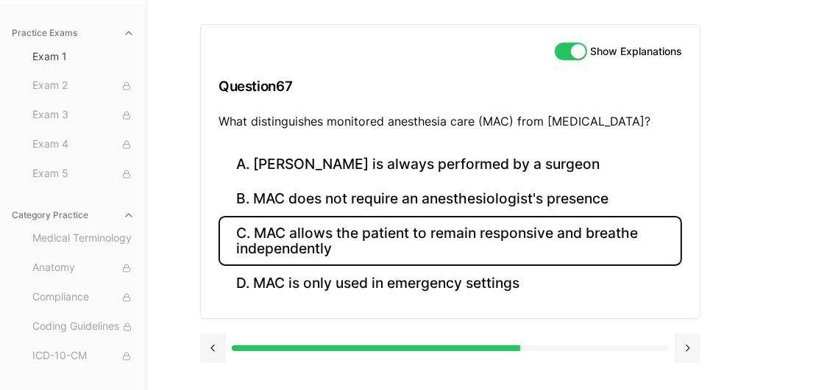
click at [302, 233] on button "C. MAC allows the patient to remain responsive and breathe independently" at bounding box center [449, 241] width 463 height 50
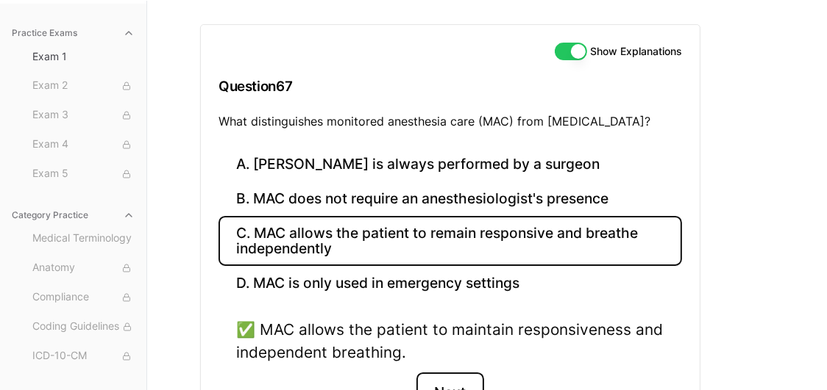
click at [461, 385] on button "Next" at bounding box center [449, 393] width 67 height 40
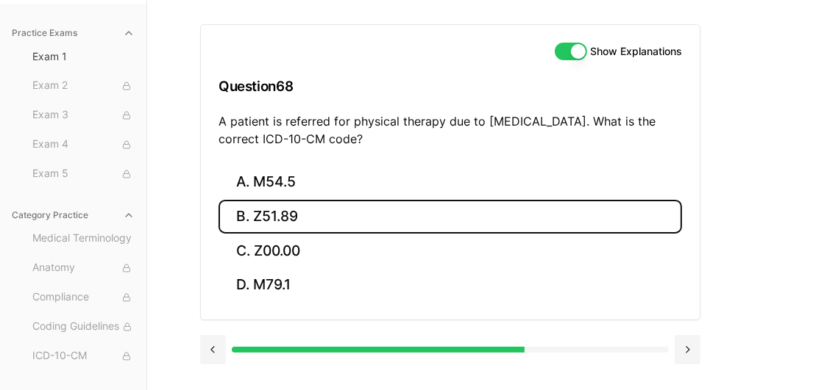
click at [305, 223] on button "B. Z51.89" at bounding box center [449, 217] width 463 height 35
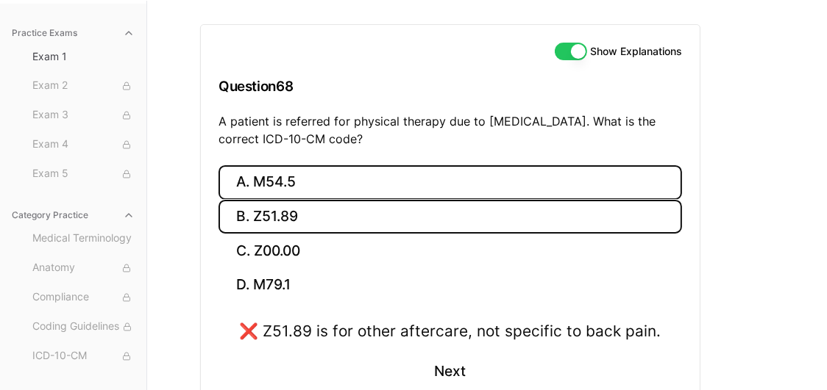
click at [308, 185] on button "A. M54.5" at bounding box center [449, 182] width 463 height 35
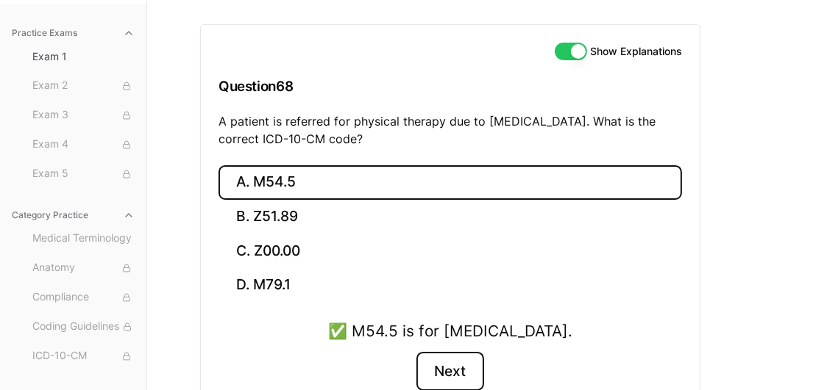
click at [456, 359] on button "Next" at bounding box center [449, 372] width 67 height 40
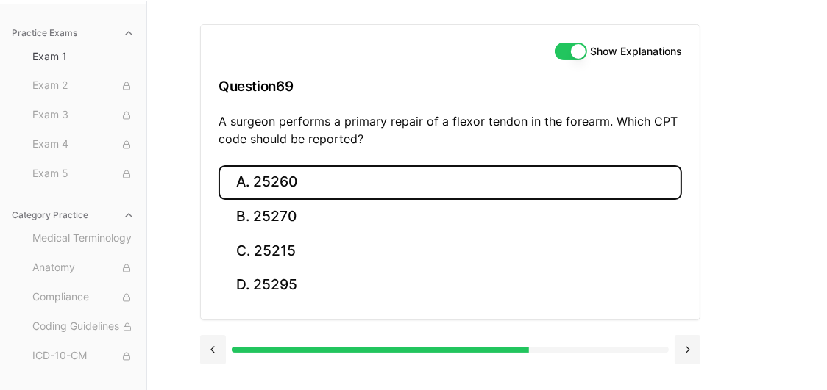
click at [363, 176] on button "A. 25260" at bounding box center [449, 182] width 463 height 35
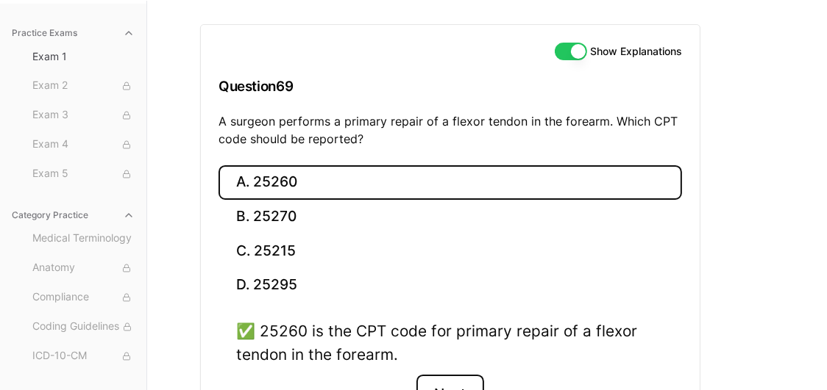
click at [445, 385] on button "Next" at bounding box center [449, 395] width 67 height 40
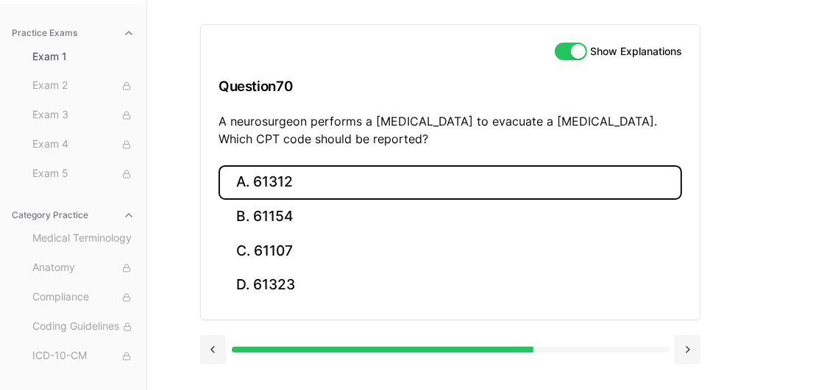
click at [281, 168] on button "A. 61312" at bounding box center [449, 182] width 463 height 35
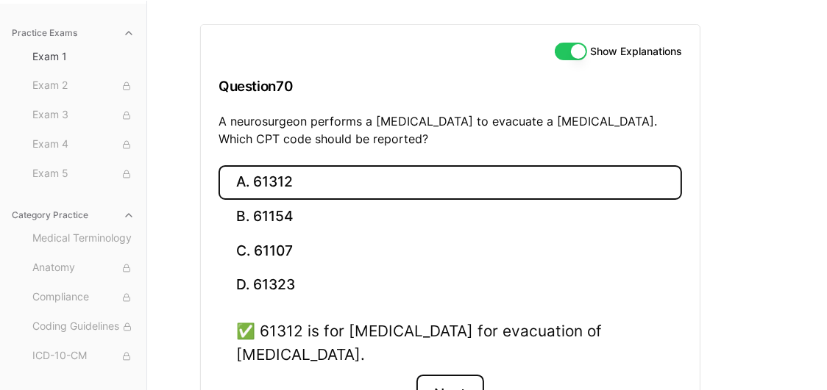
click at [445, 382] on button "Next" at bounding box center [449, 395] width 67 height 40
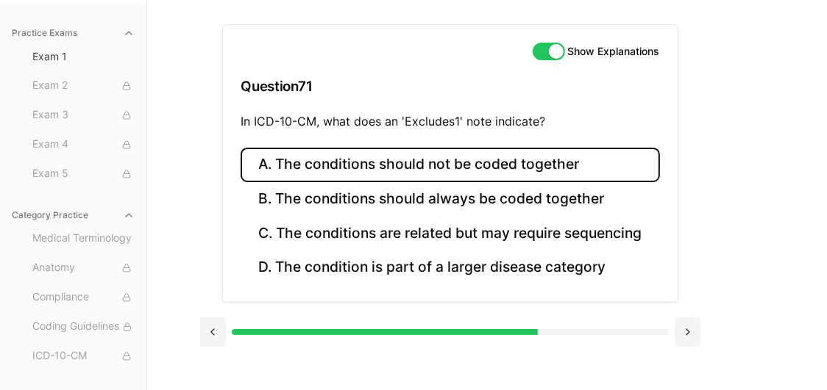
click at [432, 163] on button "A. The conditions should not be coded together" at bounding box center [449, 165] width 418 height 35
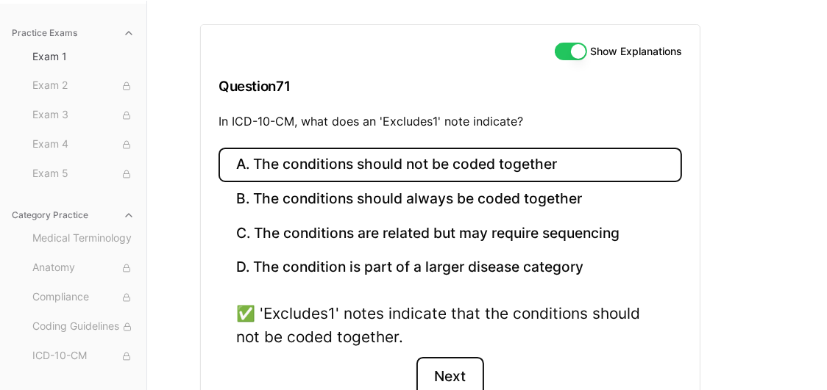
click at [446, 374] on button "Next" at bounding box center [449, 377] width 67 height 40
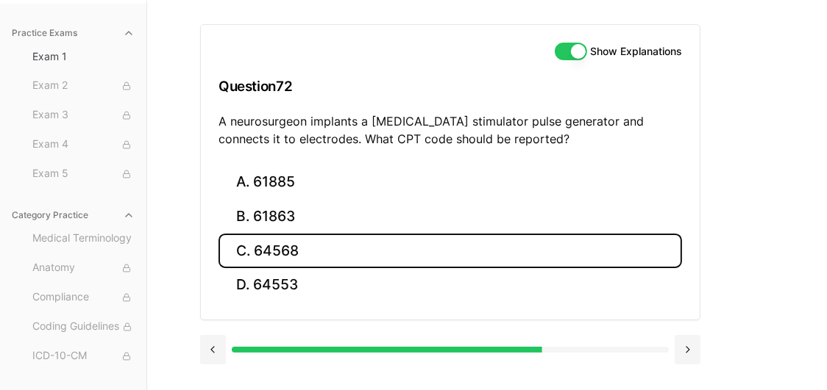
click at [299, 254] on button "C. 64568" at bounding box center [449, 251] width 463 height 35
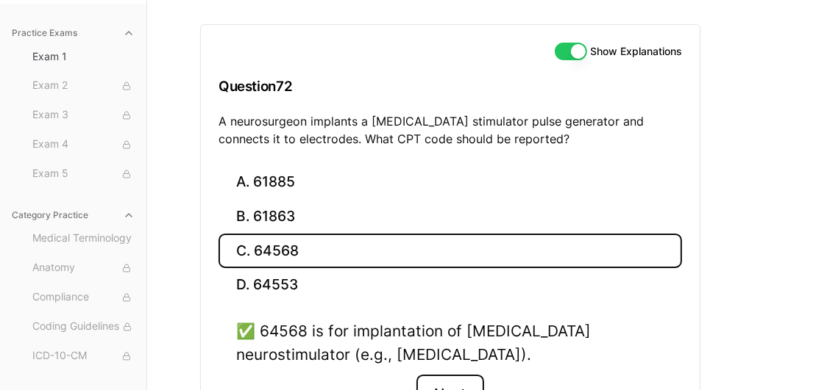
click at [435, 382] on button "Next" at bounding box center [449, 395] width 67 height 40
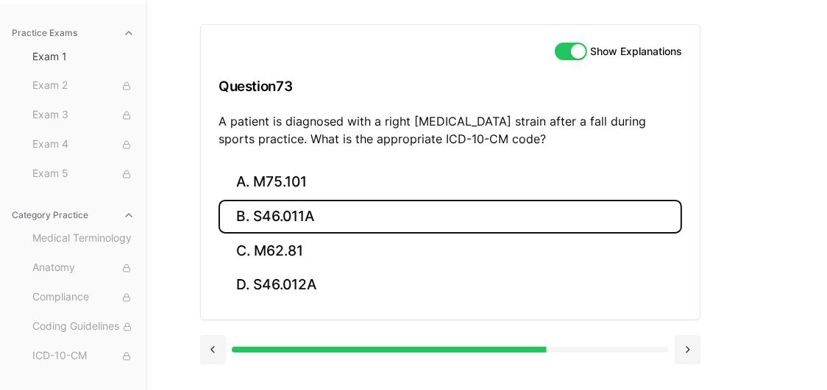
click at [374, 221] on button "B. S46.011A" at bounding box center [449, 217] width 463 height 35
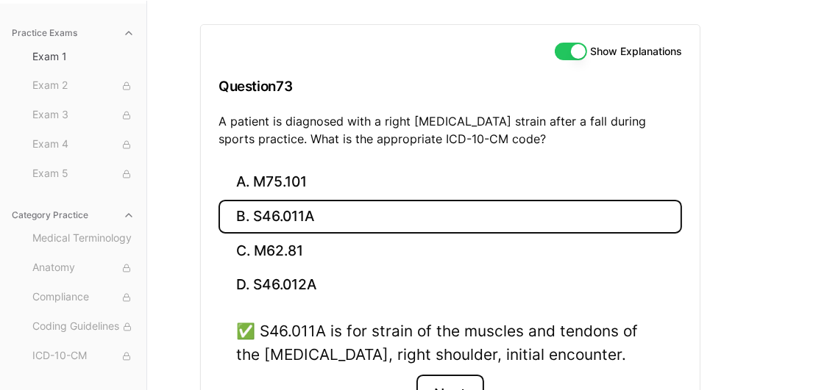
click at [438, 379] on button "Next" at bounding box center [449, 395] width 67 height 40
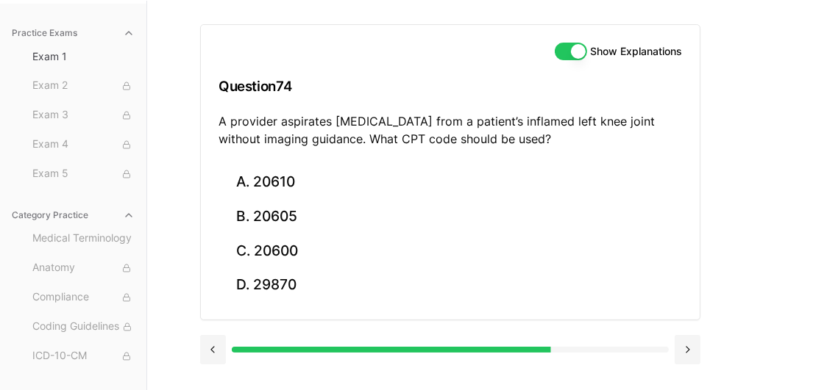
click at [380, 376] on div "Show Explanations Question 74 A provider aspirates synovial fluid from a patien…" at bounding box center [487, 196] width 574 height 390
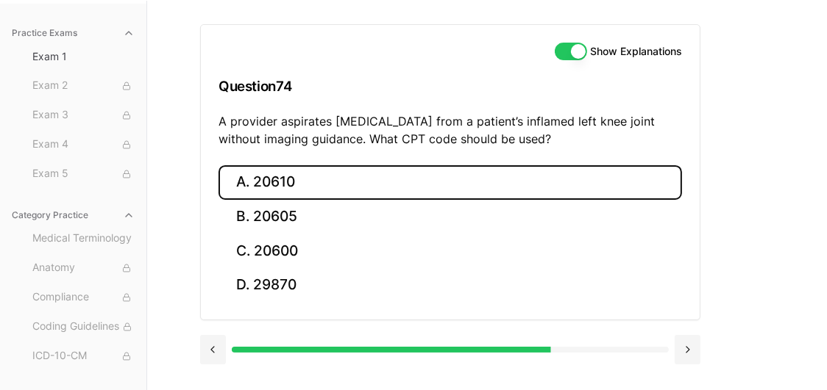
click at [253, 174] on button "A. 20610" at bounding box center [449, 182] width 463 height 35
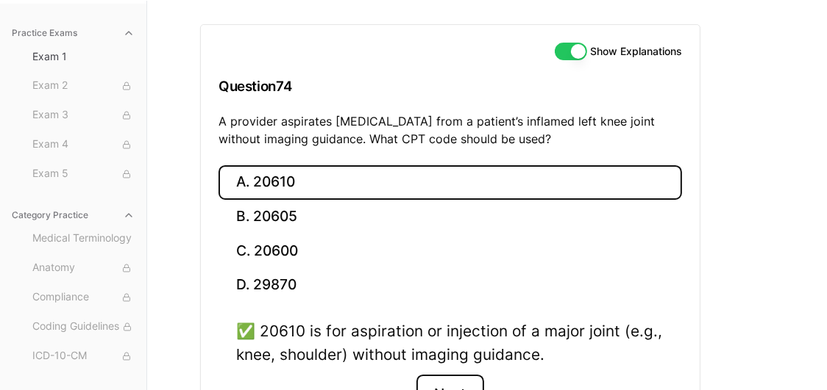
click at [463, 385] on button "Next" at bounding box center [449, 395] width 67 height 40
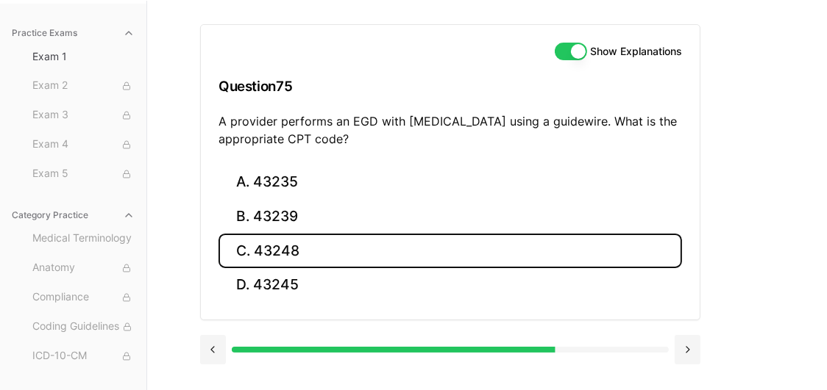
click at [275, 246] on button "C. 43248" at bounding box center [449, 251] width 463 height 35
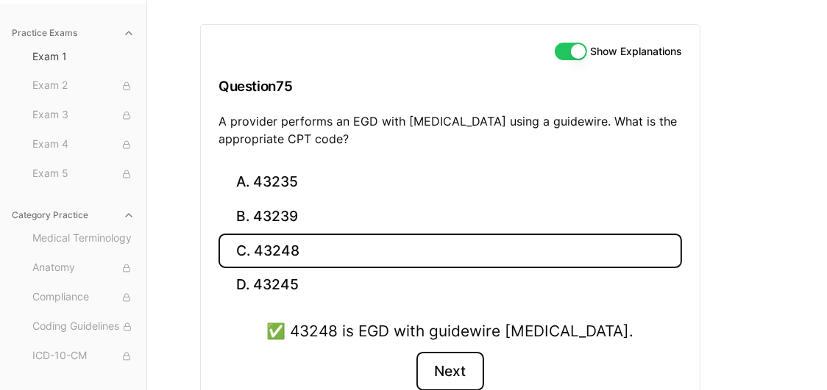
click at [448, 365] on button "Next" at bounding box center [449, 372] width 67 height 40
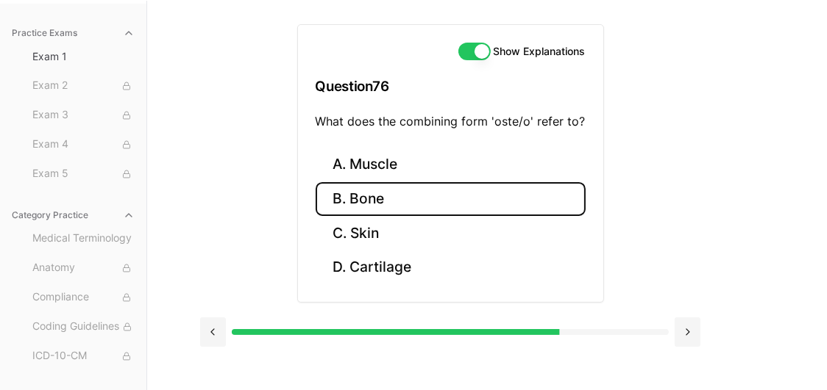
click at [376, 182] on button "B. Bone" at bounding box center [450, 199] width 270 height 35
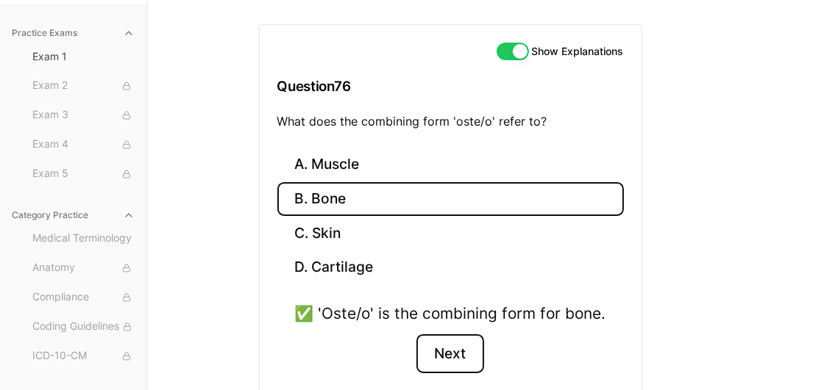
click at [448, 357] on button "Next" at bounding box center [449, 355] width 67 height 40
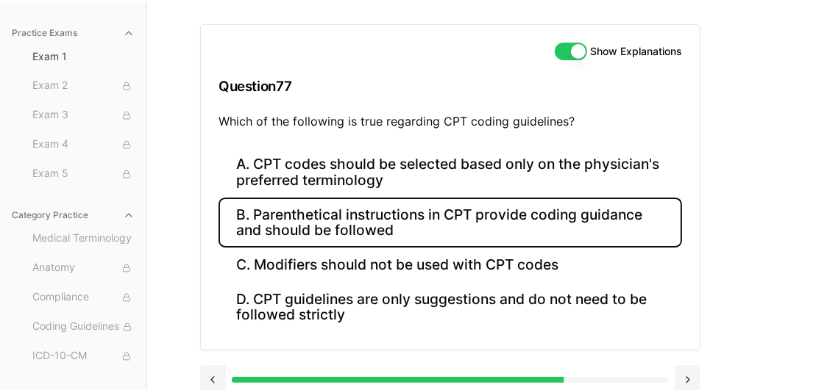
click at [347, 221] on button "B. Parenthetical instructions in CPT provide coding guidance and should be foll…" at bounding box center [449, 223] width 463 height 50
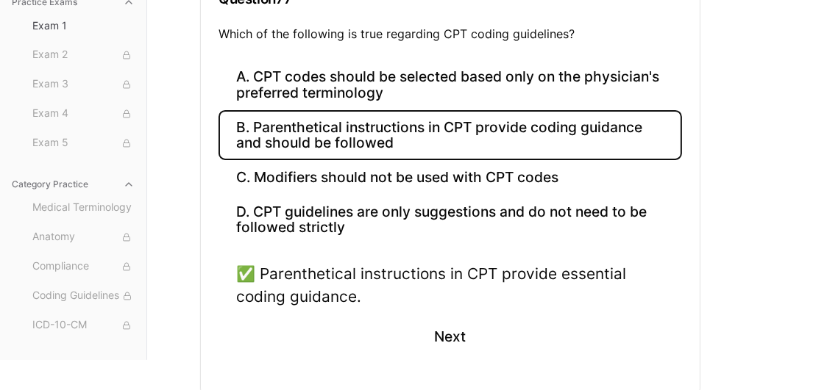
scroll to position [223, 0]
click at [480, 330] on button "Next" at bounding box center [449, 337] width 67 height 40
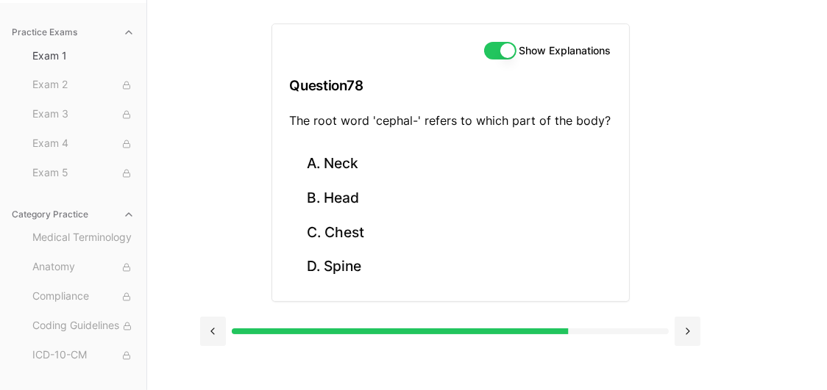
scroll to position [135, 0]
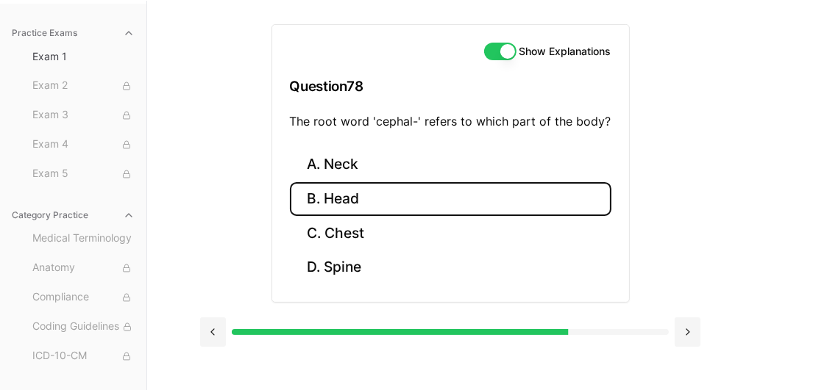
click at [351, 202] on button "B. Head" at bounding box center [450, 199] width 321 height 35
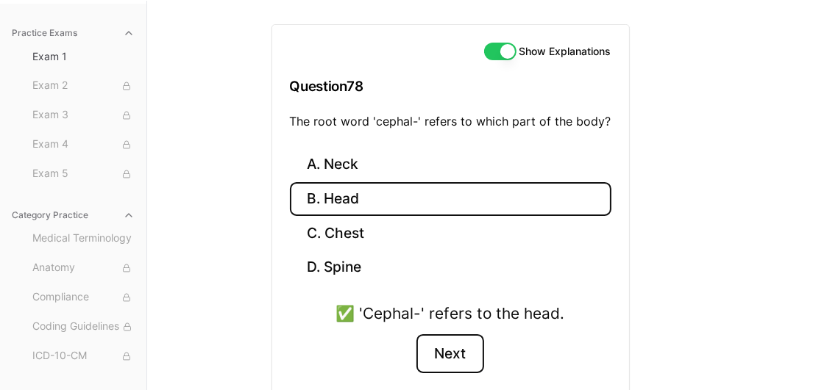
click at [460, 346] on button "Next" at bounding box center [449, 355] width 67 height 40
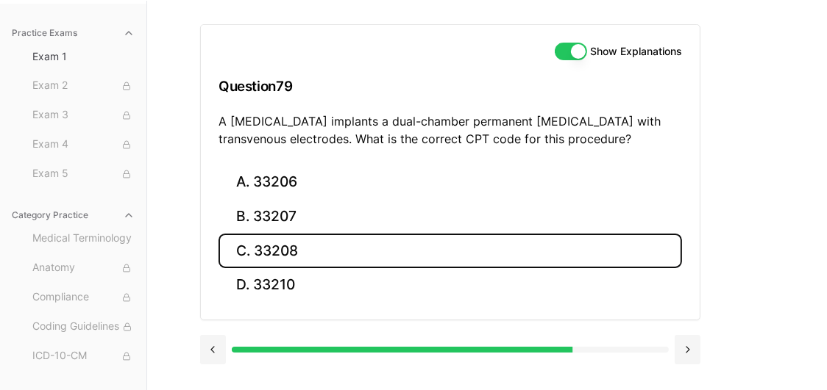
click at [301, 248] on button "C. 33208" at bounding box center [449, 251] width 463 height 35
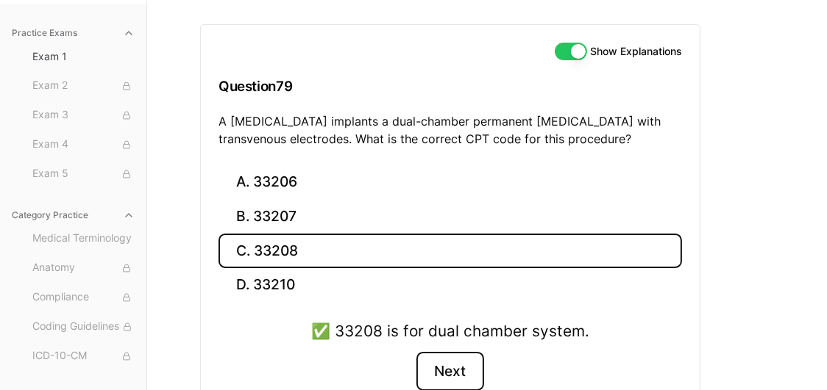
click at [454, 368] on button "Next" at bounding box center [449, 372] width 67 height 40
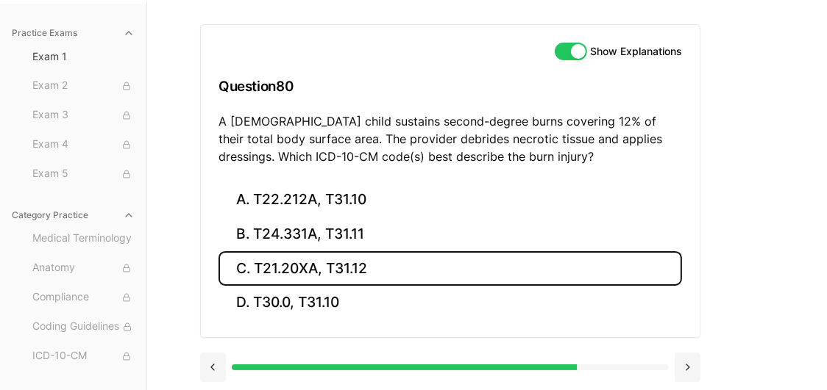
click at [310, 268] on button "C. T21.20XA, T31.12" at bounding box center [449, 268] width 463 height 35
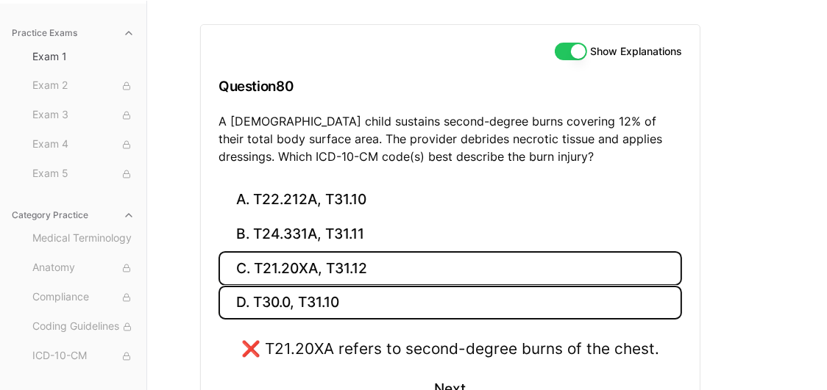
click at [284, 309] on button "D. T30.0, T31.10" at bounding box center [449, 303] width 463 height 35
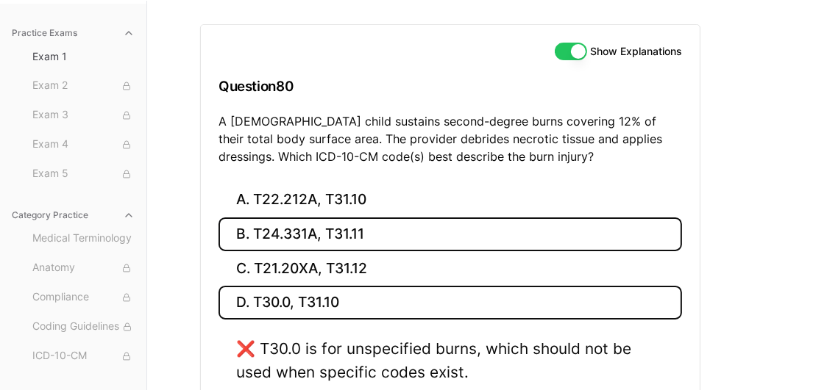
click at [278, 236] on button "B. T24.331A, T31.11" at bounding box center [449, 235] width 463 height 35
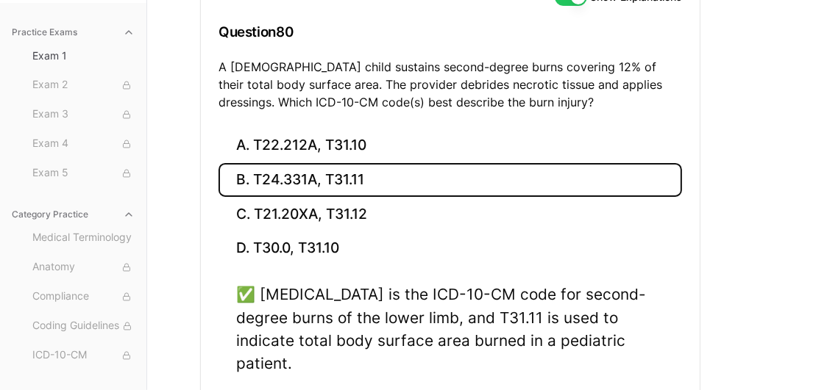
scroll to position [191, 0]
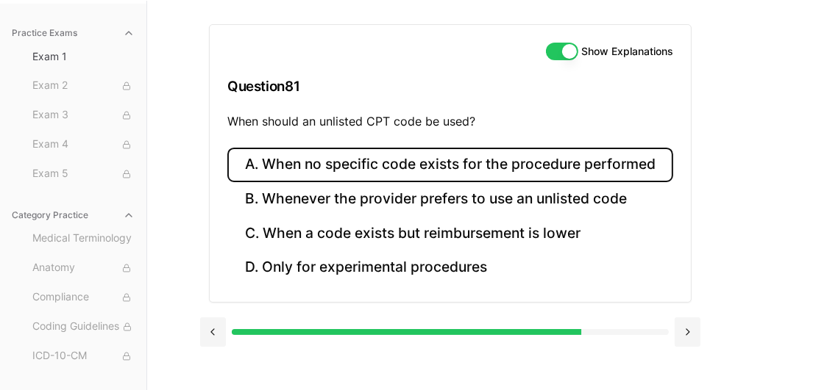
click at [393, 163] on button "A. When no specific code exists for the procedure performed" at bounding box center [450, 165] width 446 height 35
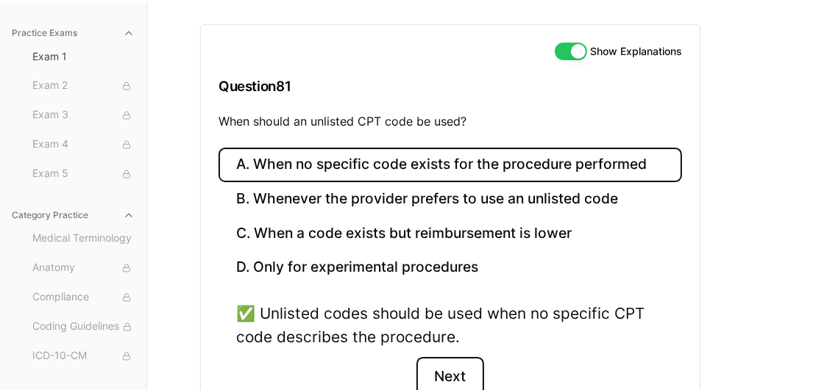
click at [440, 368] on button "Next" at bounding box center [449, 377] width 67 height 40
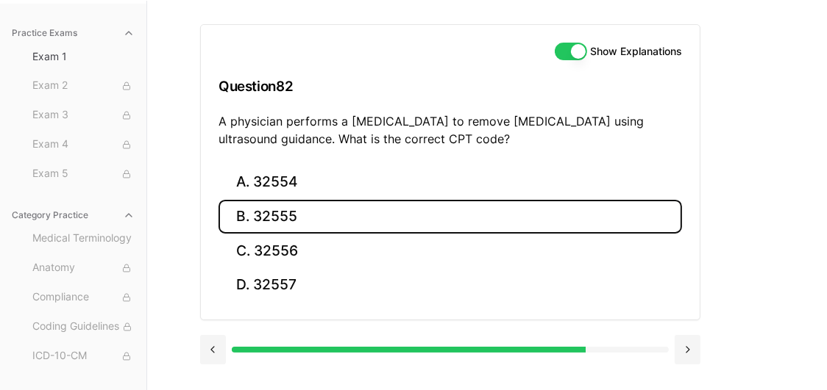
click at [305, 221] on button "B. 32555" at bounding box center [449, 217] width 463 height 35
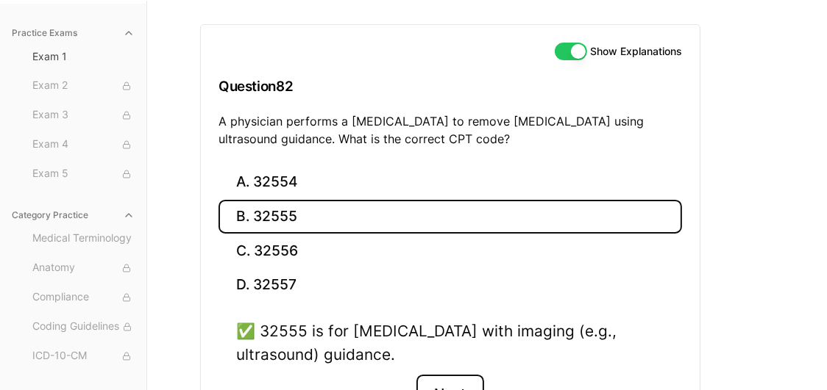
click at [453, 380] on button "Next" at bounding box center [449, 395] width 67 height 40
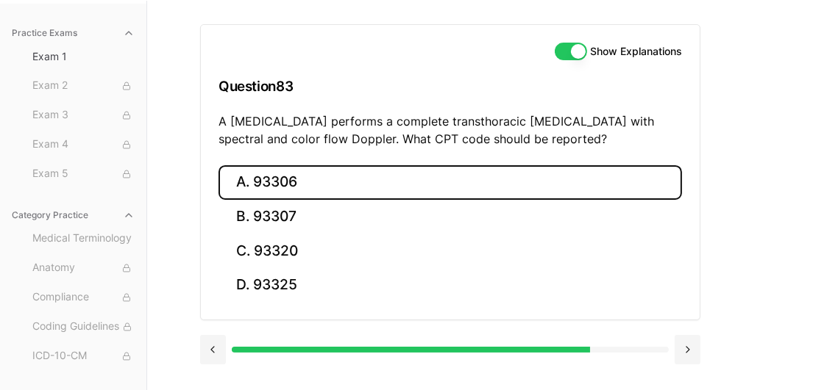
click at [306, 182] on button "A. 93306" at bounding box center [449, 182] width 463 height 35
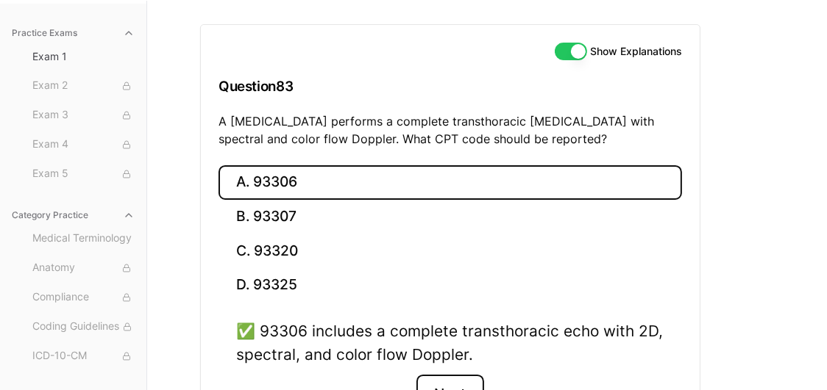
click at [454, 382] on button "Next" at bounding box center [449, 395] width 67 height 40
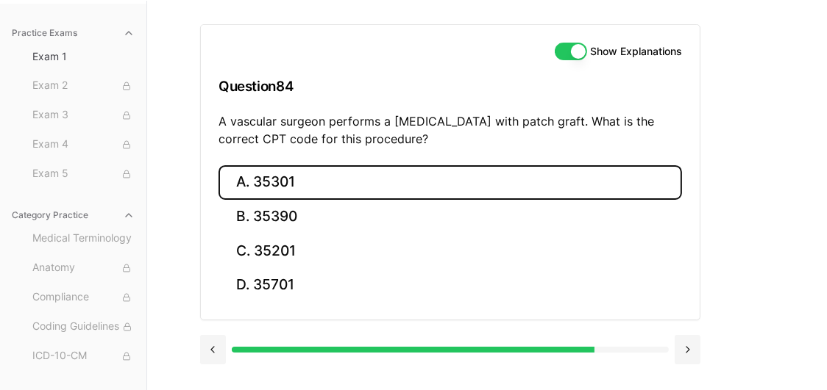
click at [247, 185] on button "A. 35301" at bounding box center [449, 182] width 463 height 35
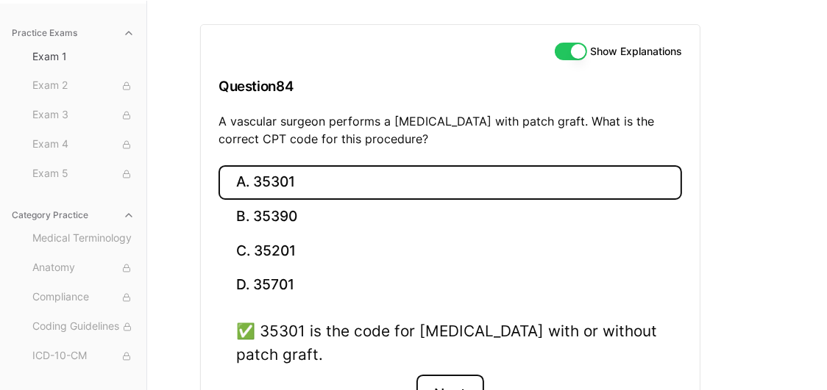
click at [452, 385] on button "Next" at bounding box center [449, 395] width 67 height 40
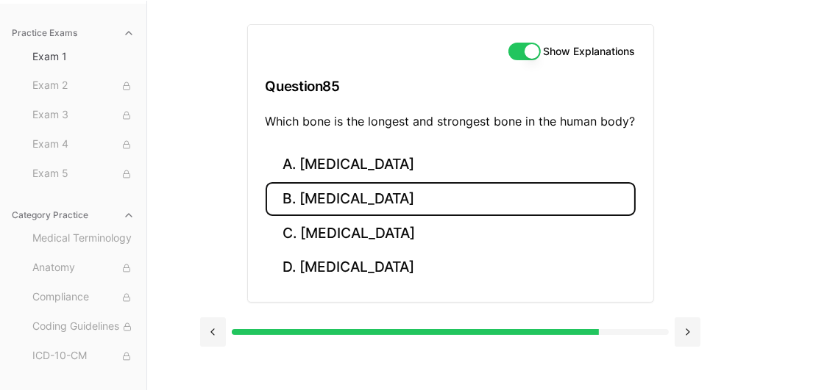
click at [326, 197] on button "B. Femur" at bounding box center [450, 199] width 370 height 35
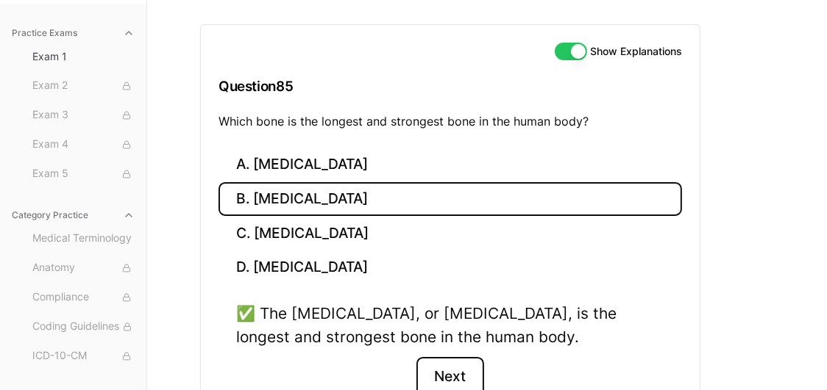
click at [439, 387] on button "Next" at bounding box center [449, 377] width 67 height 40
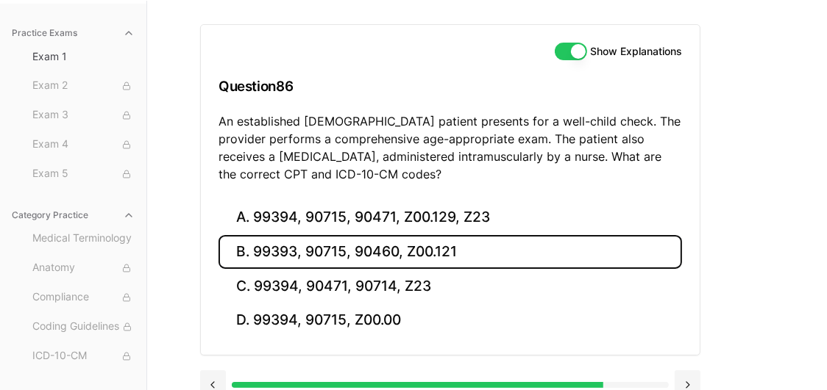
click at [330, 257] on button "B. 99393, 90715, 90460, Z00.121" at bounding box center [449, 252] width 463 height 35
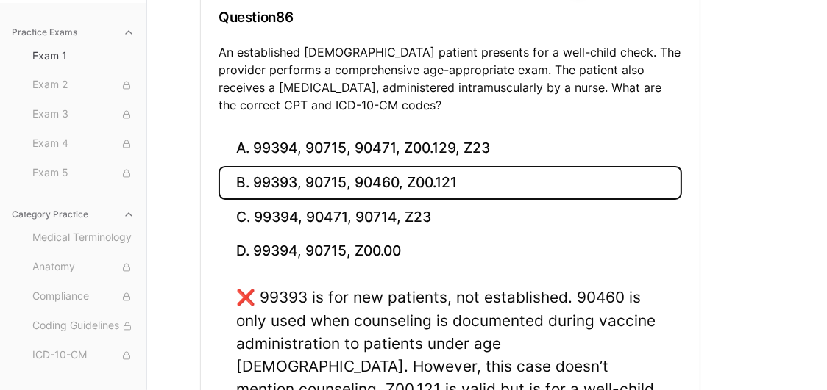
scroll to position [223, 0]
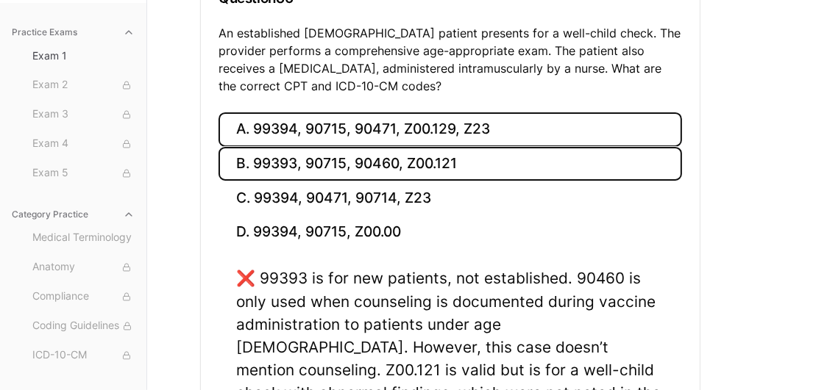
click at [453, 127] on button "A. 99394, 90715, 90471, Z00.129, Z23" at bounding box center [449, 130] width 463 height 35
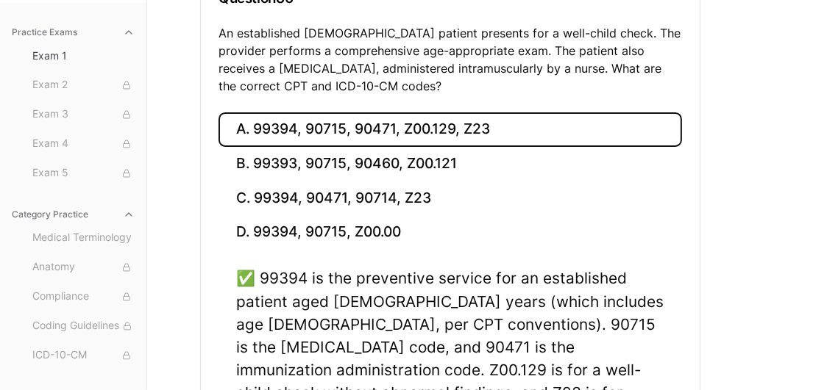
scroll to position [374, 0]
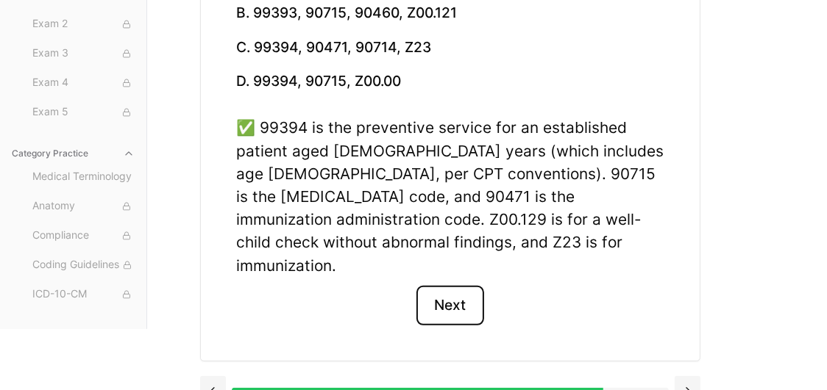
click at [450, 286] on button "Next" at bounding box center [449, 306] width 67 height 40
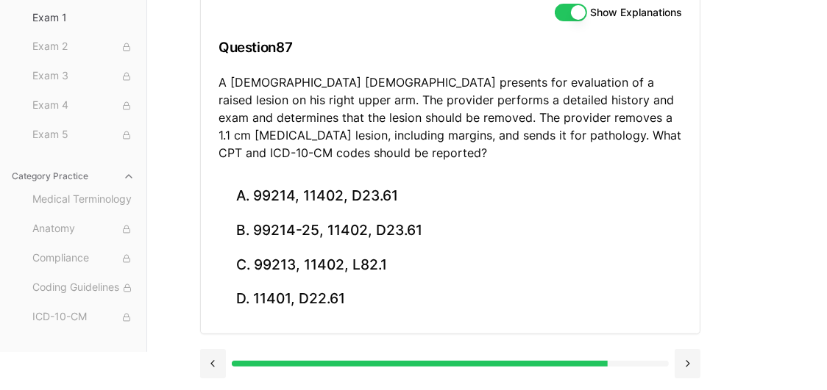
scroll to position [171, 0]
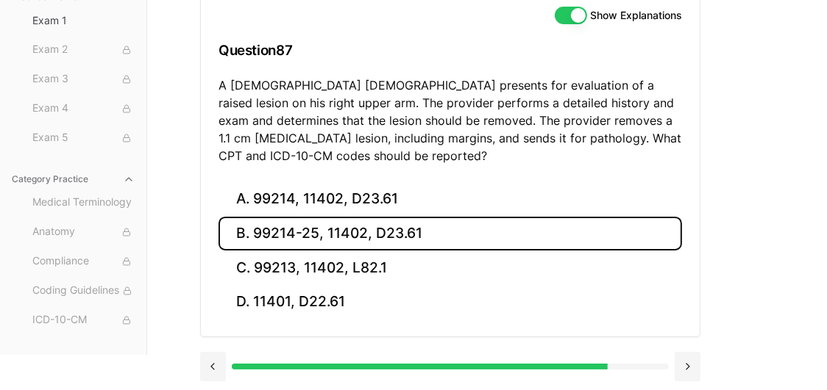
click at [307, 223] on button "B. 99214-25, 11402, D23.61" at bounding box center [449, 234] width 463 height 35
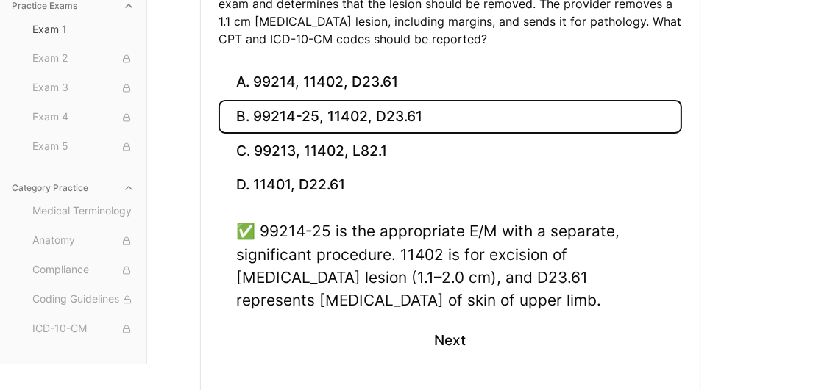
scroll to position [288, 0]
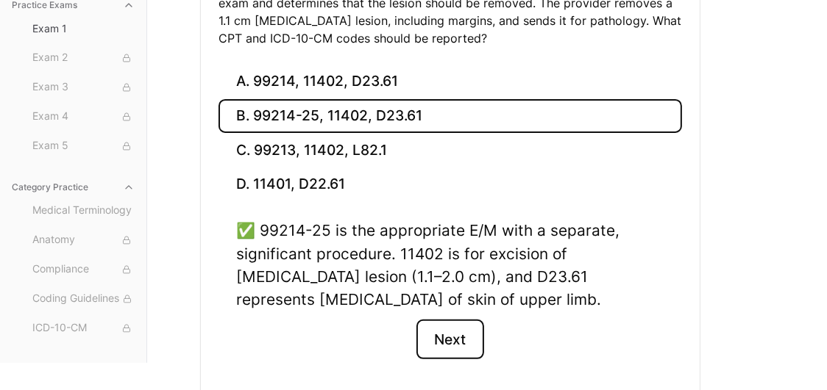
click at [434, 346] on button "Next" at bounding box center [449, 340] width 67 height 40
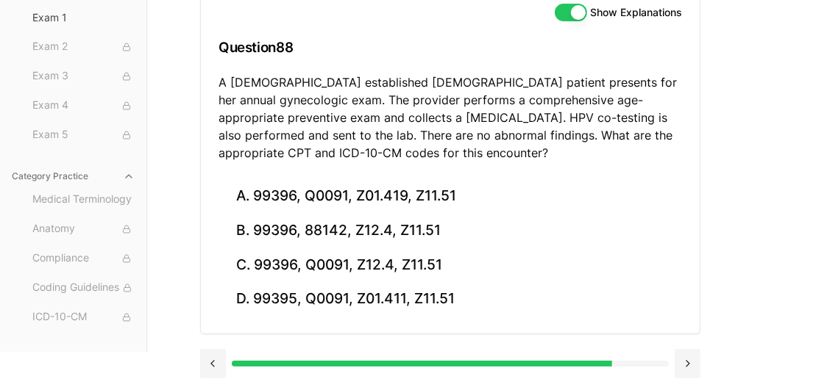
scroll to position [171, 0]
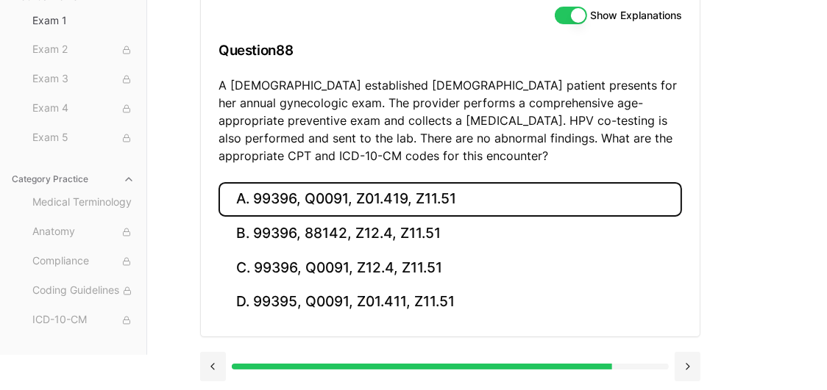
click at [338, 203] on button "A. 99396, Q0091, Z01.419, Z11.51" at bounding box center [449, 199] width 463 height 35
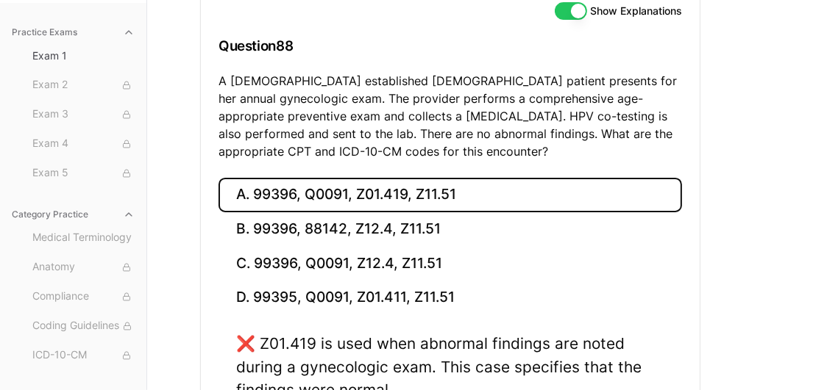
scroll to position [173, 0]
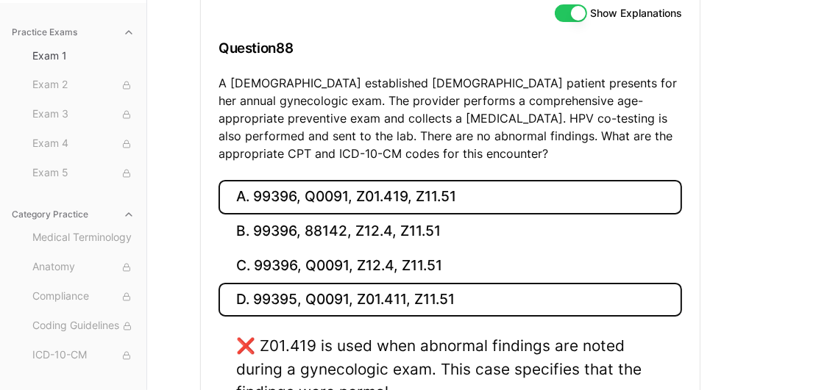
click at [461, 308] on button "D. 99395, Q0091, Z01.411, Z11.51" at bounding box center [449, 300] width 463 height 35
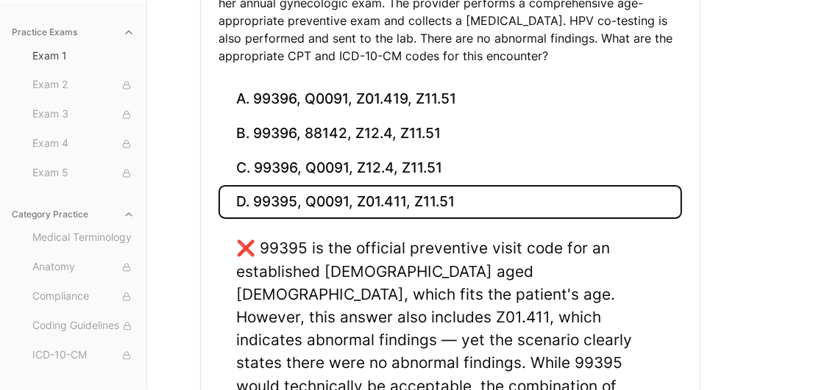
scroll to position [310, 0]
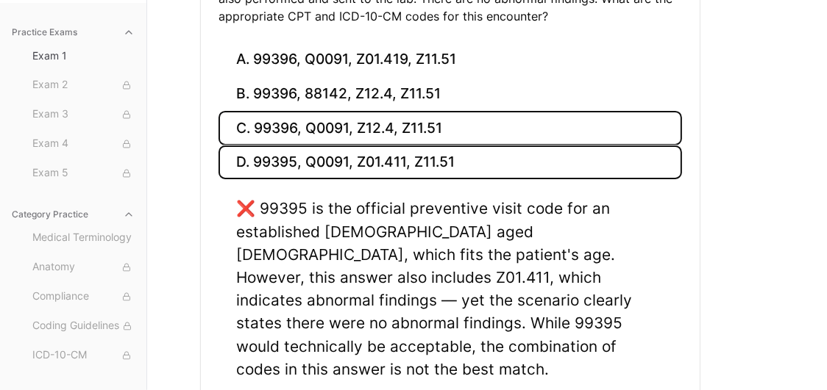
click at [327, 122] on button "C. 99396, Q0091, Z12.4, Z11.51" at bounding box center [449, 128] width 463 height 35
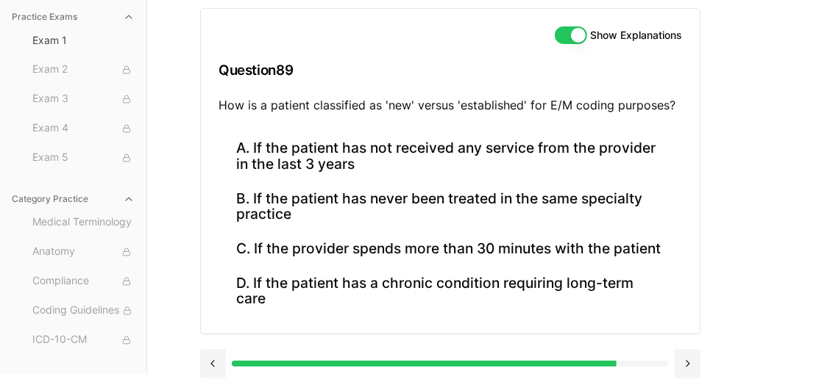
scroll to position [147, 0]
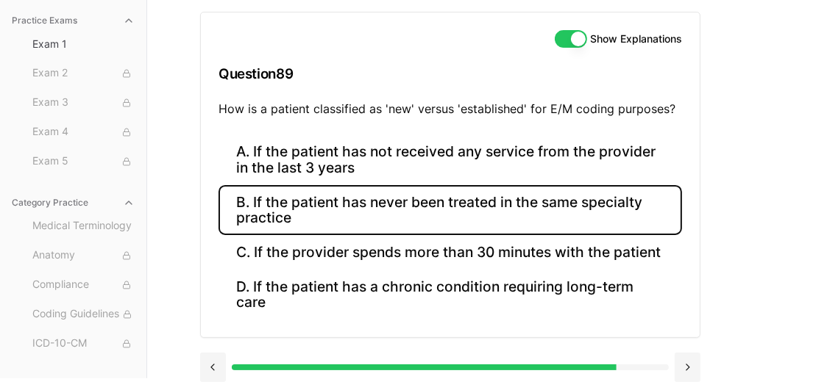
click at [248, 208] on button "B. If the patient has never been treated in the same specialty practice" at bounding box center [449, 210] width 463 height 50
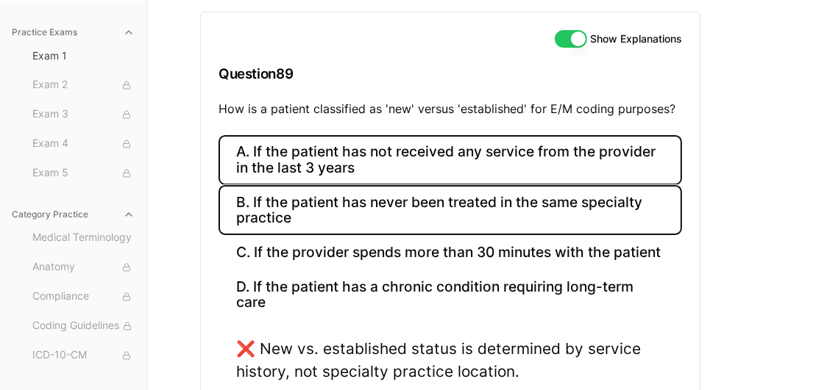
click at [275, 163] on button "A. If the patient has not received any service from the provider in the last 3 …" at bounding box center [449, 160] width 463 height 50
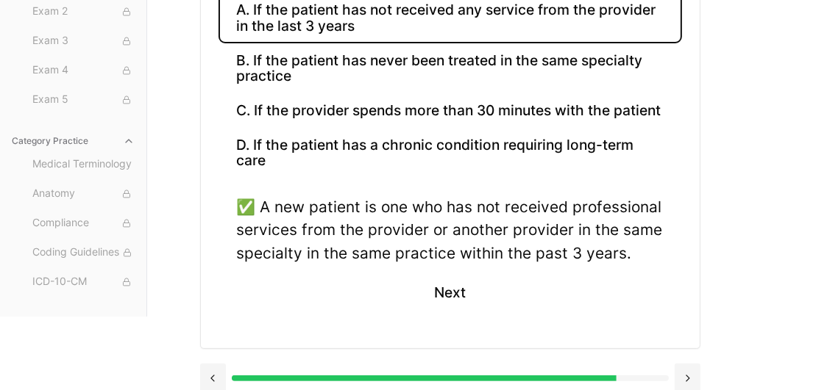
scroll to position [299, 0]
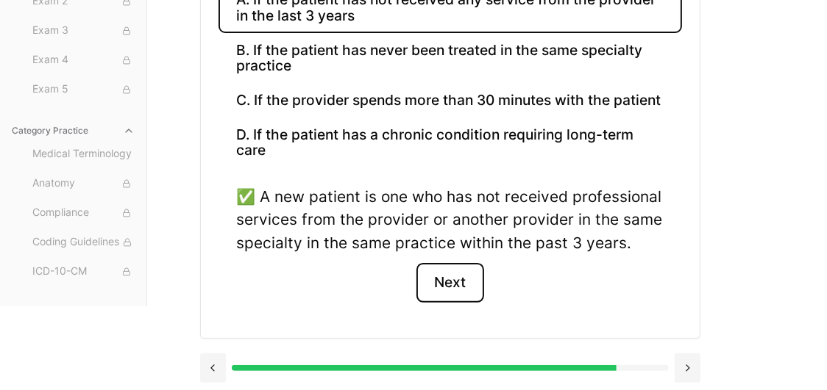
click at [441, 278] on button "Next" at bounding box center [449, 283] width 67 height 40
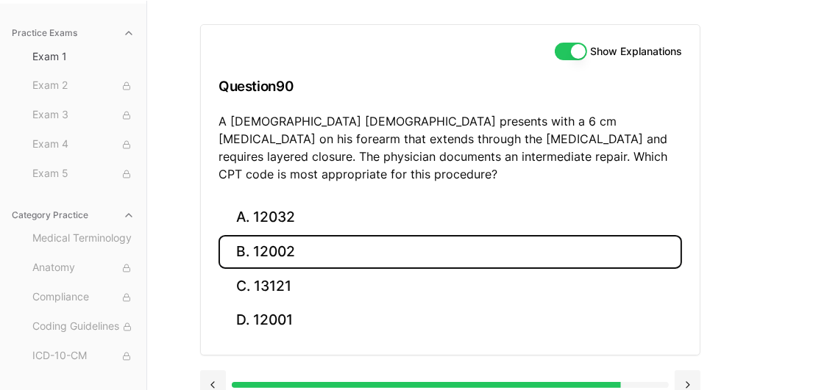
click at [292, 240] on button "B. 12002" at bounding box center [449, 252] width 463 height 35
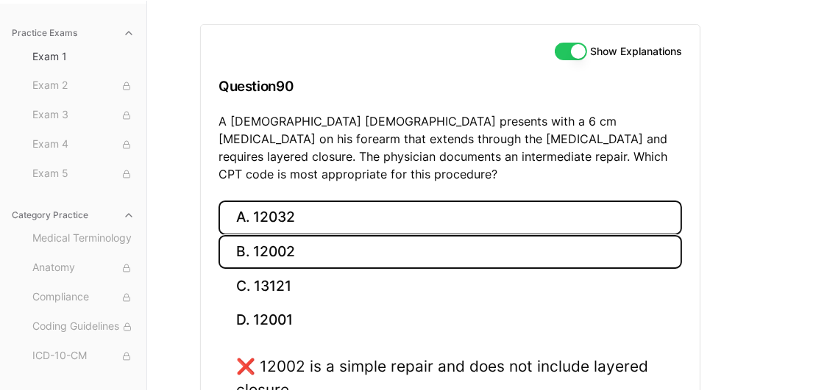
click at [291, 208] on button "A. 12032" at bounding box center [449, 218] width 463 height 35
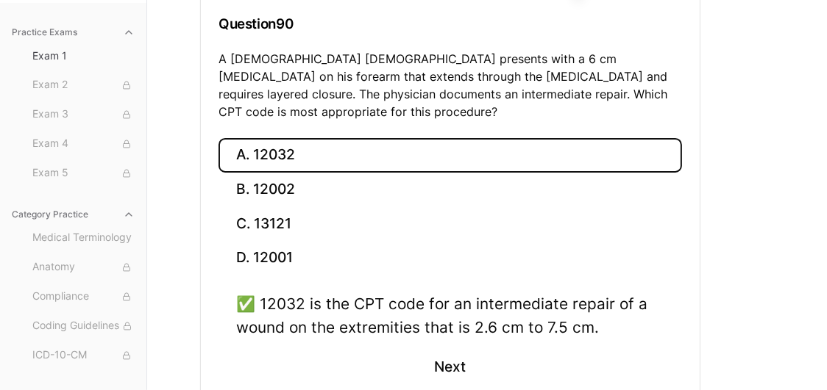
scroll to position [223, 0]
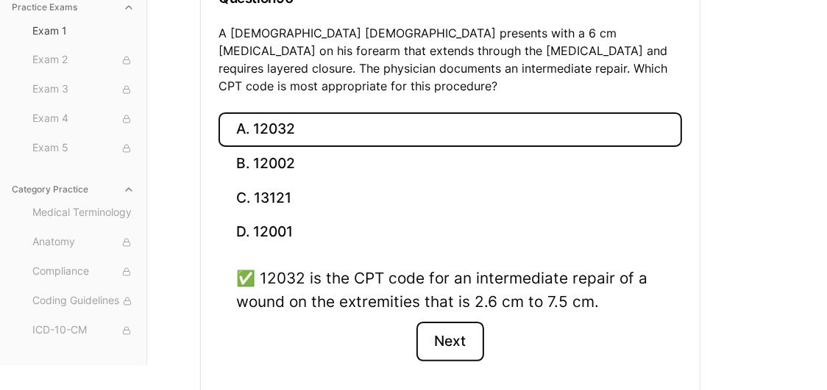
click at [463, 322] on button "Next" at bounding box center [449, 342] width 67 height 40
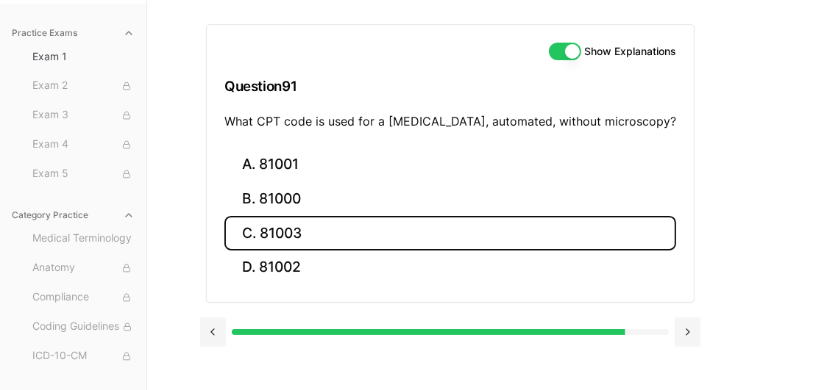
click at [319, 232] on button "C. 81003" at bounding box center [450, 233] width 452 height 35
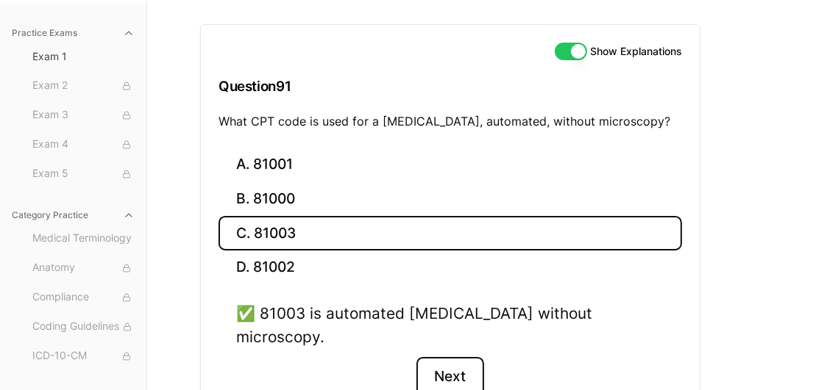
click at [457, 357] on button "Next" at bounding box center [449, 377] width 67 height 40
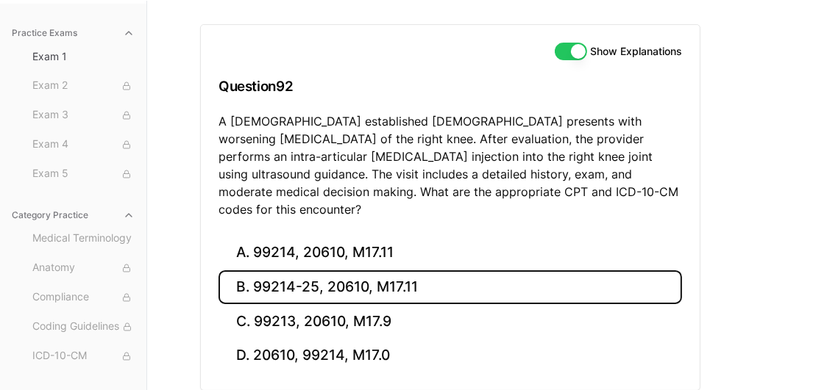
click at [335, 271] on button "B. 99214-25, 20610, M17.11" at bounding box center [449, 288] width 463 height 35
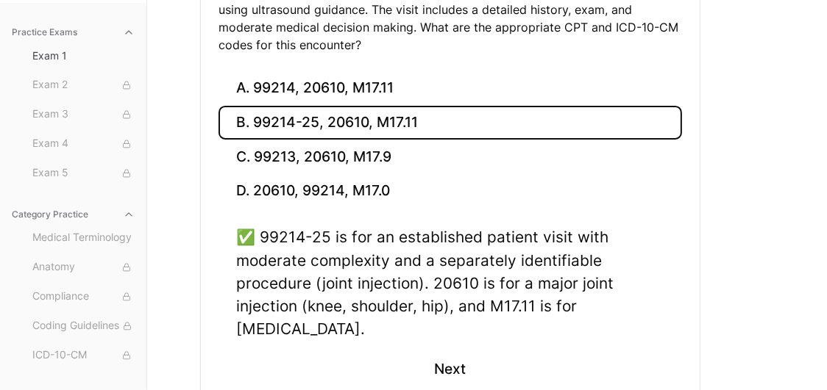
scroll to position [320, 0]
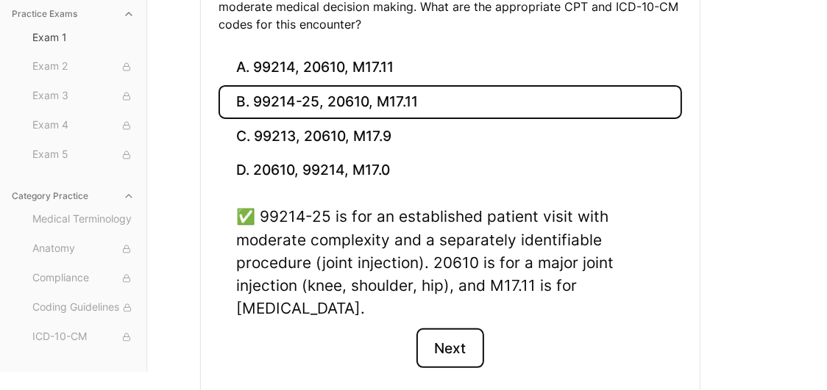
click at [434, 329] on button "Next" at bounding box center [449, 349] width 67 height 40
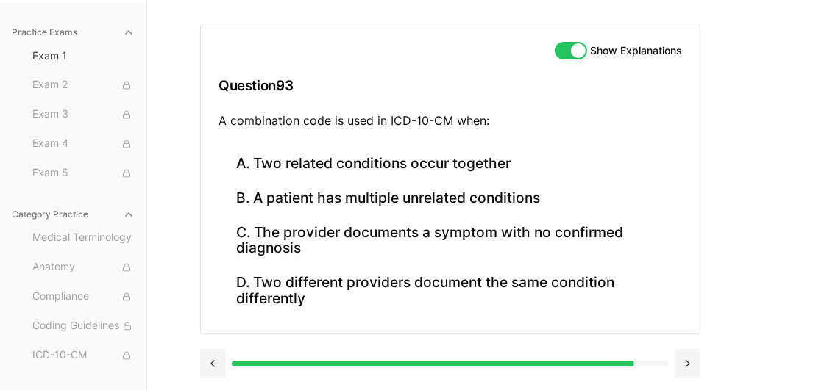
scroll to position [135, 0]
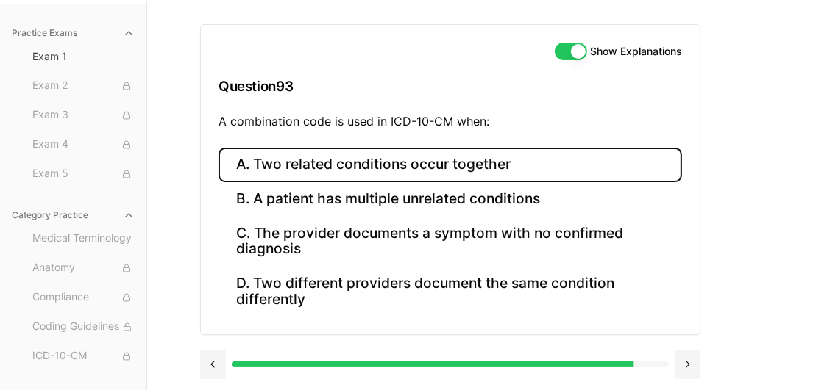
click at [388, 176] on button "A. Two related conditions occur together" at bounding box center [449, 165] width 463 height 35
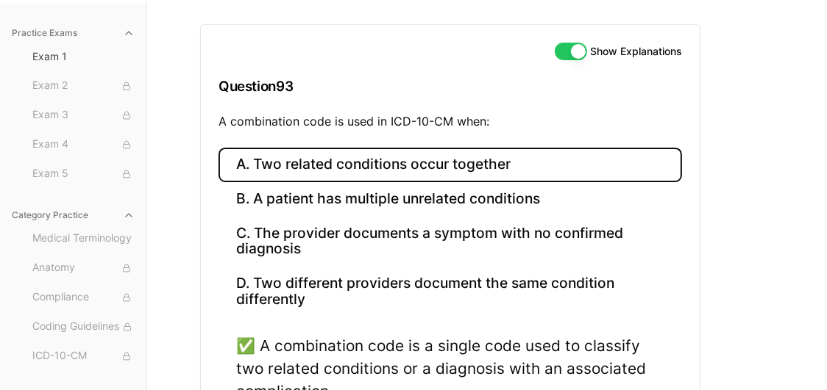
scroll to position [283, 0]
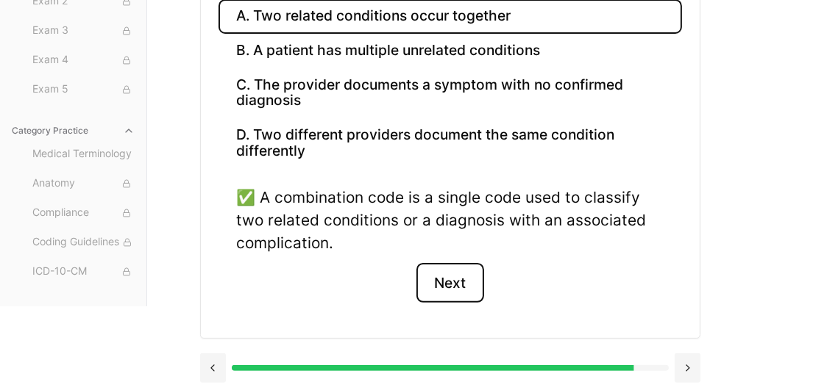
click at [466, 279] on button "Next" at bounding box center [449, 283] width 67 height 40
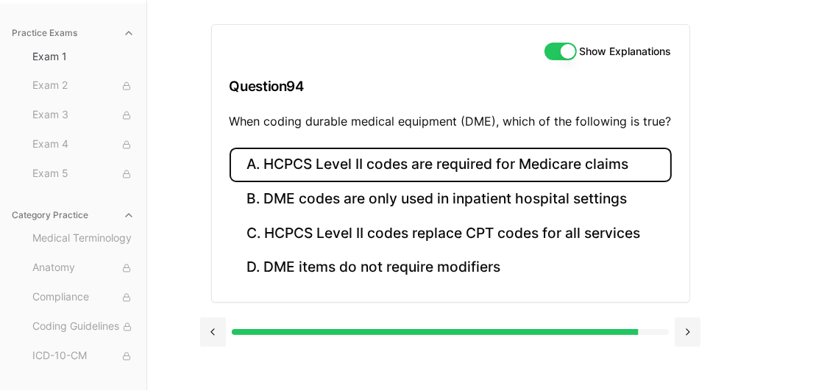
click at [380, 168] on button "A. HCPCS Level II codes are required for Medicare claims" at bounding box center [450, 165] width 442 height 35
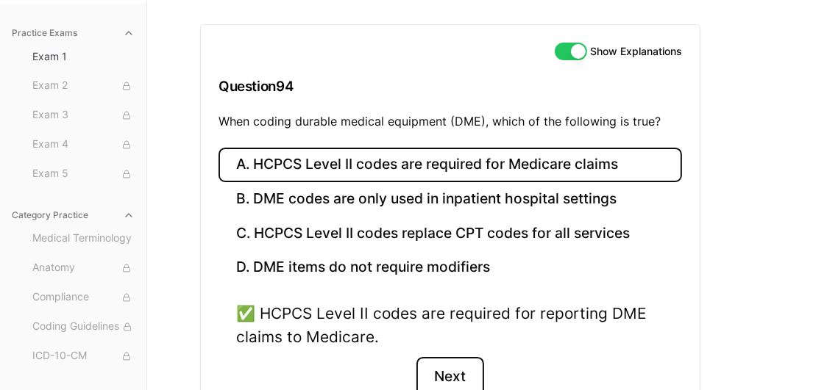
click at [454, 372] on button "Next" at bounding box center [449, 377] width 67 height 40
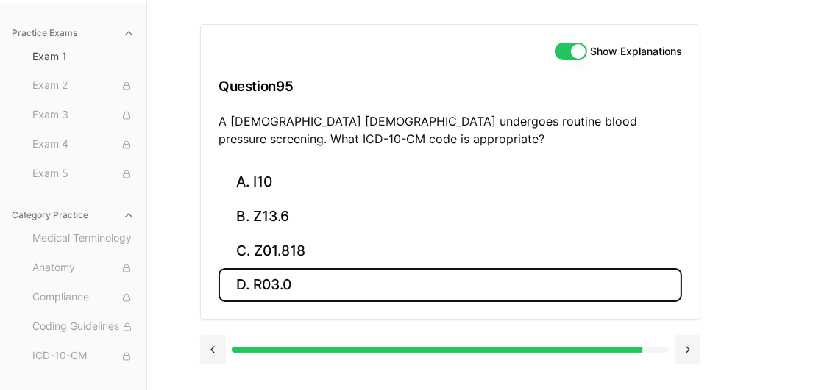
click at [301, 276] on button "D. R03.0" at bounding box center [449, 285] width 463 height 35
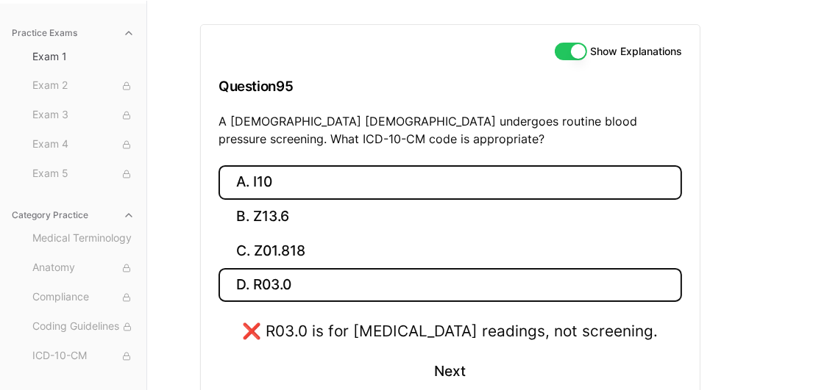
click at [289, 188] on button "A. I10" at bounding box center [449, 182] width 463 height 35
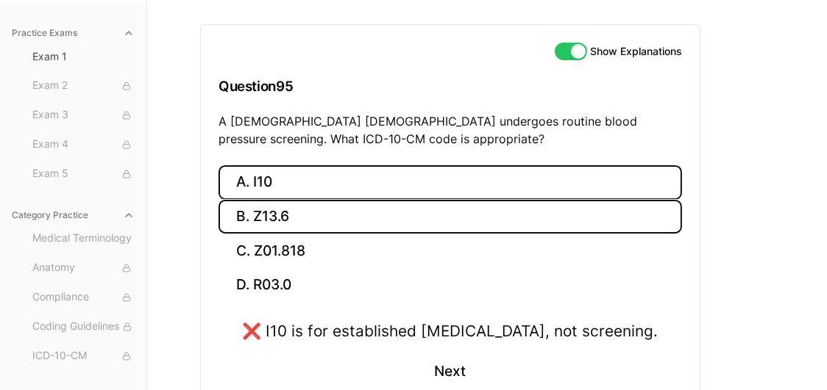
click at [273, 210] on button "B. Z13.6" at bounding box center [449, 217] width 463 height 35
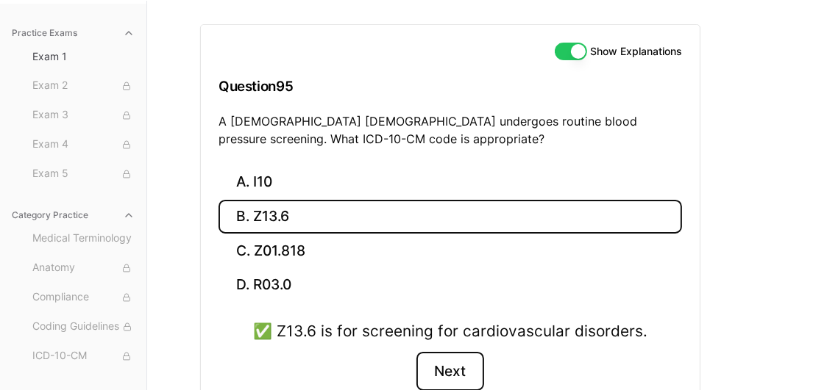
click at [473, 363] on button "Next" at bounding box center [449, 372] width 67 height 40
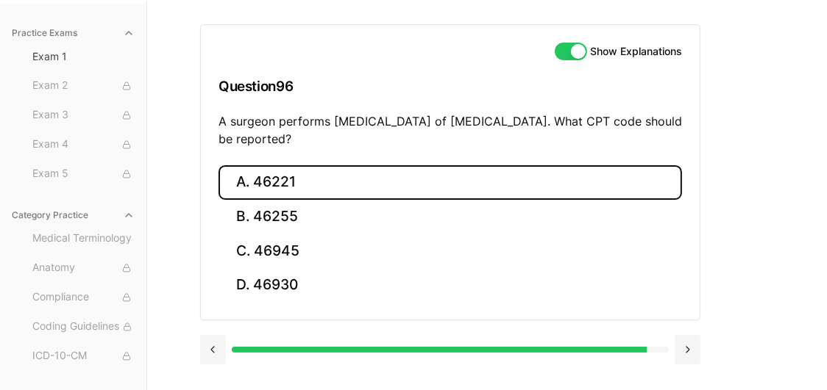
click at [332, 176] on button "A. 46221" at bounding box center [449, 182] width 463 height 35
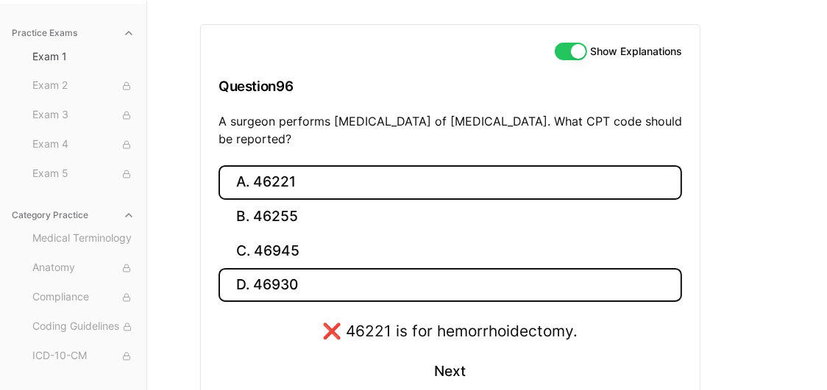
click at [282, 274] on button "D. 46930" at bounding box center [449, 285] width 463 height 35
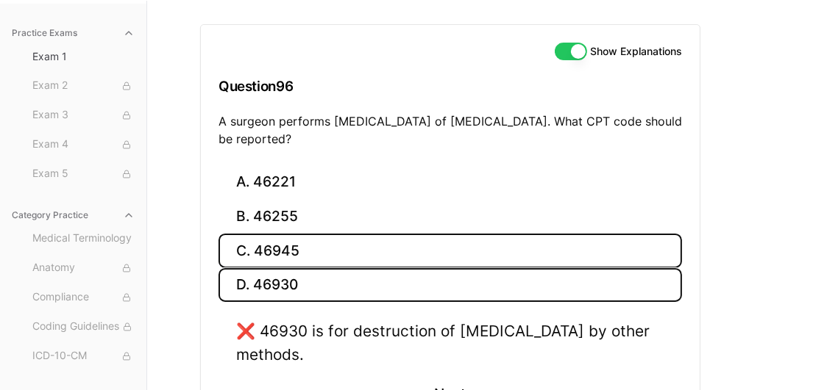
click at [279, 242] on button "C. 46945" at bounding box center [449, 251] width 463 height 35
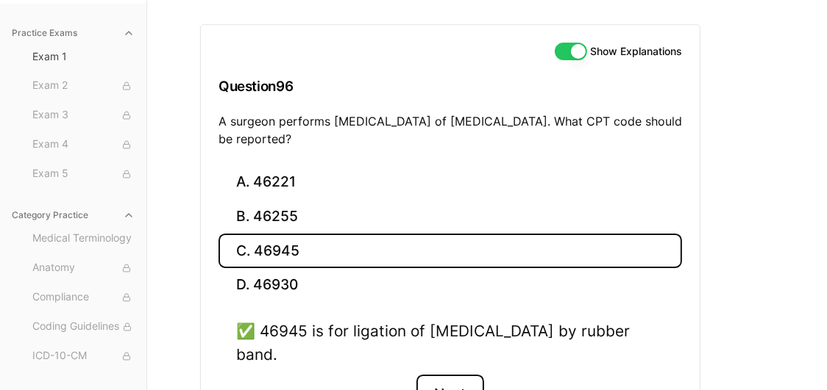
click at [480, 379] on button "Next" at bounding box center [449, 395] width 67 height 40
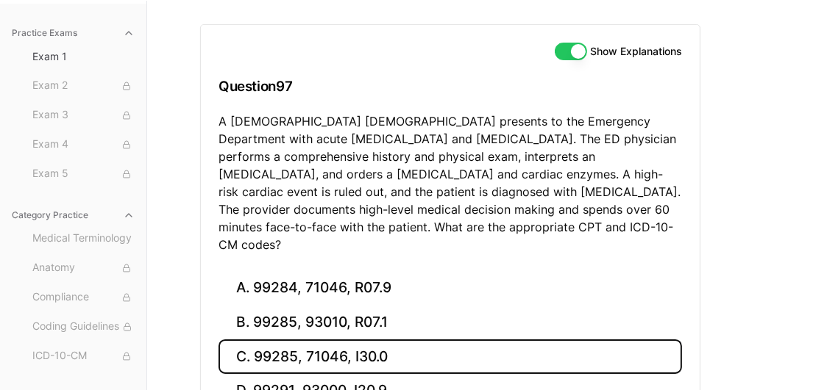
click at [479, 340] on button "C. 99285, 71046, I30.0" at bounding box center [449, 357] width 463 height 35
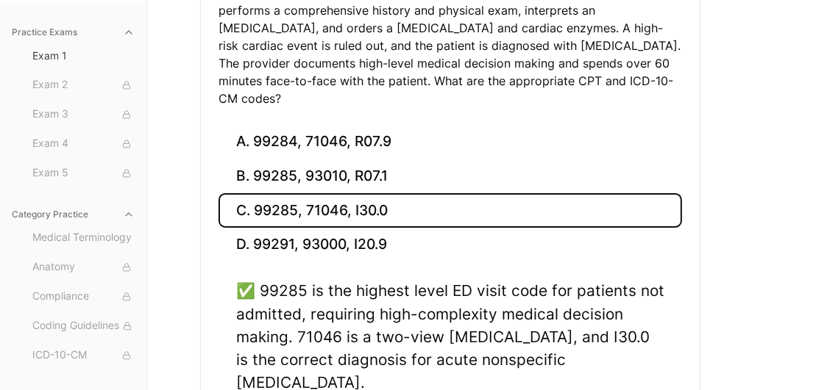
scroll to position [282, 0]
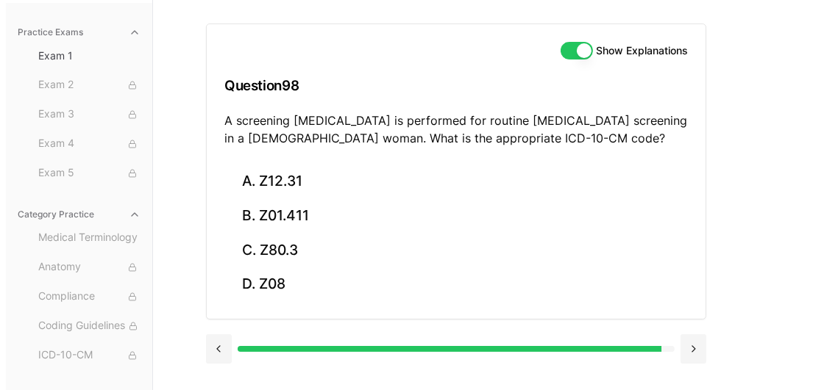
scroll to position [135, 0]
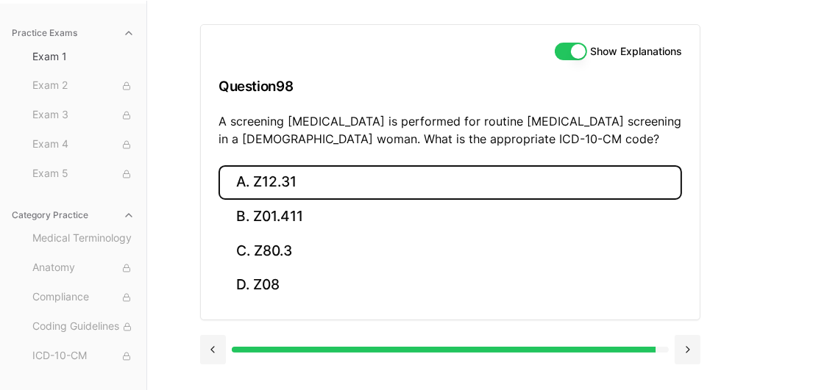
click at [268, 185] on button "A. Z12.31" at bounding box center [449, 182] width 463 height 35
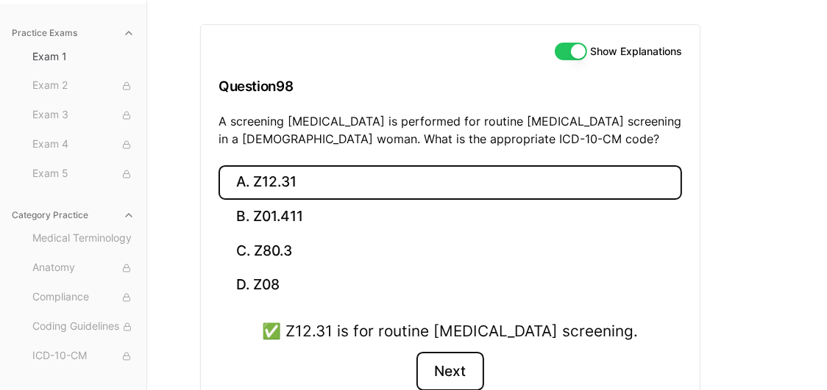
click at [465, 371] on button "Next" at bounding box center [449, 372] width 67 height 40
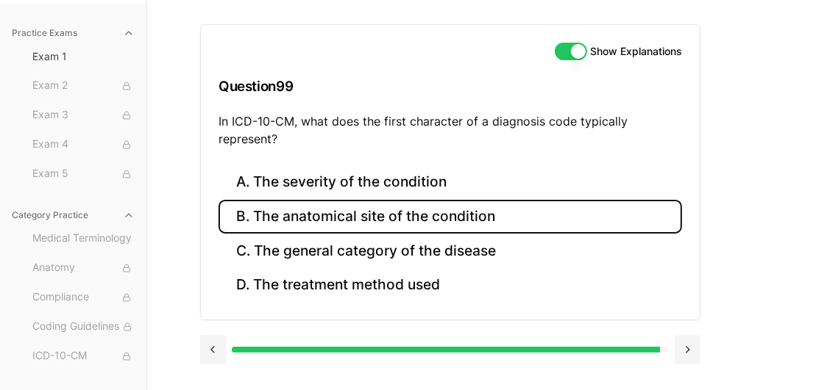
click at [374, 221] on button "B. The anatomical site of the condition" at bounding box center [449, 217] width 463 height 35
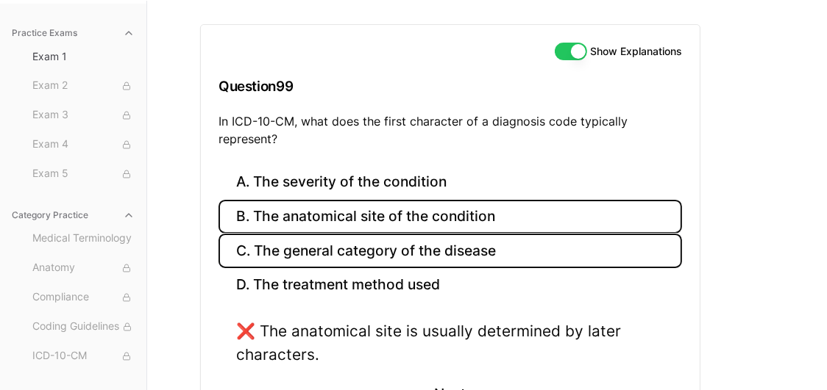
click at [360, 249] on button "C. The general category of the disease" at bounding box center [449, 251] width 463 height 35
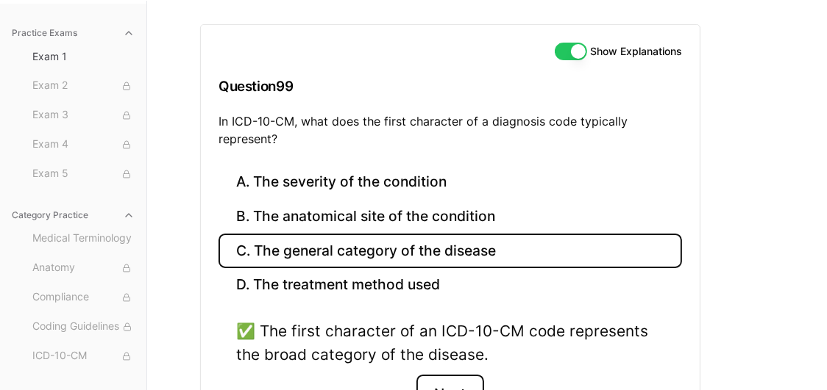
click at [454, 378] on button "Next" at bounding box center [449, 395] width 67 height 40
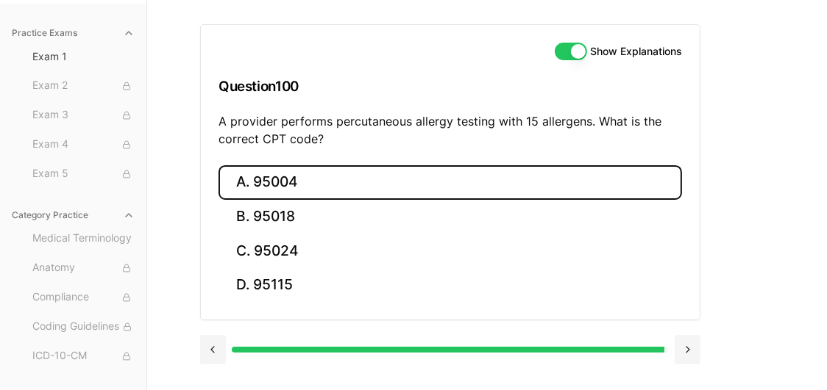
click at [291, 188] on button "A. 95004" at bounding box center [449, 182] width 463 height 35
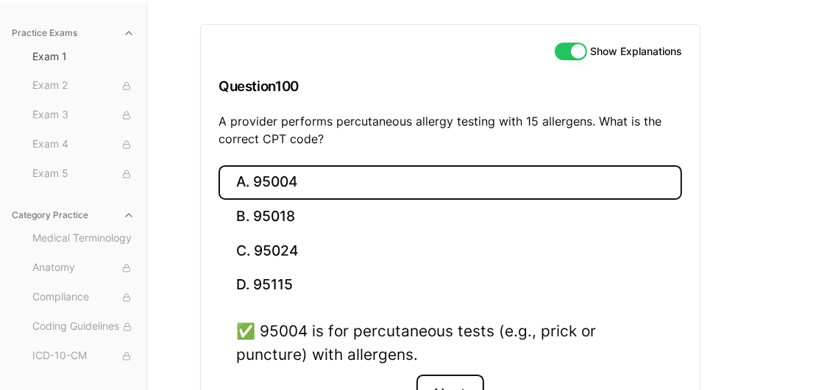
click at [454, 382] on button "Next" at bounding box center [449, 395] width 67 height 40
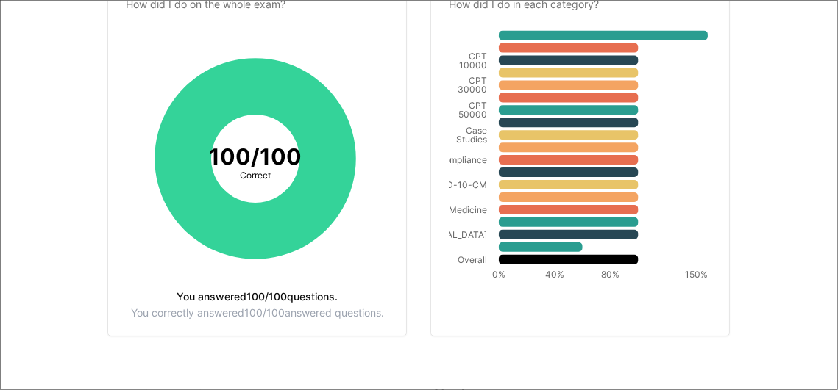
scroll to position [0, 0]
